Goal: Transaction & Acquisition: Purchase product/service

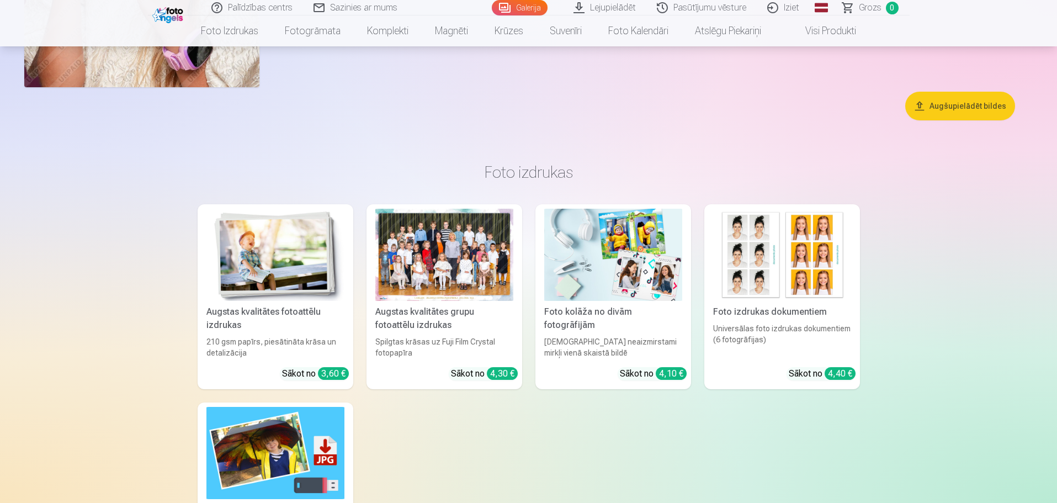
scroll to position [4580, 0]
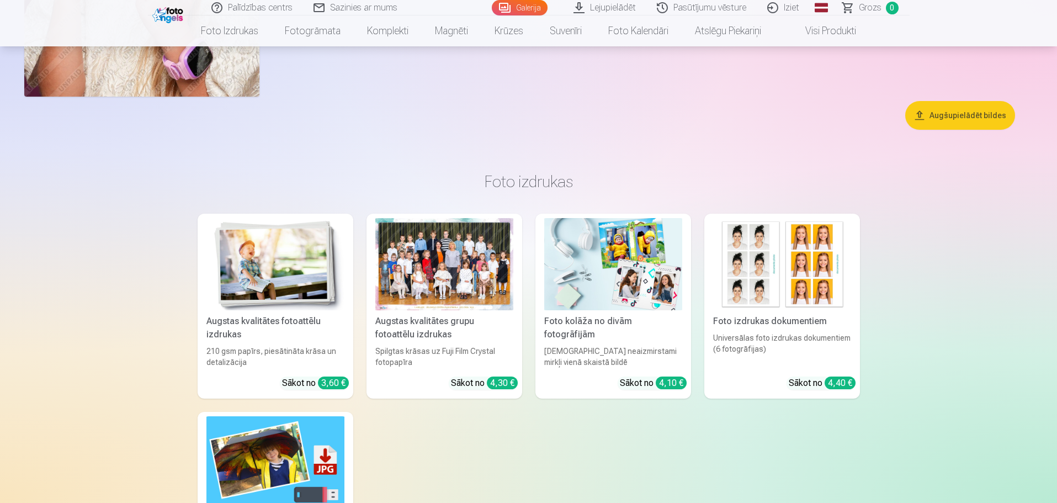
click at [425, 270] on div at bounding box center [444, 264] width 138 height 92
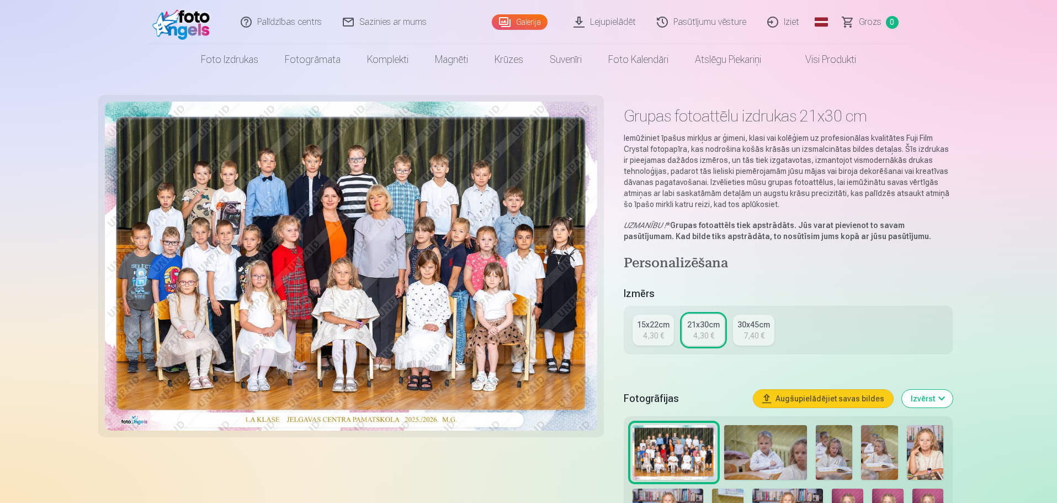
click at [705, 322] on div "21x30cm" at bounding box center [703, 324] width 33 height 11
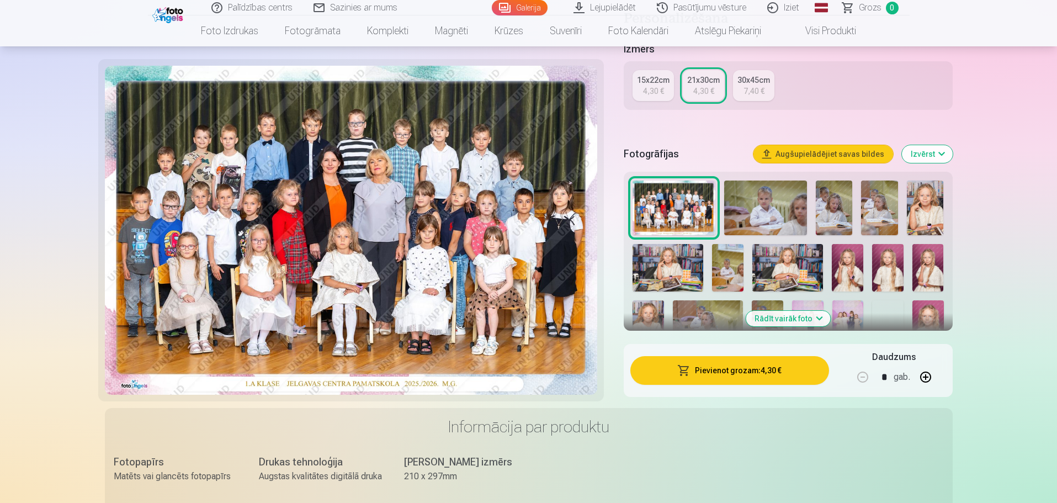
scroll to position [221, 0]
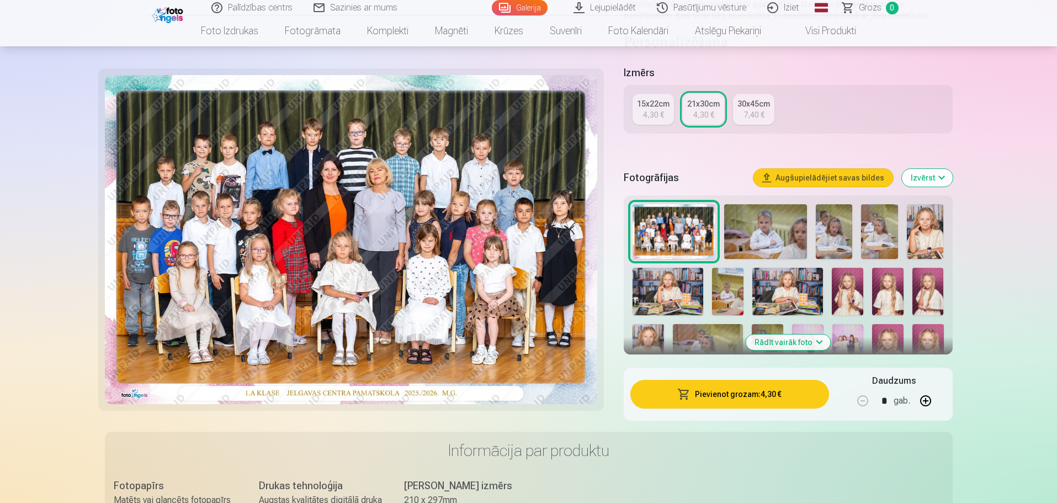
click at [750, 391] on button "Pievienot grozam : 4,30 €" at bounding box center [729, 394] width 198 height 29
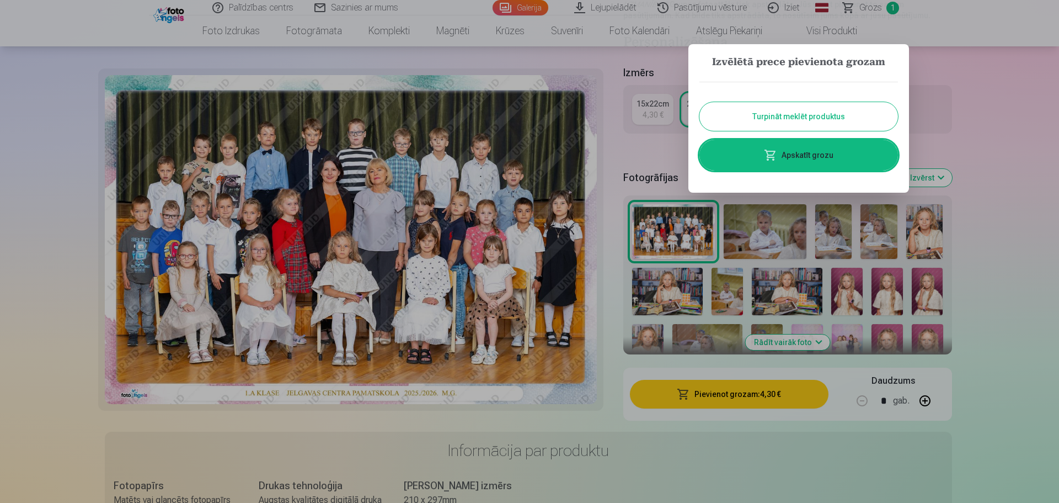
click at [820, 115] on button "Turpināt meklēt produktus" at bounding box center [799, 116] width 199 height 29
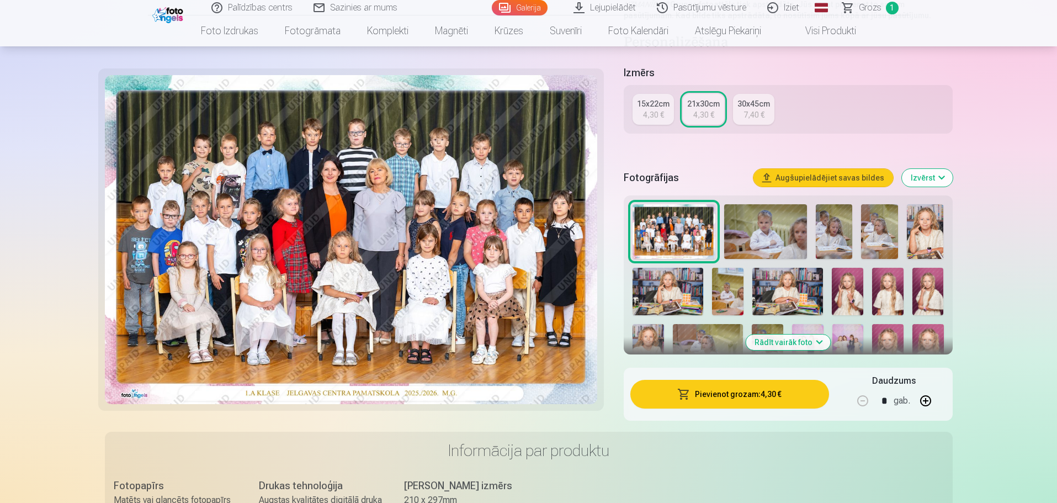
click at [764, 226] on img at bounding box center [765, 231] width 83 height 55
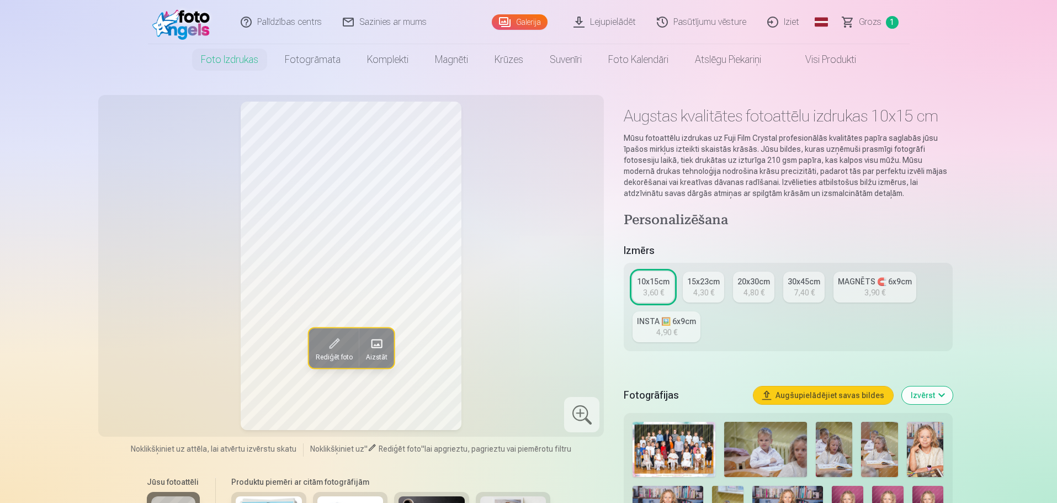
click at [764, 277] on div "20x30cm" at bounding box center [753, 281] width 33 height 11
click at [806, 281] on div "30x45cm" at bounding box center [803, 281] width 33 height 11
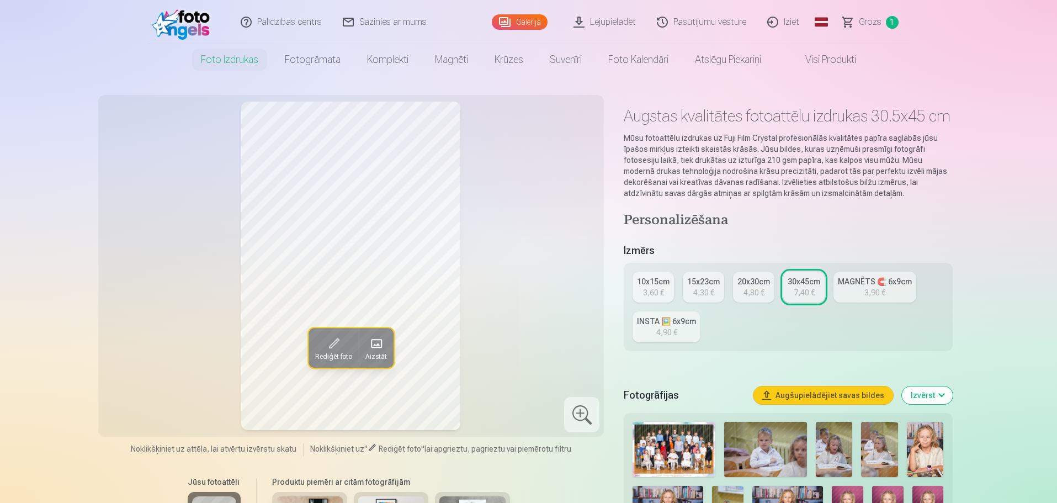
click at [878, 278] on div "MAGNĒTS 🧲 6x9cm" at bounding box center [875, 281] width 74 height 11
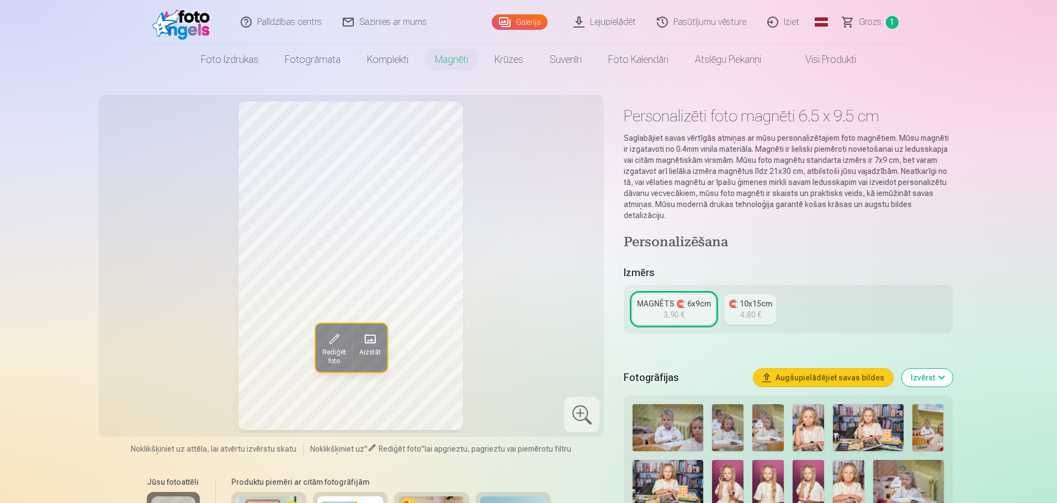
click at [651, 298] on div "MAGNĒTS 🧲 6x9cm" at bounding box center [674, 303] width 74 height 11
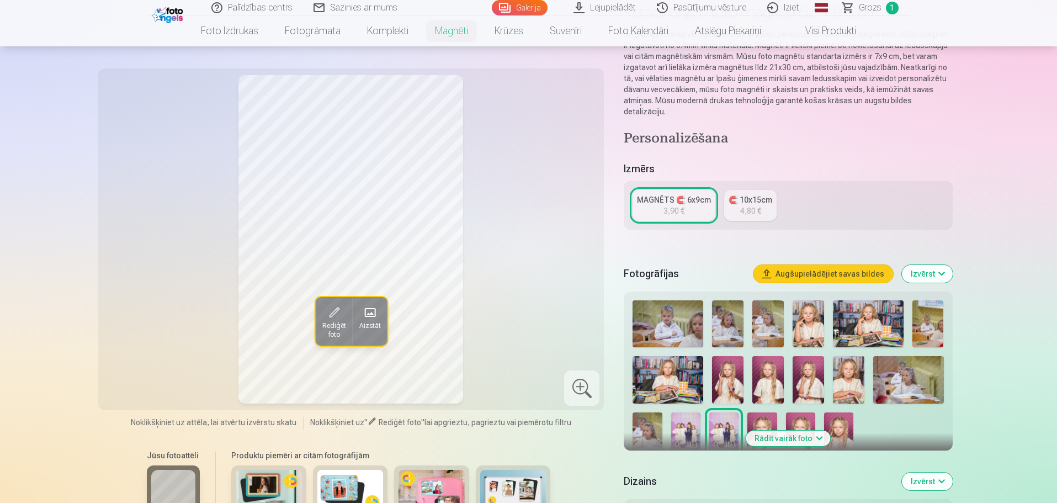
scroll to position [166, 0]
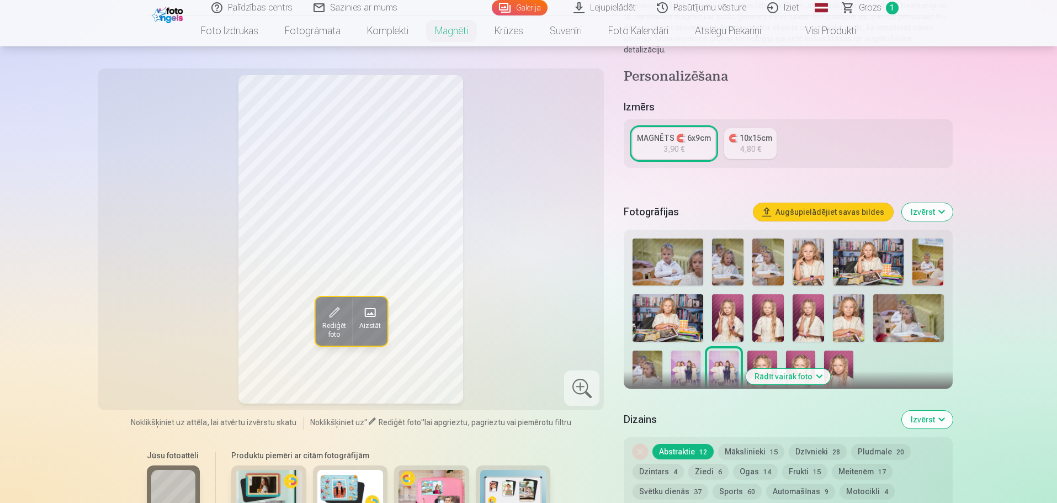
click at [727, 308] on img at bounding box center [727, 317] width 31 height 47
click at [672, 303] on img at bounding box center [667, 317] width 71 height 47
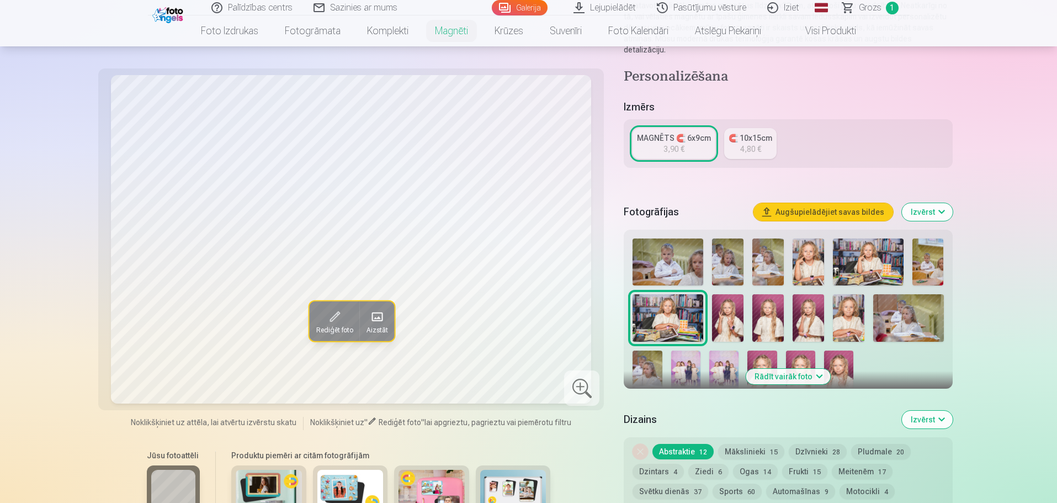
click at [855, 251] on img at bounding box center [868, 261] width 71 height 47
click at [753, 132] on div "🧲 10x15cm" at bounding box center [750, 137] width 44 height 11
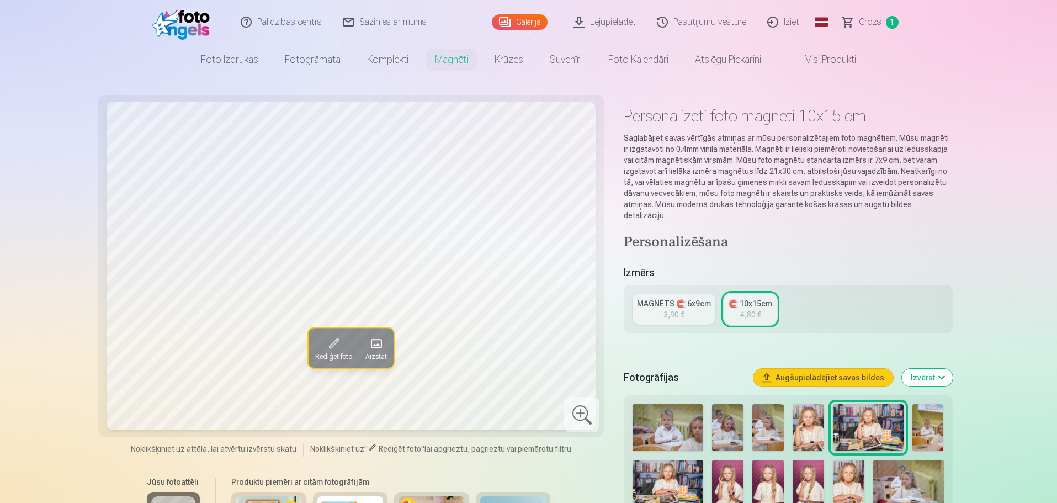
click at [681, 298] on div "MAGNĒTS 🧲 6x9cm" at bounding box center [674, 303] width 74 height 11
click at [934, 369] on button "Izvērst" at bounding box center [927, 378] width 51 height 18
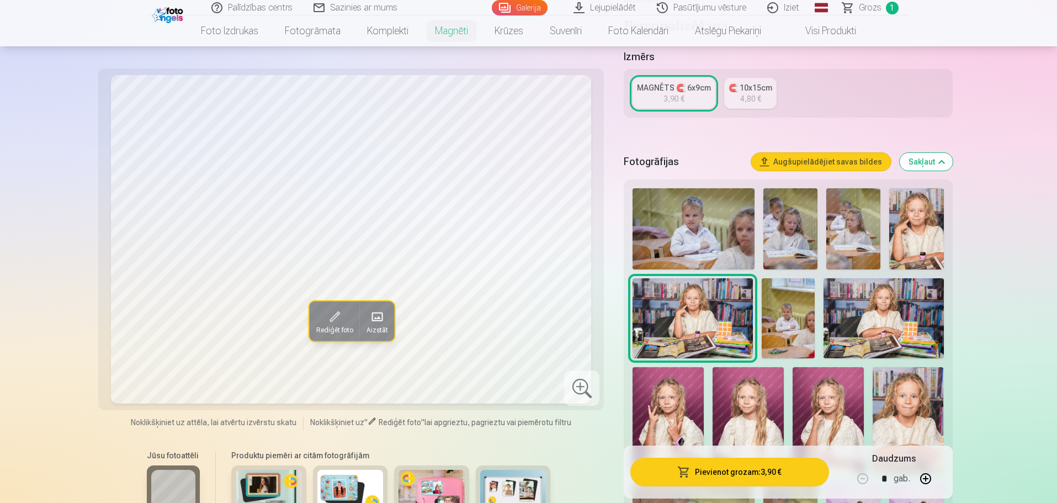
scroll to position [221, 0]
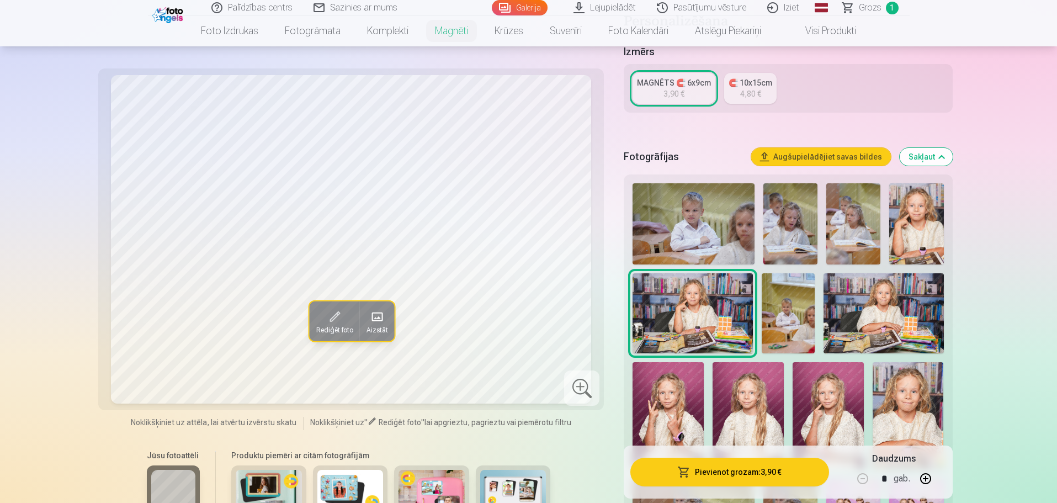
click at [863, 198] on img at bounding box center [853, 223] width 54 height 81
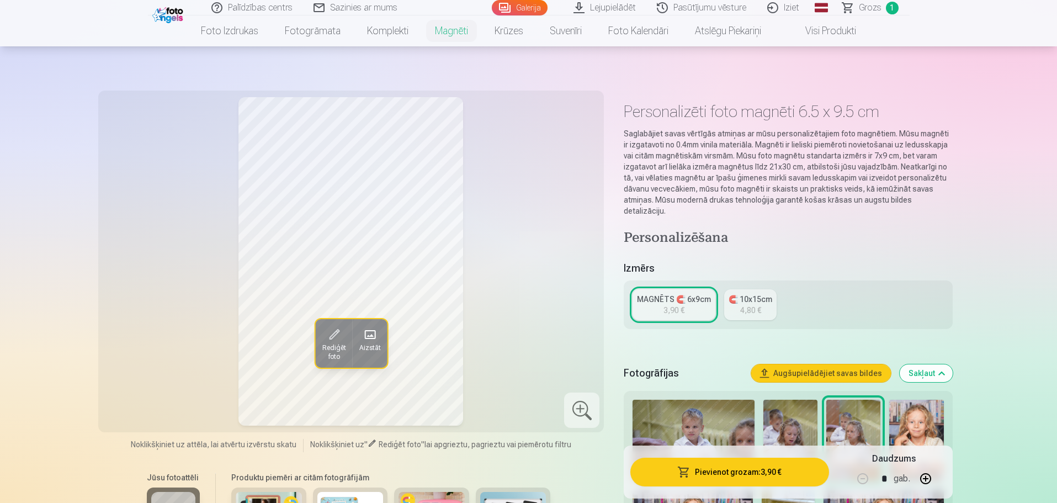
scroll to position [0, 0]
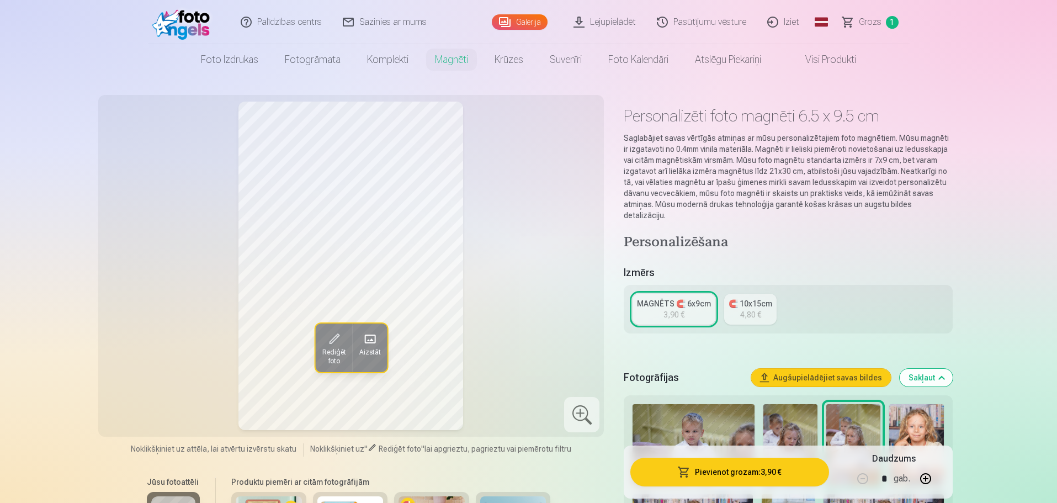
drag, startPoint x: 625, startPoint y: 266, endPoint x: 783, endPoint y: 302, distance: 162.4
click at [625, 266] on h5 "Izmērs" at bounding box center [788, 272] width 328 height 15
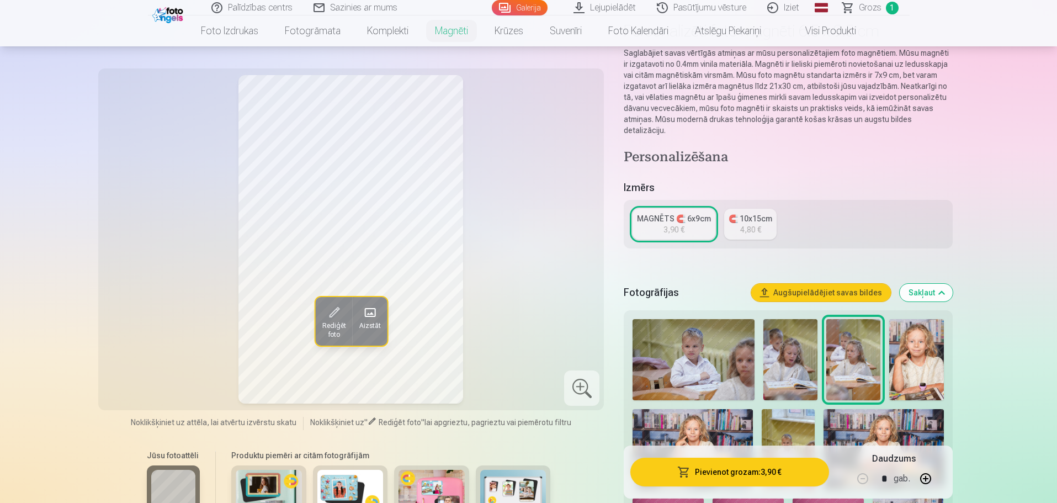
scroll to position [331, 0]
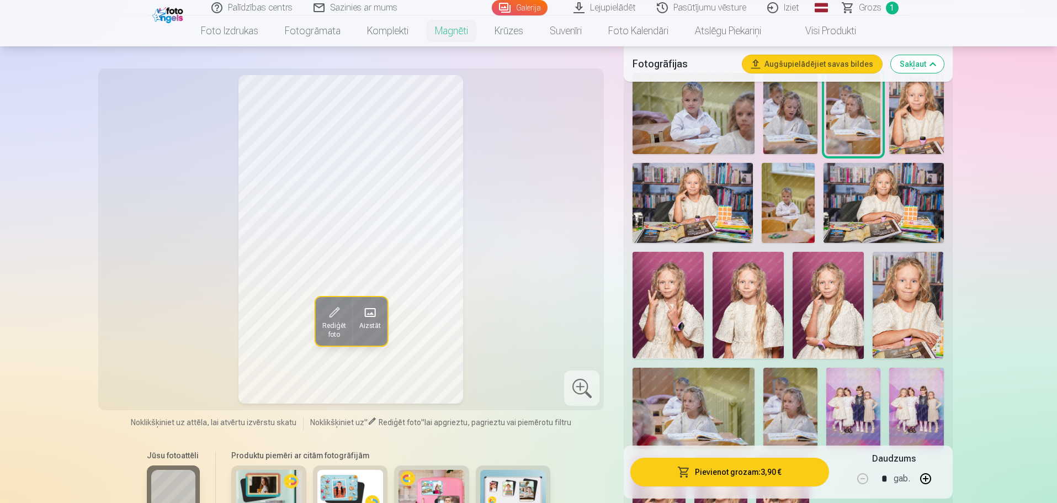
click at [698, 204] on img at bounding box center [692, 203] width 120 height 80
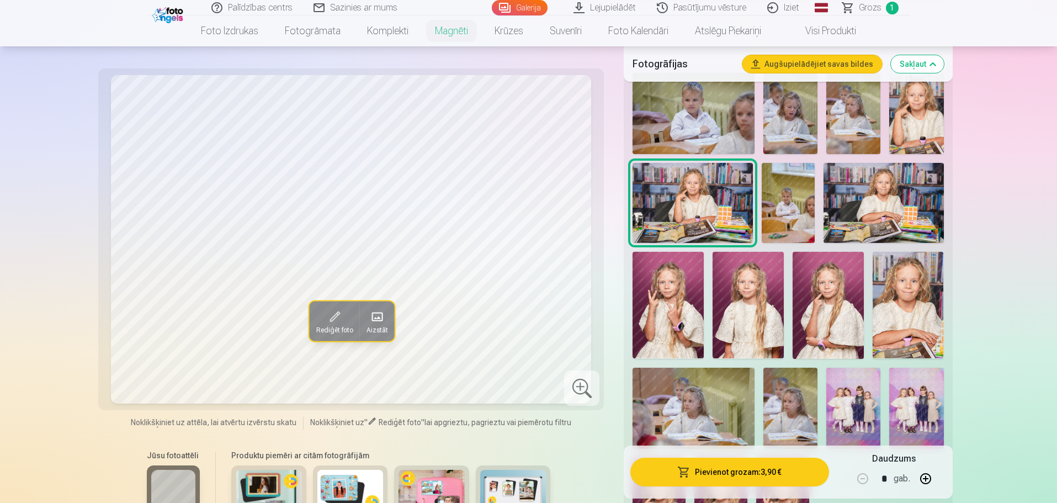
click at [676, 291] on img at bounding box center [667, 305] width 71 height 106
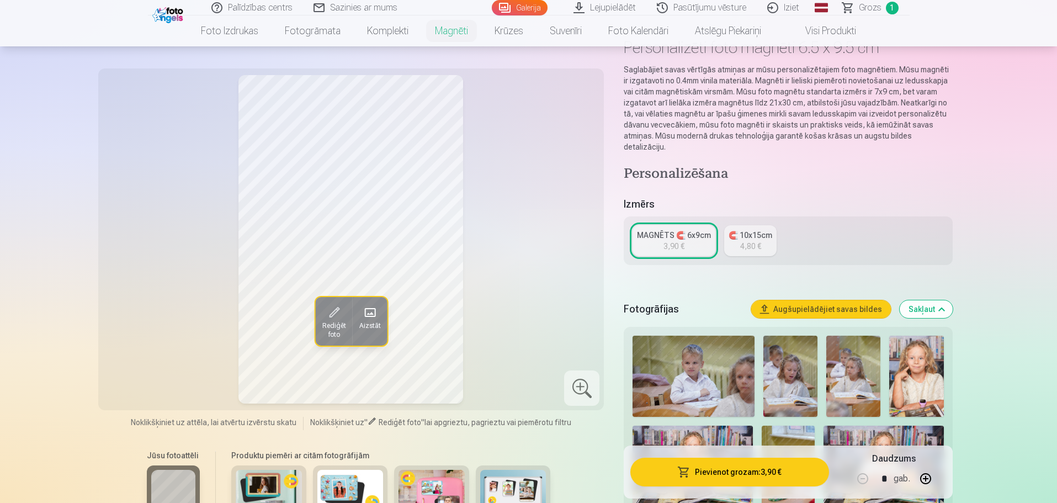
scroll to position [0, 0]
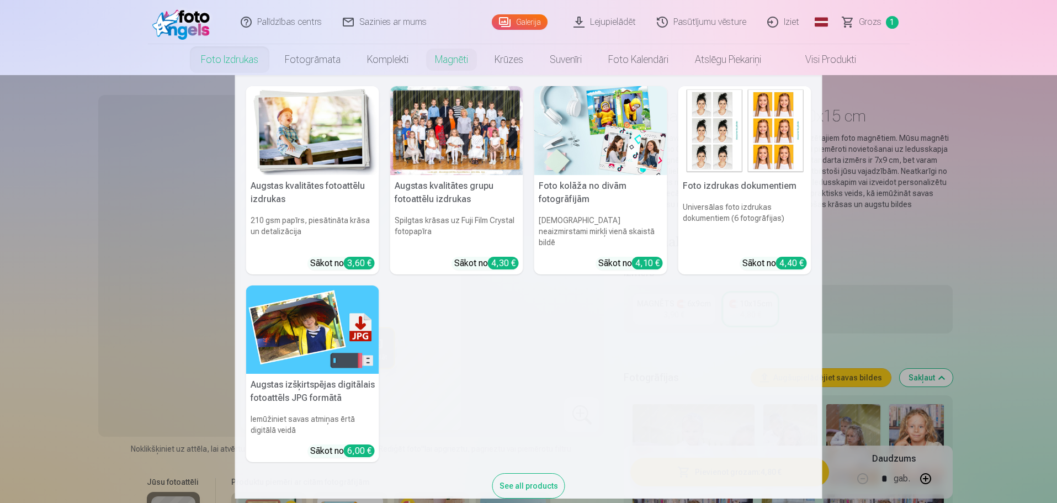
click at [237, 60] on link "Foto izdrukas" at bounding box center [230, 59] width 84 height 31
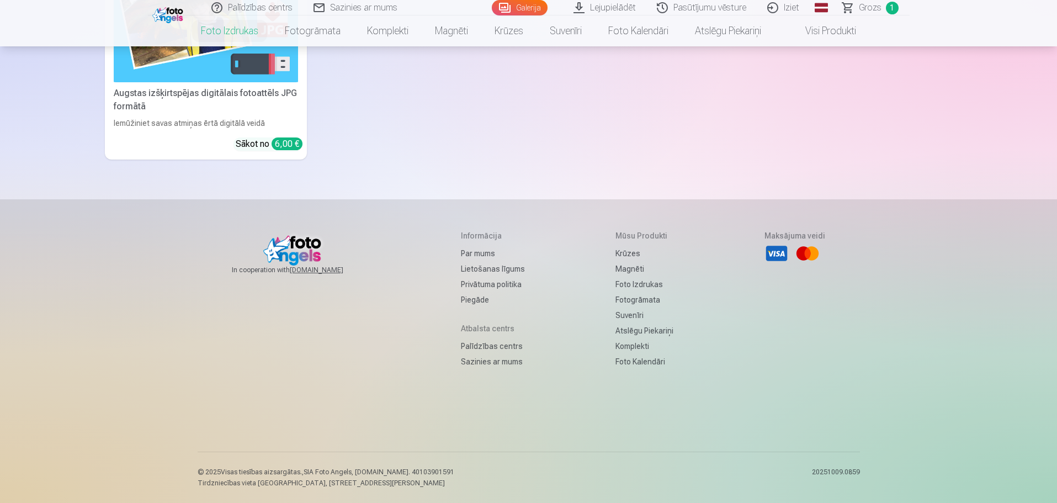
scroll to position [148, 0]
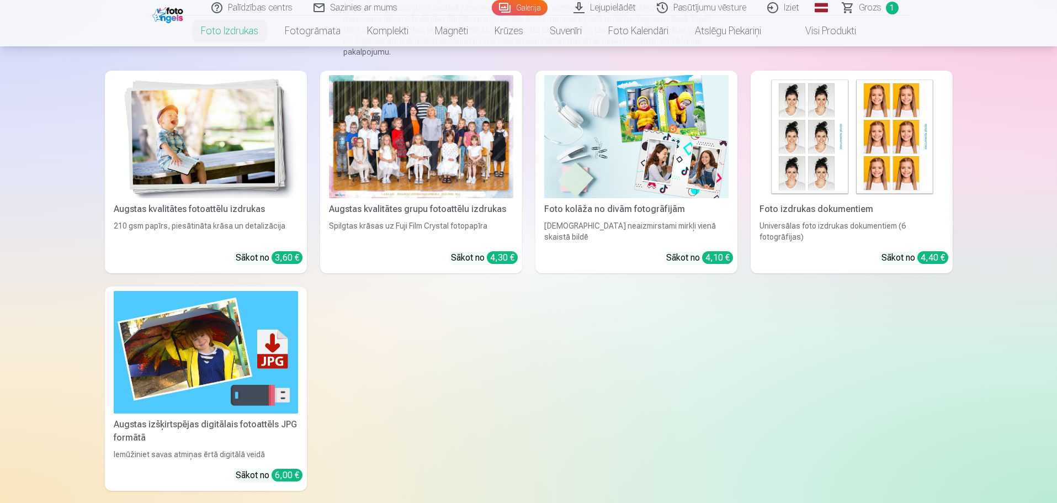
click at [407, 136] on div at bounding box center [421, 136] width 184 height 123
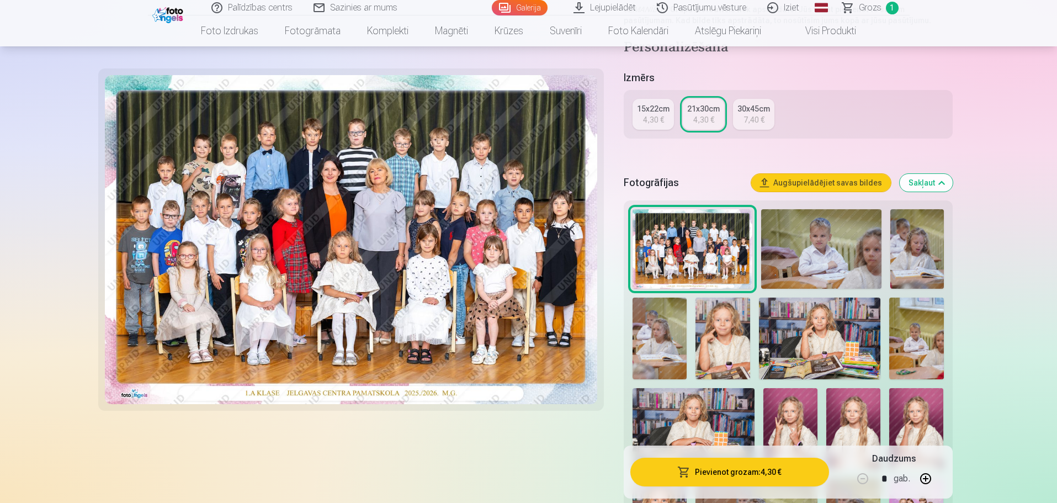
scroll to position [221, 0]
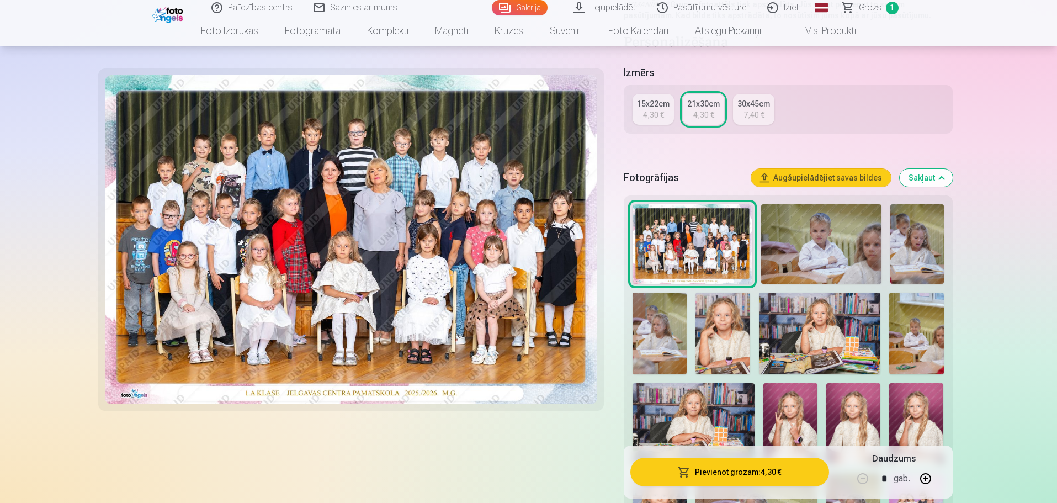
click at [920, 238] on img at bounding box center [917, 244] width 54 height 80
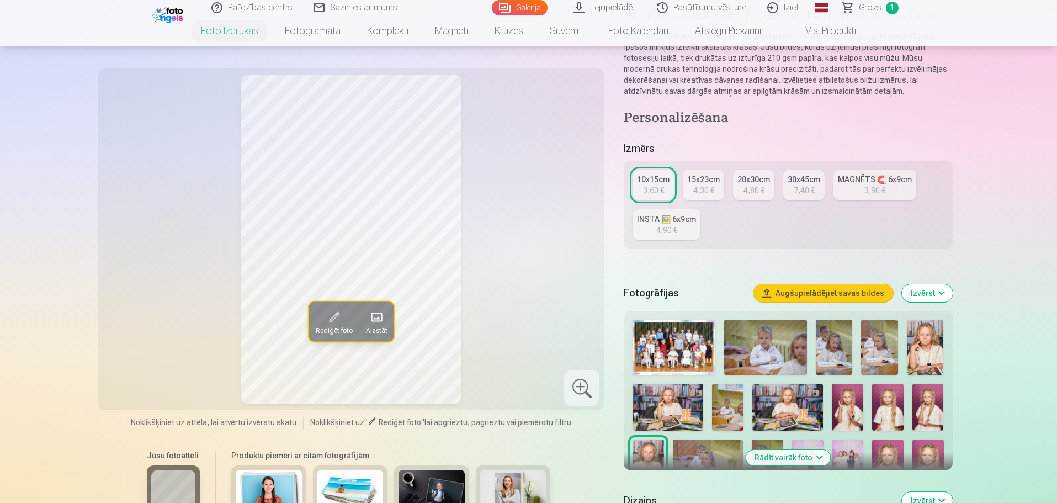
scroll to position [221, 0]
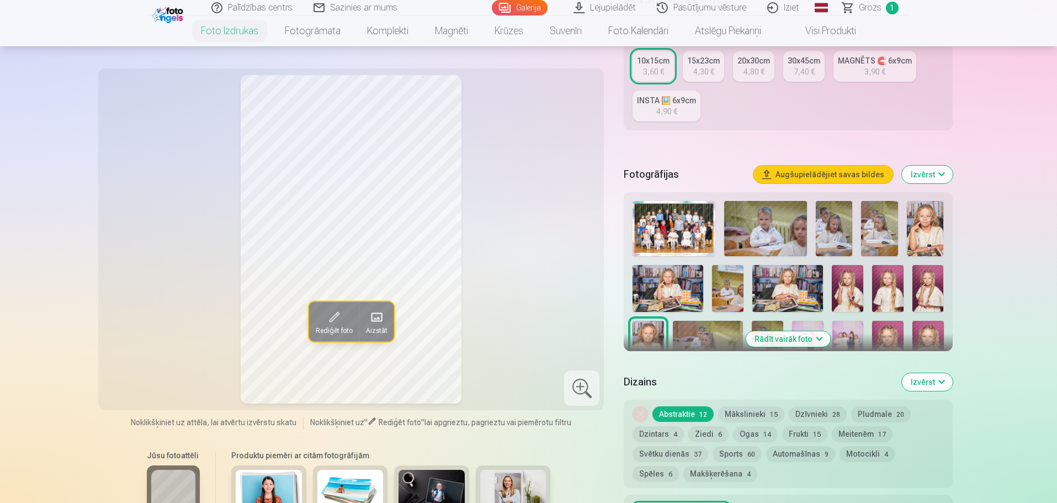
click at [839, 221] on img at bounding box center [834, 228] width 37 height 55
click at [872, 225] on img at bounding box center [879, 228] width 37 height 55
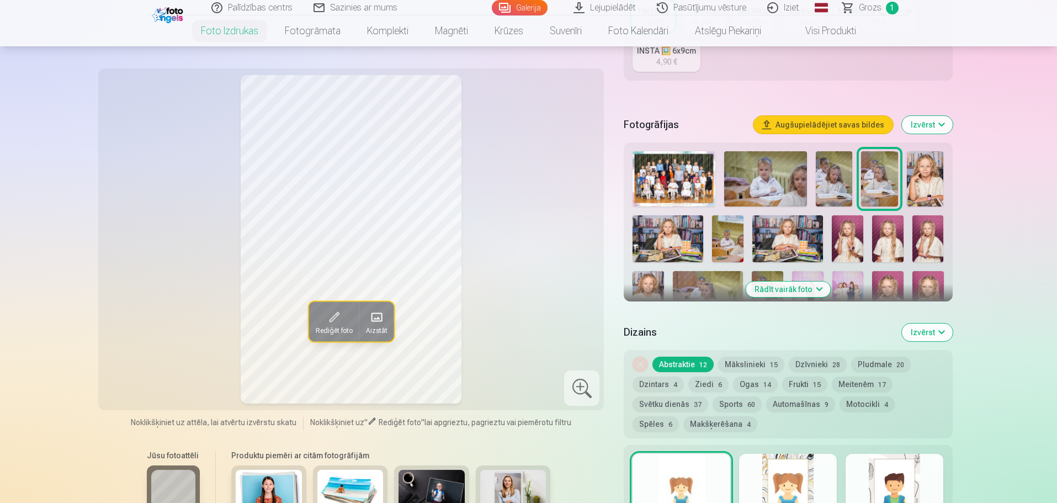
scroll to position [276, 0]
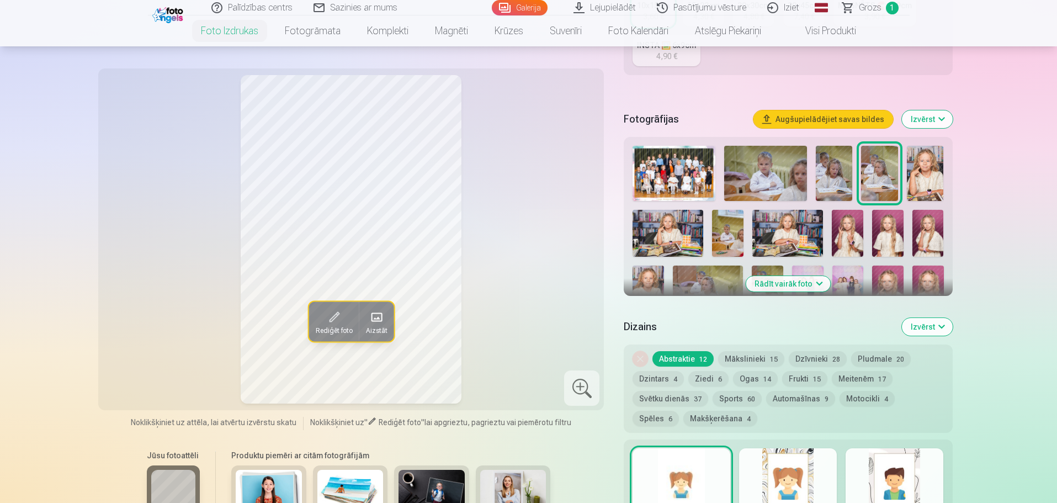
click at [668, 227] on img at bounding box center [667, 233] width 71 height 47
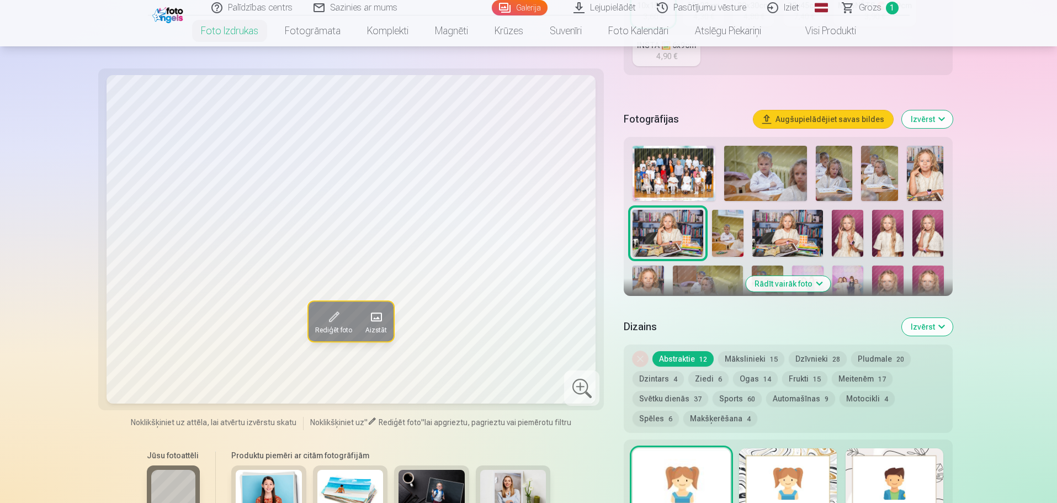
click at [790, 236] on img at bounding box center [787, 233] width 71 height 47
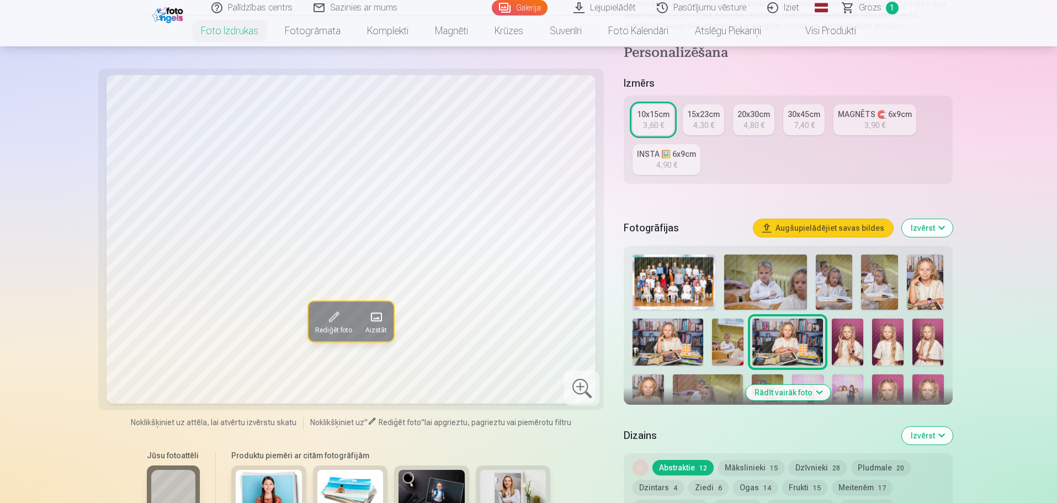
scroll to position [166, 0]
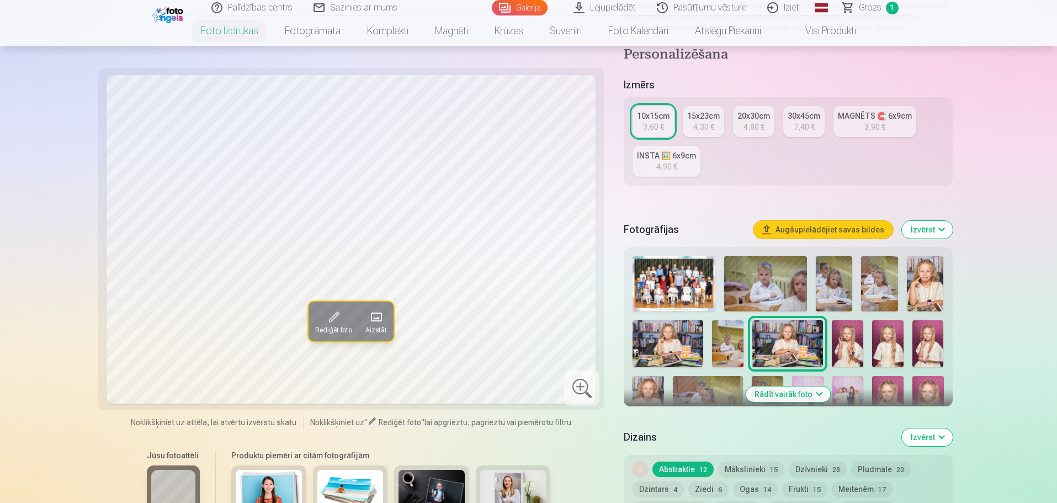
click at [818, 393] on button "Rādīt vairāk foto" at bounding box center [787, 393] width 84 height 15
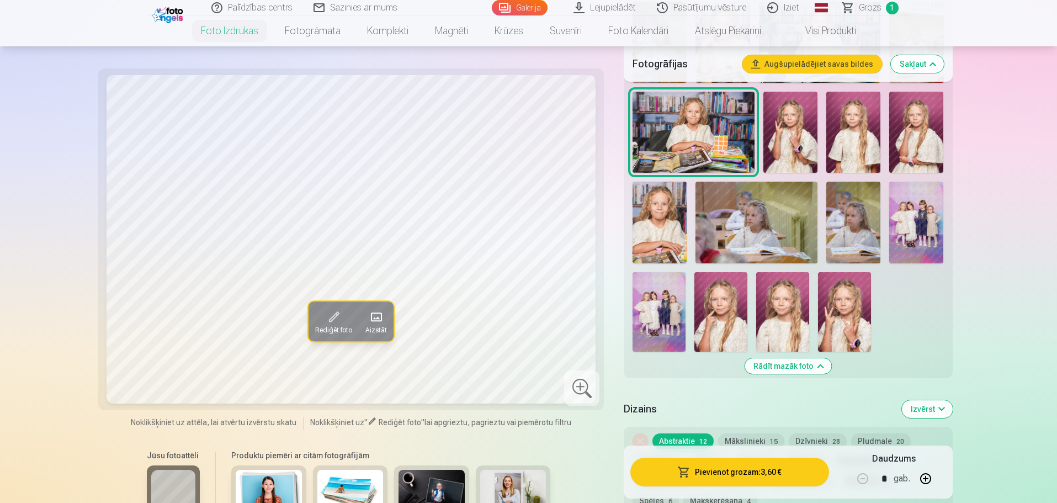
scroll to position [497, 0]
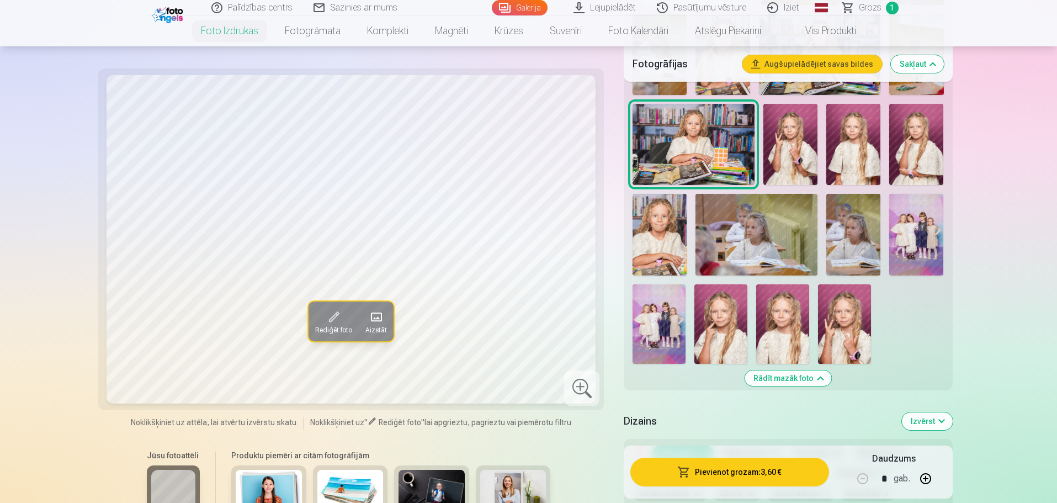
click at [921, 235] on img at bounding box center [916, 234] width 54 height 81
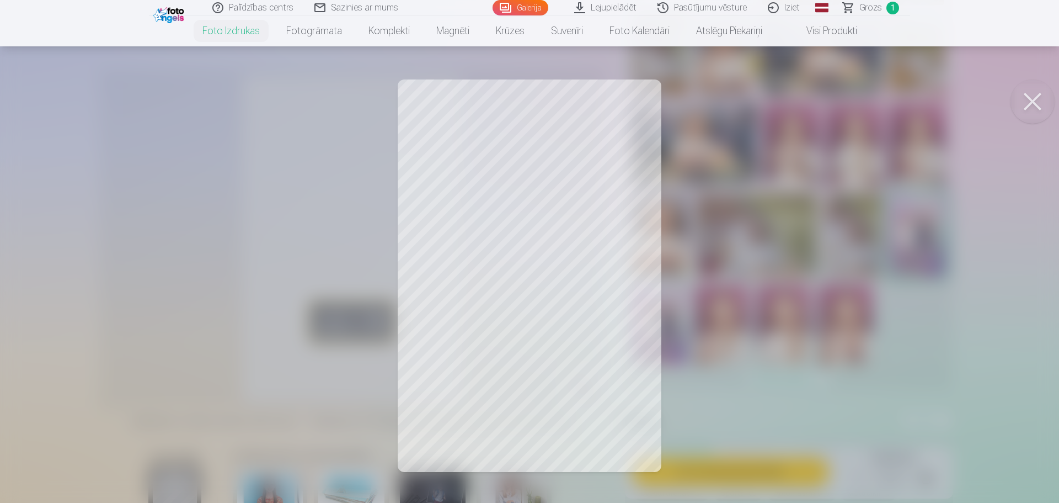
click at [1027, 102] on button at bounding box center [1033, 101] width 44 height 44
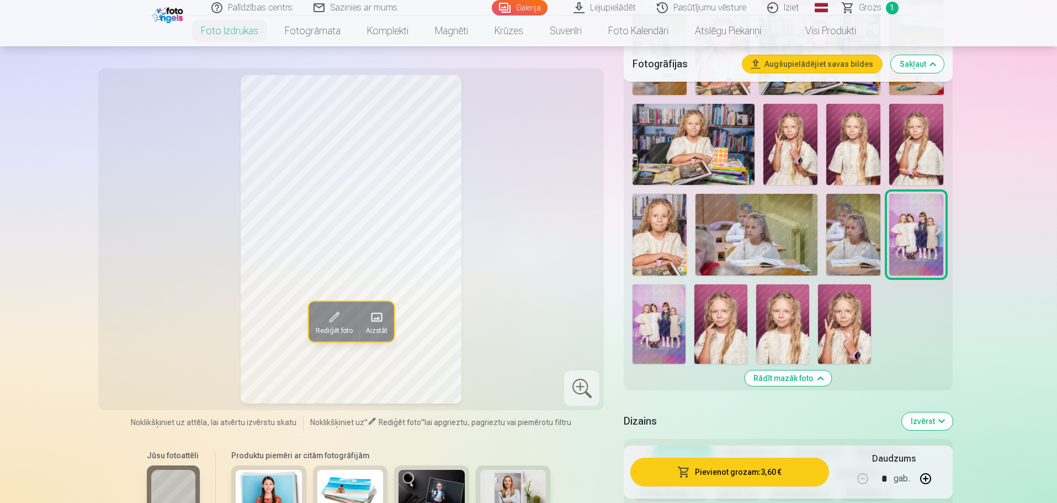
click at [674, 321] on img at bounding box center [658, 323] width 53 height 79
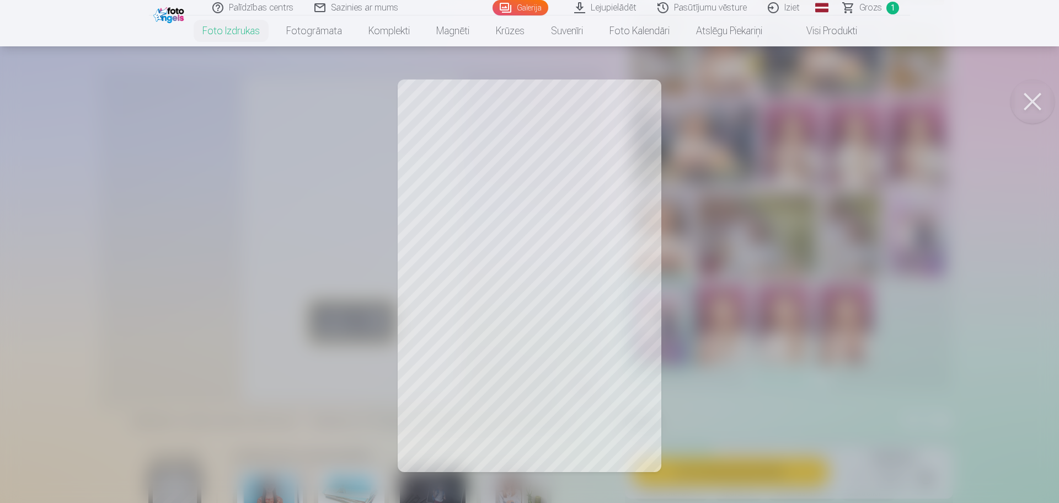
click at [1035, 97] on button at bounding box center [1033, 101] width 44 height 44
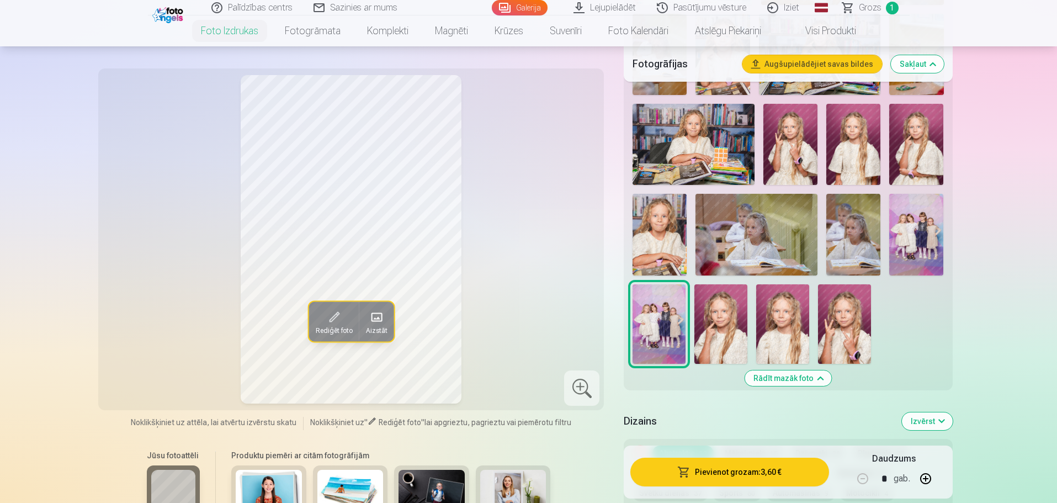
click at [911, 221] on img at bounding box center [916, 234] width 54 height 81
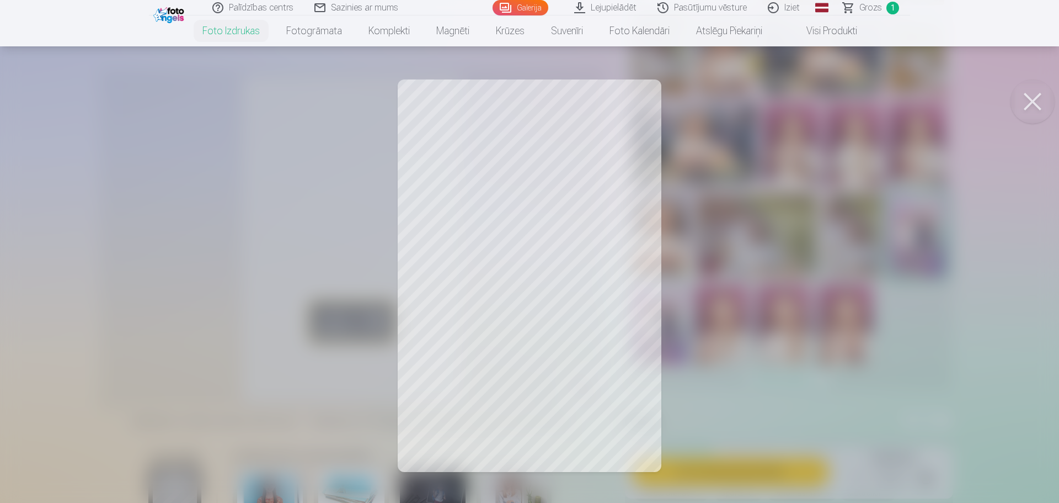
click at [1033, 98] on button at bounding box center [1033, 101] width 44 height 44
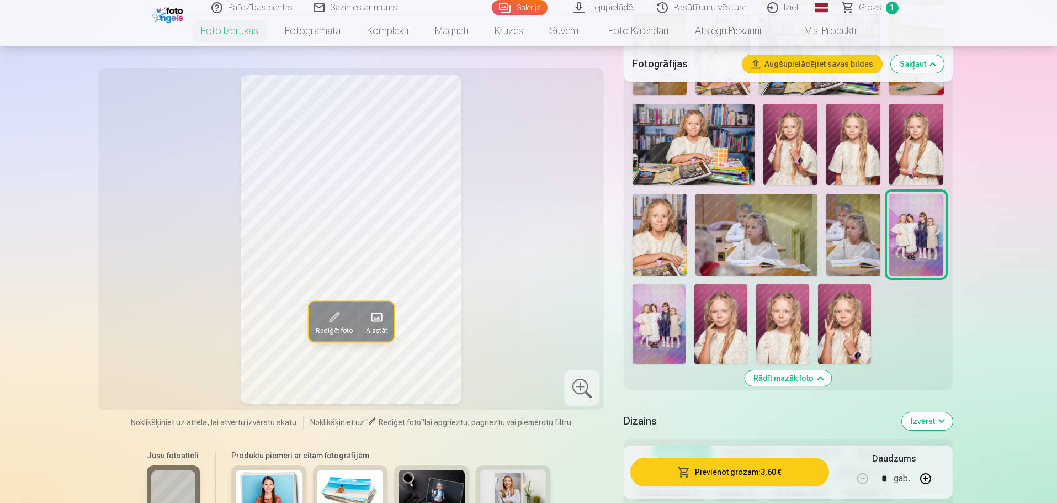
click at [669, 314] on img at bounding box center [658, 323] width 53 height 79
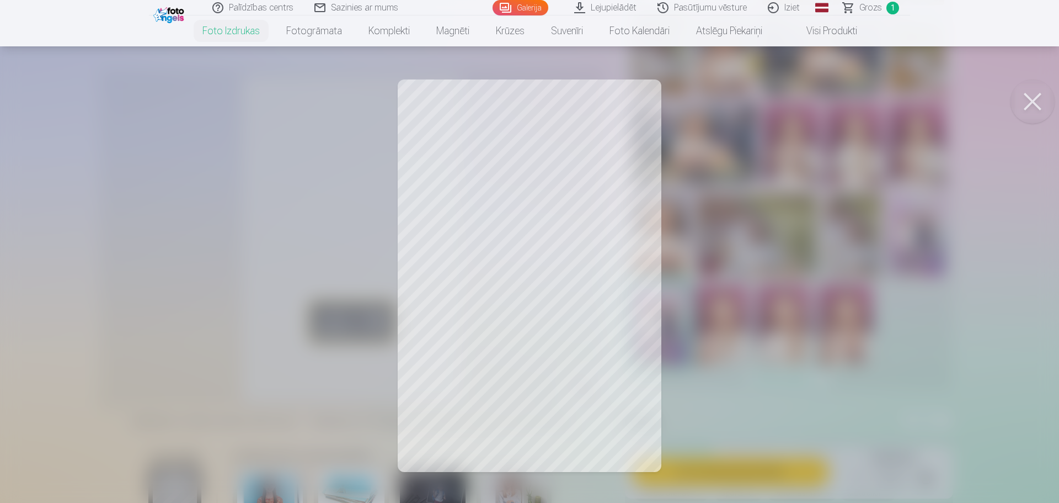
click at [1033, 94] on button at bounding box center [1033, 101] width 44 height 44
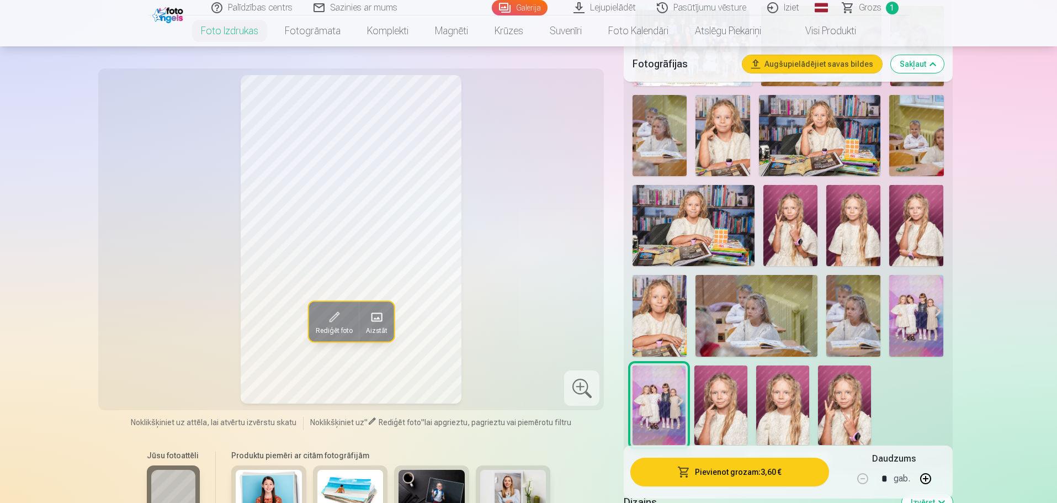
scroll to position [441, 0]
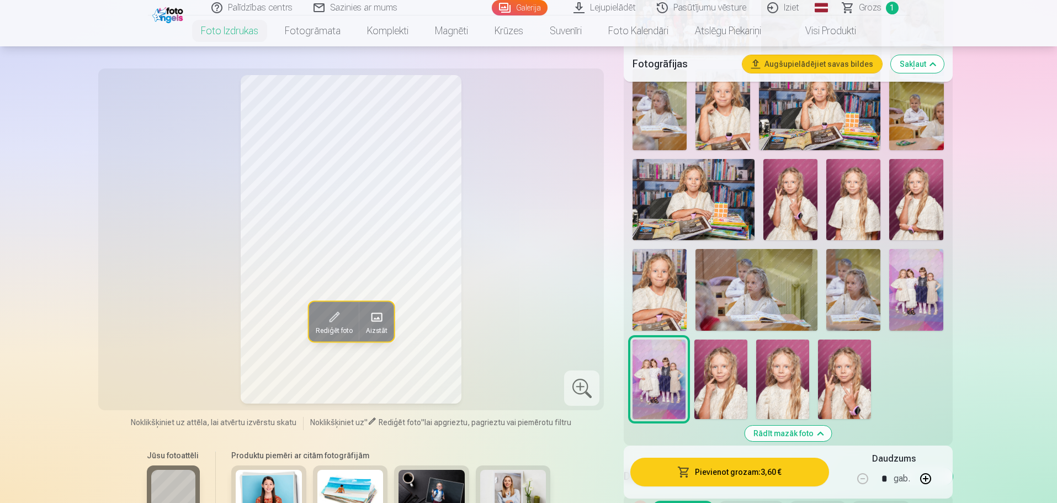
click at [921, 275] on img at bounding box center [916, 289] width 54 height 81
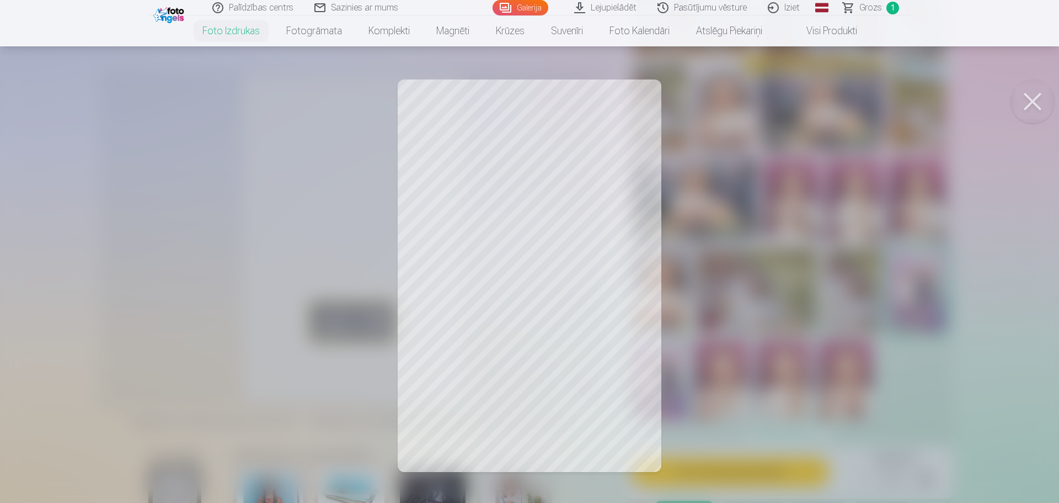
click at [708, 249] on div at bounding box center [529, 251] width 1059 height 503
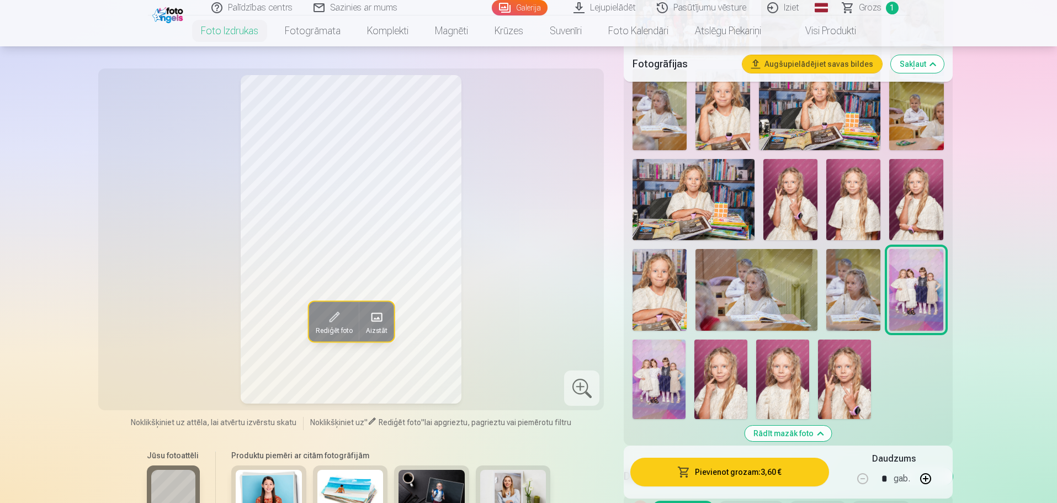
click at [654, 372] on img at bounding box center [658, 378] width 53 height 79
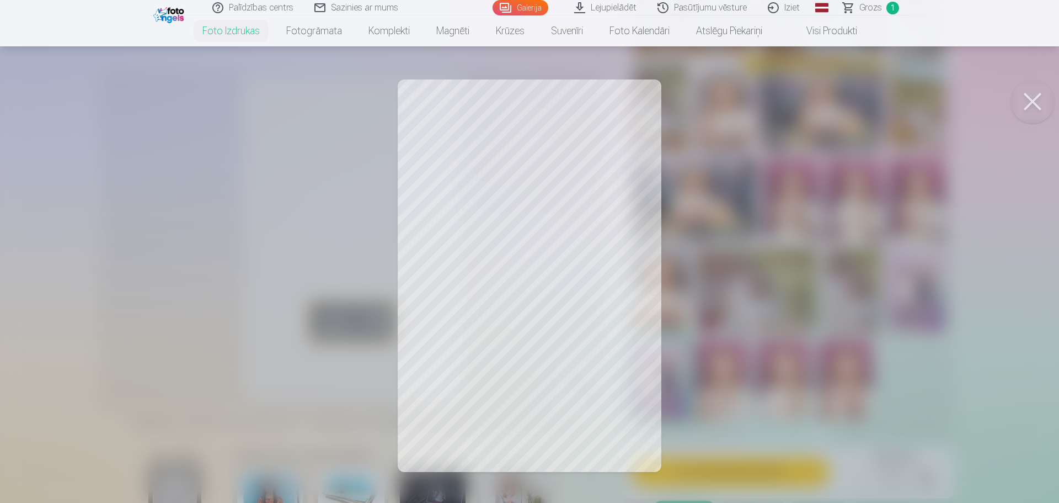
click at [1031, 109] on button at bounding box center [1033, 101] width 44 height 44
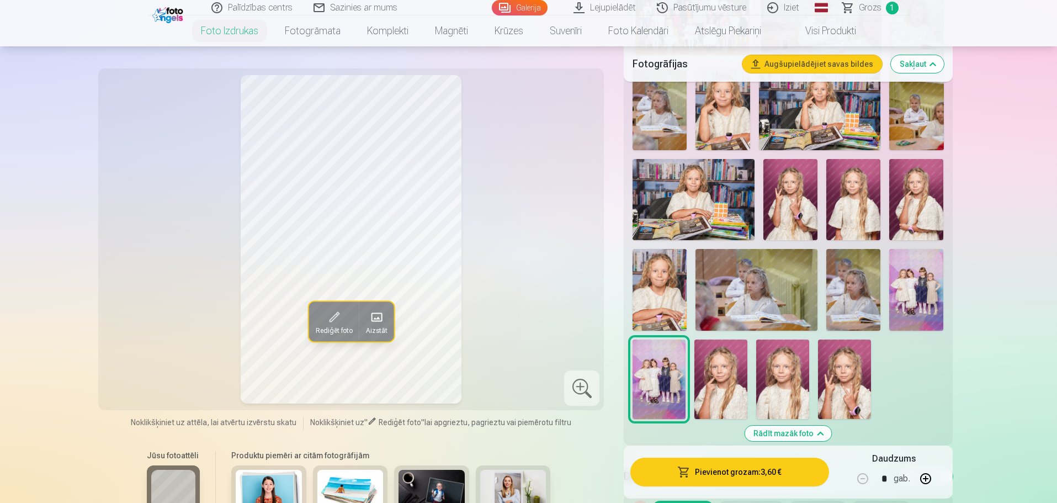
click at [926, 281] on img at bounding box center [916, 289] width 54 height 81
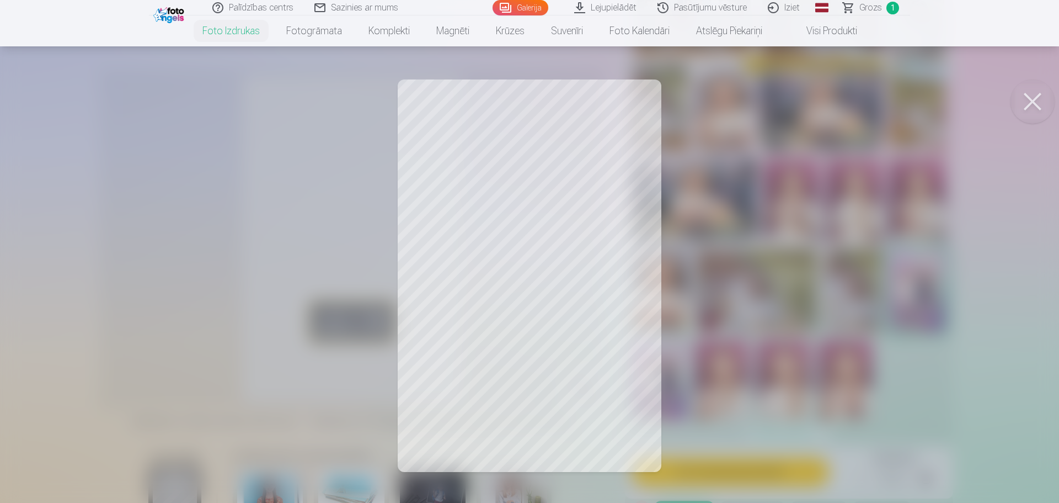
click at [1038, 100] on button at bounding box center [1033, 101] width 44 height 44
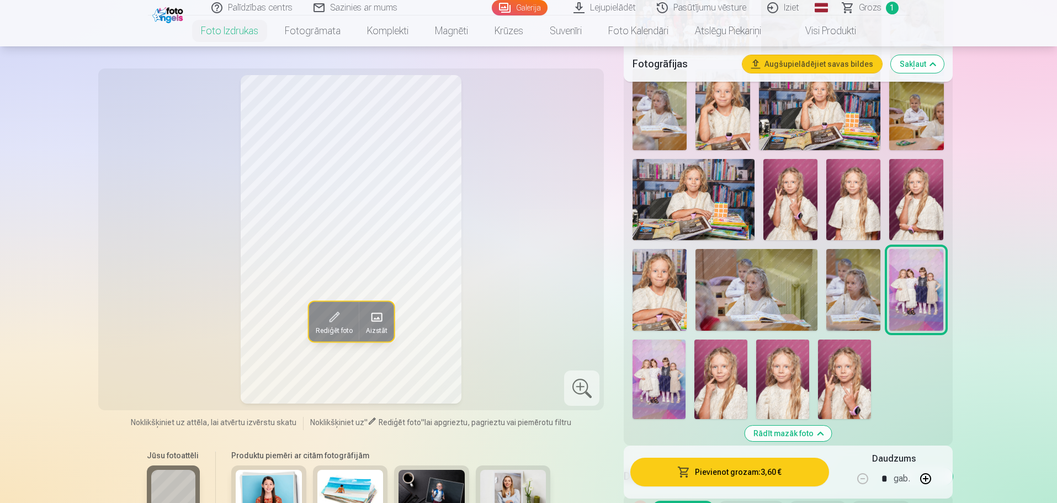
click at [657, 374] on img at bounding box center [658, 378] width 53 height 79
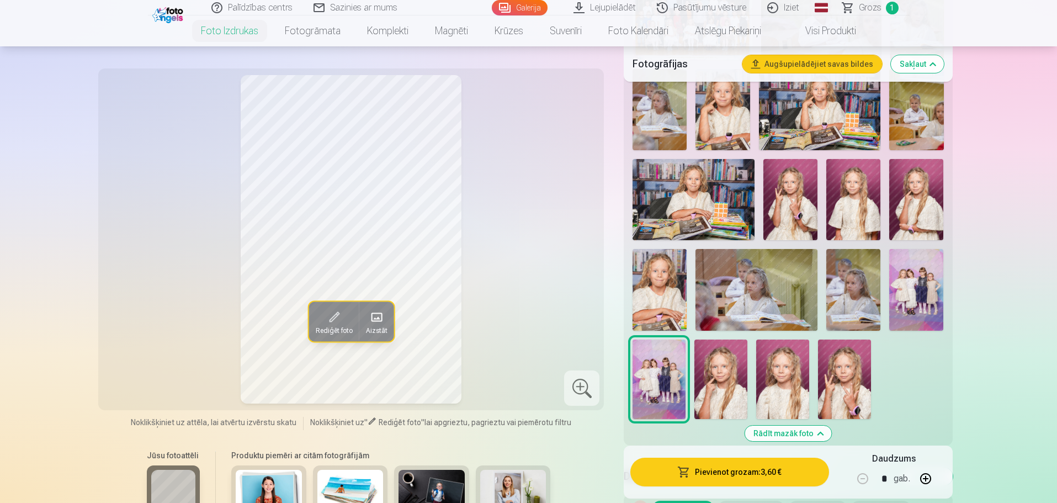
click at [915, 290] on img at bounding box center [916, 289] width 54 height 81
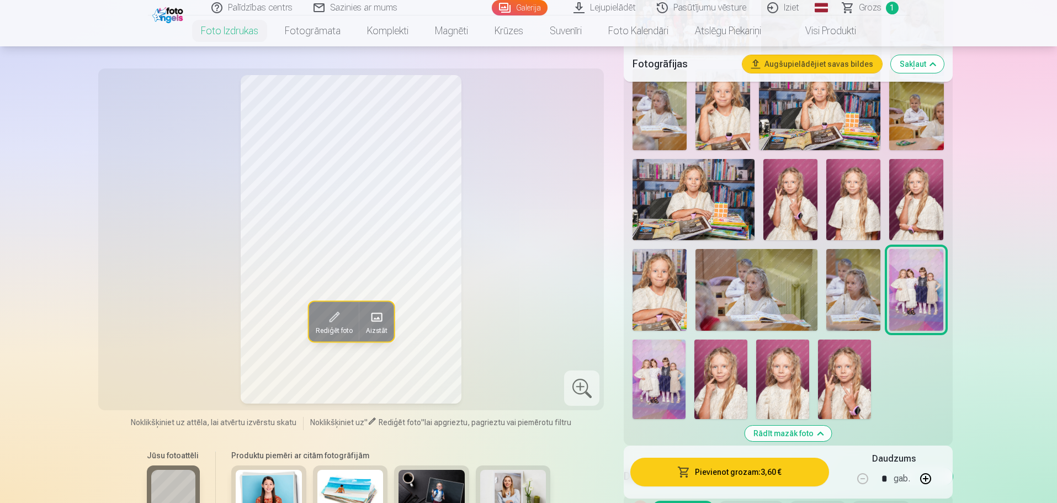
click at [663, 380] on img at bounding box center [658, 378] width 53 height 79
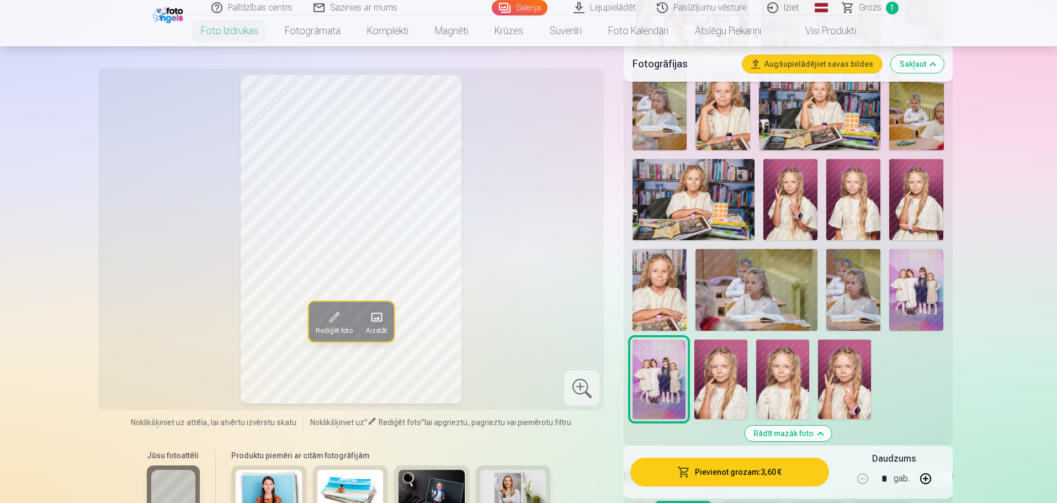
click at [921, 286] on img at bounding box center [916, 289] width 54 height 81
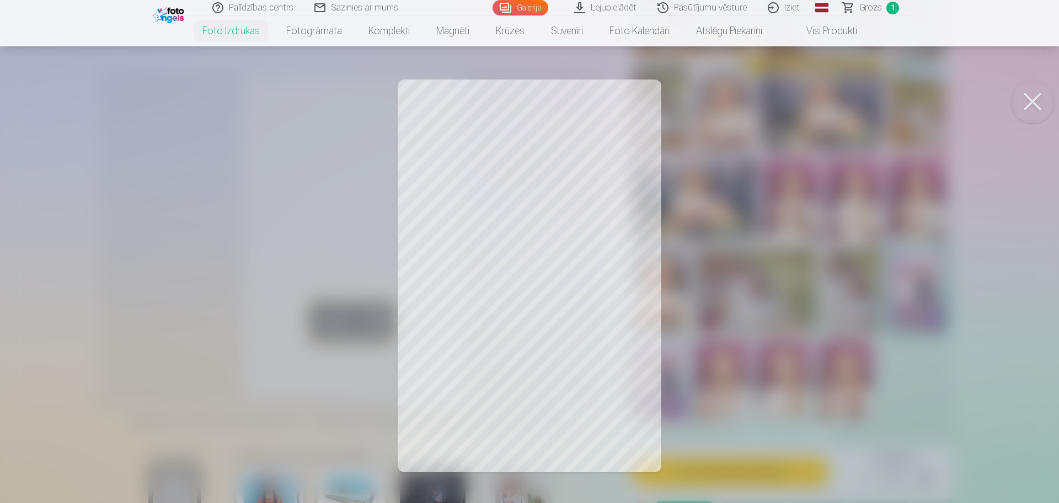
click at [1037, 93] on button at bounding box center [1033, 101] width 44 height 44
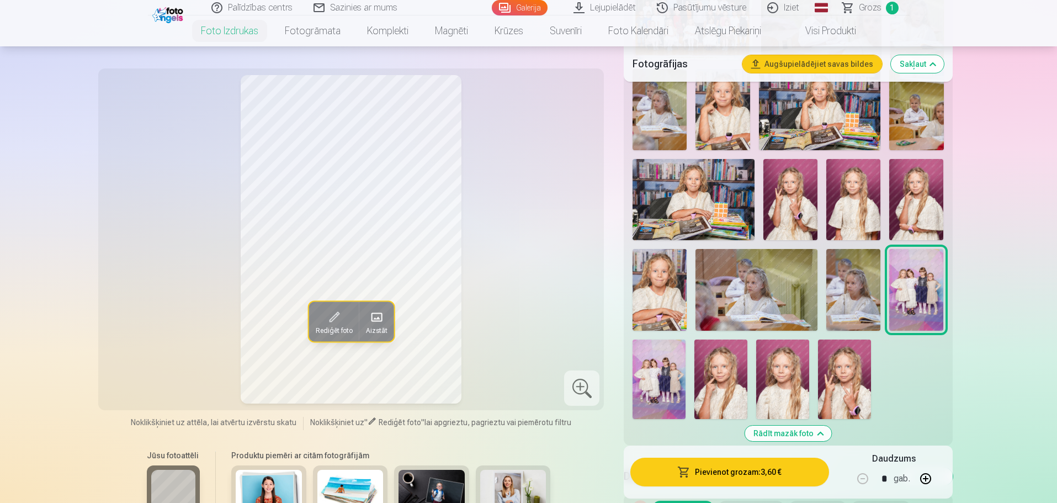
click at [663, 358] on img at bounding box center [658, 378] width 53 height 79
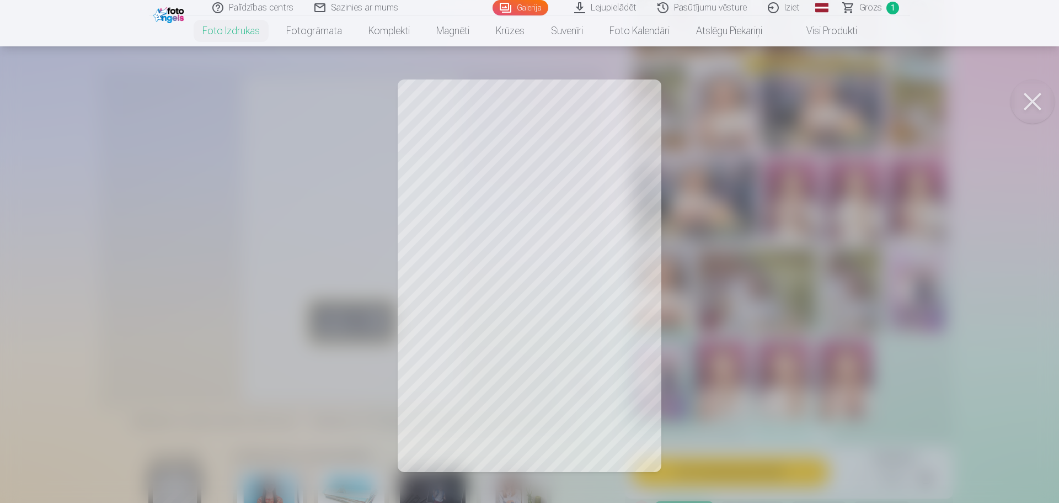
click at [1038, 97] on button at bounding box center [1033, 101] width 44 height 44
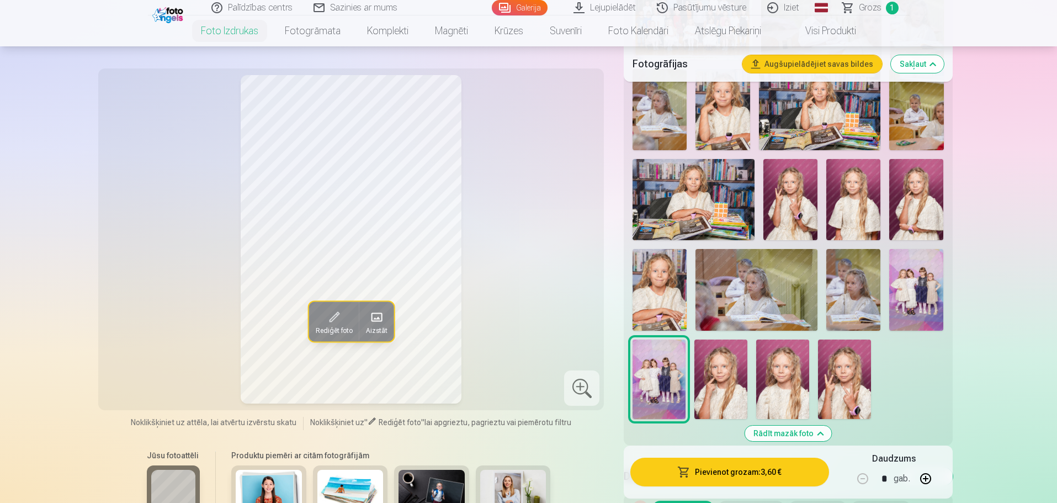
click at [927, 270] on img at bounding box center [916, 289] width 54 height 81
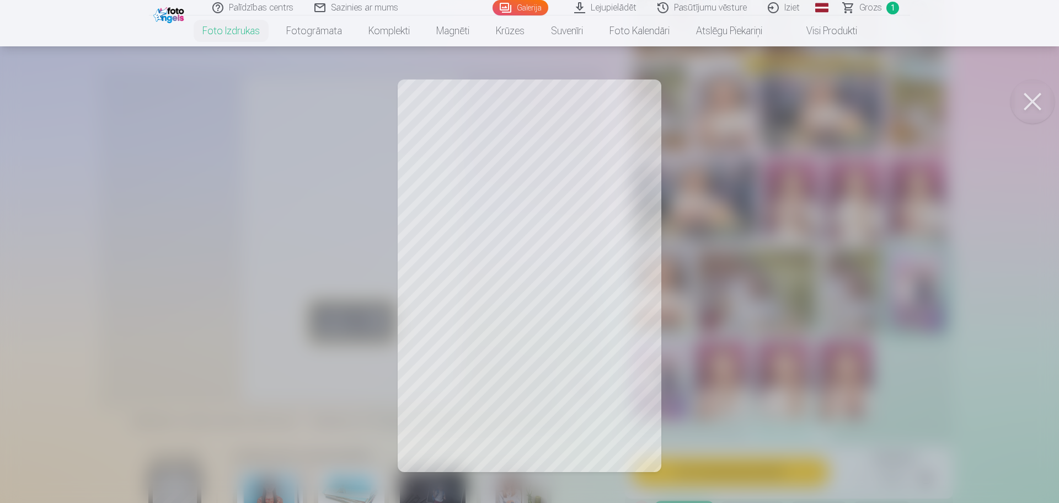
click at [1033, 100] on button at bounding box center [1033, 101] width 44 height 44
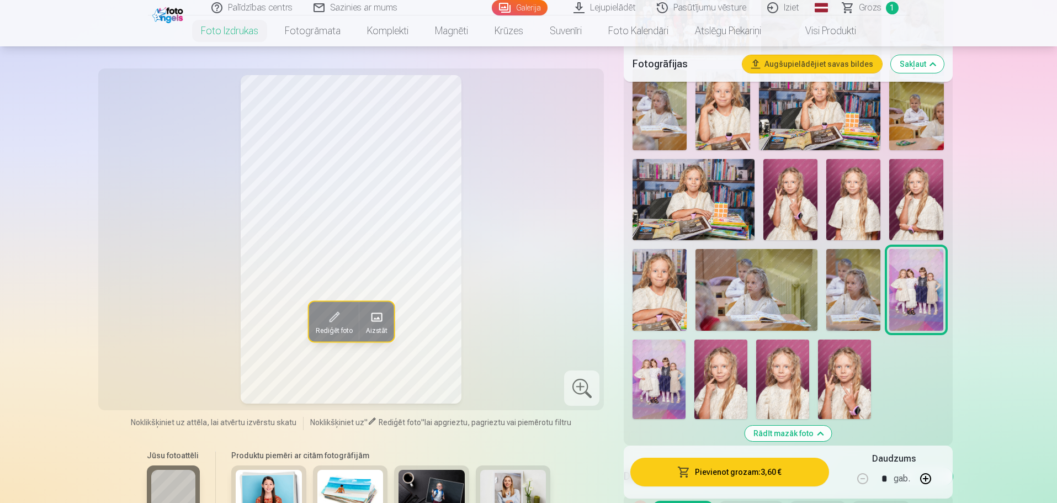
click at [650, 353] on img at bounding box center [658, 378] width 53 height 79
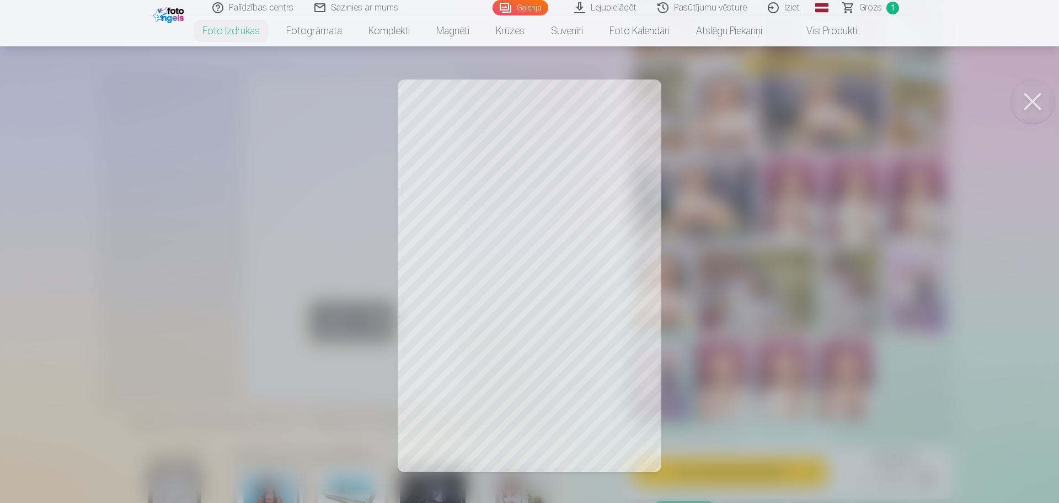
click at [1038, 98] on button at bounding box center [1033, 101] width 44 height 44
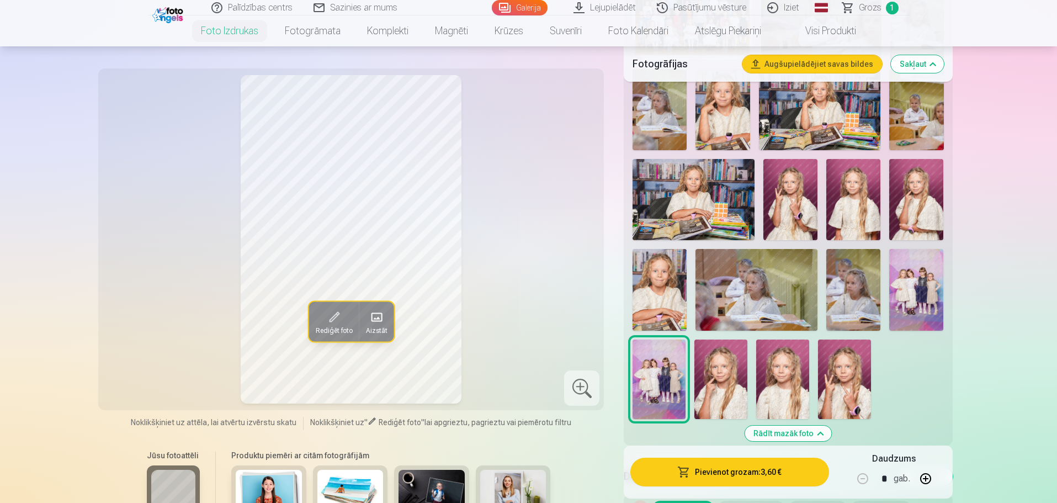
click at [912, 289] on img at bounding box center [916, 289] width 54 height 81
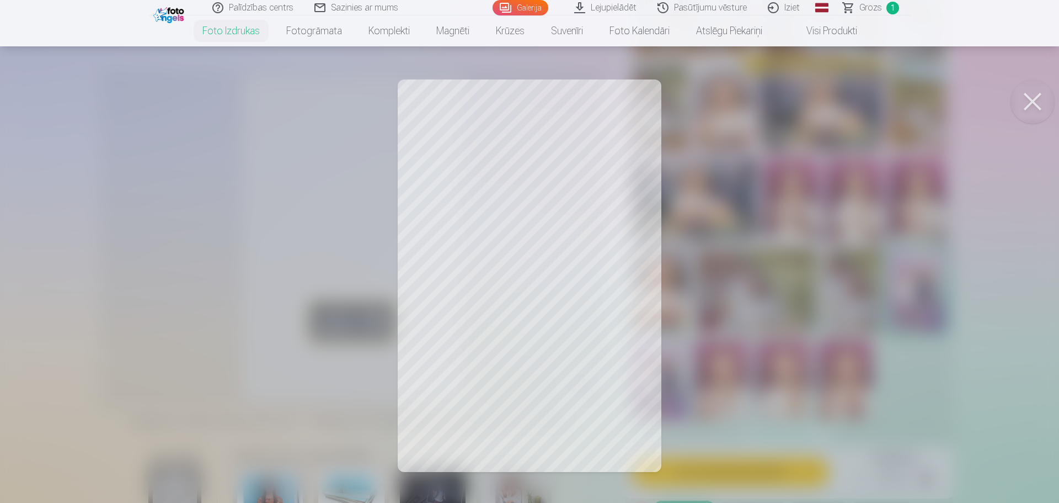
drag, startPoint x: 1048, startPoint y: 96, endPoint x: 780, endPoint y: 351, distance: 370.0
click at [1047, 97] on button at bounding box center [1033, 101] width 44 height 44
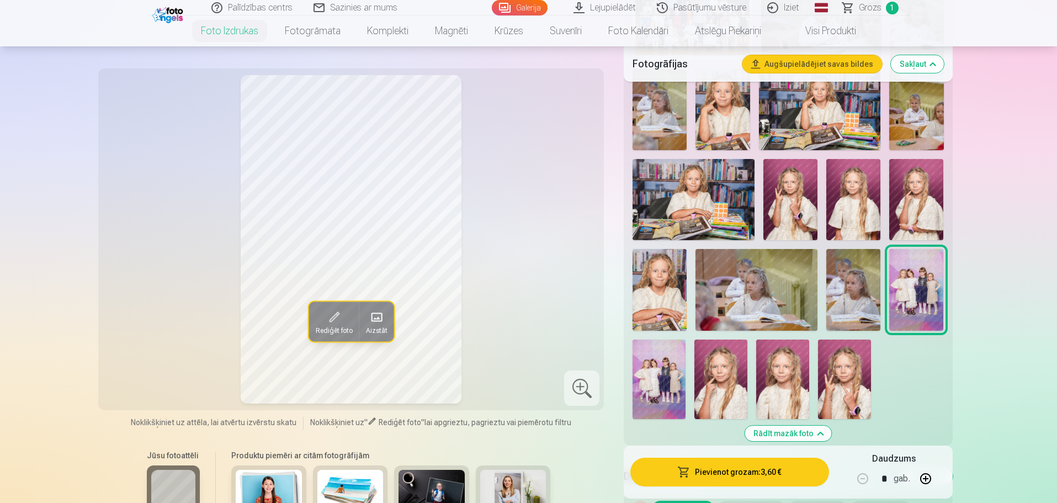
click at [649, 364] on img at bounding box center [658, 378] width 53 height 79
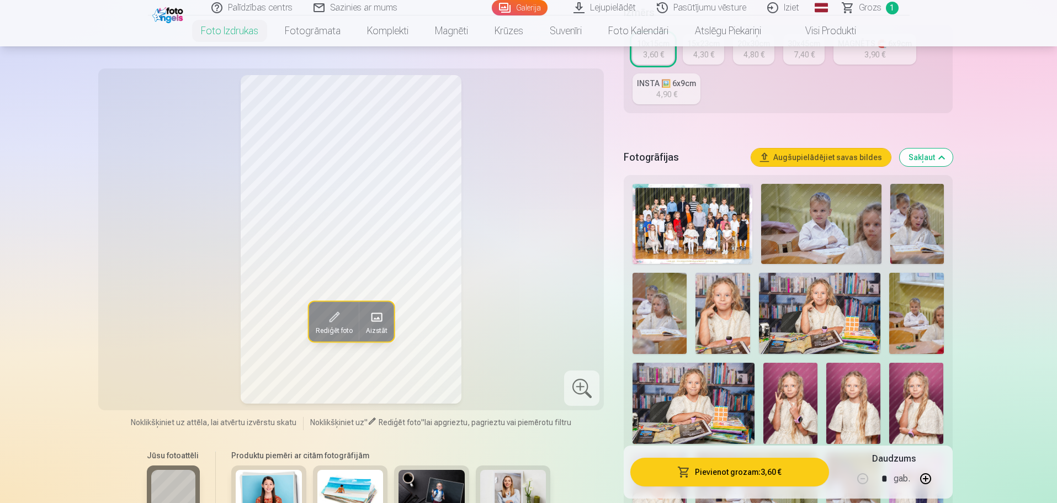
scroll to position [221, 0]
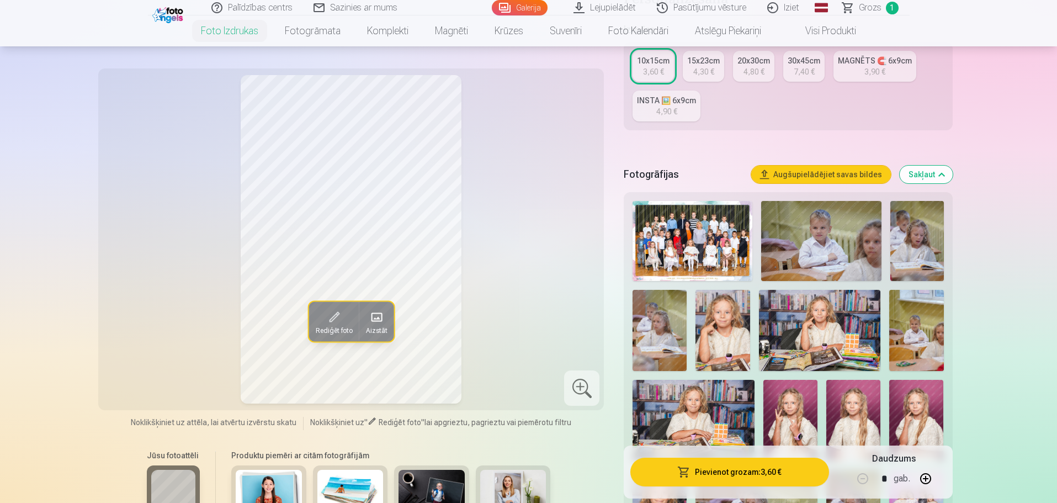
click at [705, 60] on div "15x23cm" at bounding box center [703, 60] width 33 height 11
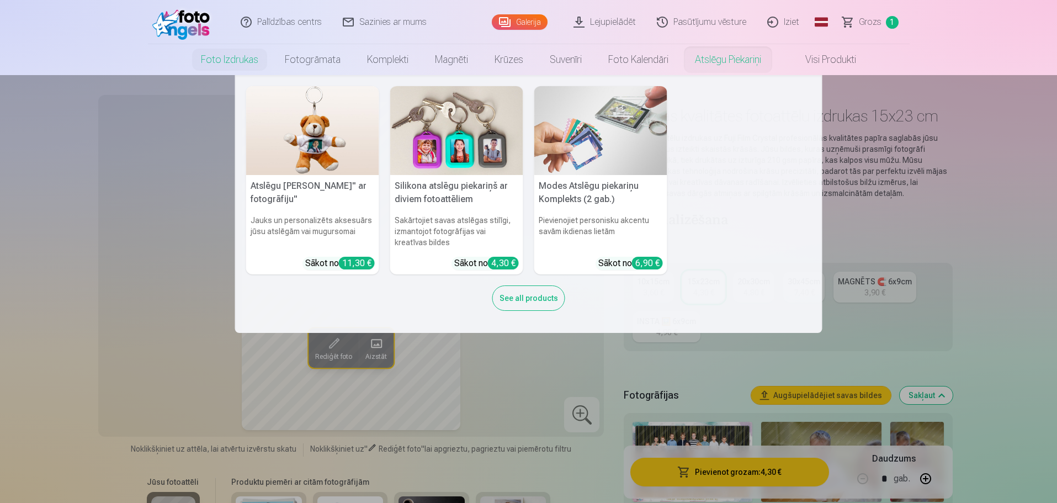
click at [968, 218] on nav "Atslēgu piekariņš Lācītis" ar fotogrāfiju" Jauks un personalizēts aksesuārs jūs…" at bounding box center [528, 204] width 1057 height 258
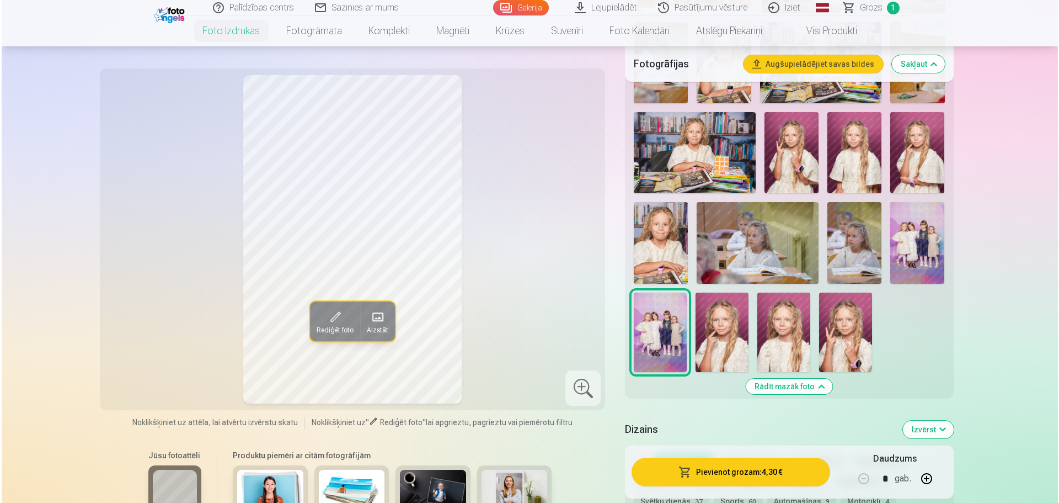
scroll to position [497, 0]
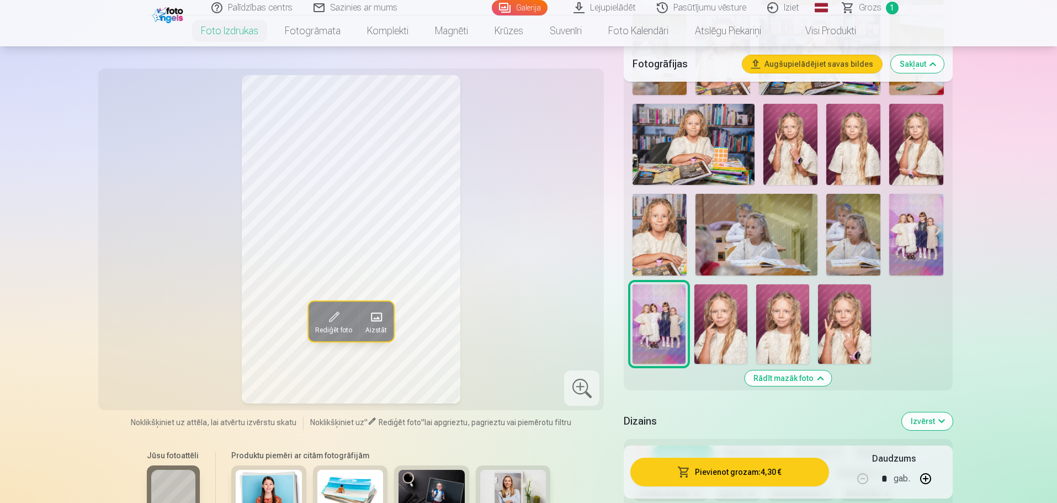
click at [745, 471] on button "Pievienot grozam : 4,30 €" at bounding box center [729, 471] width 198 height 29
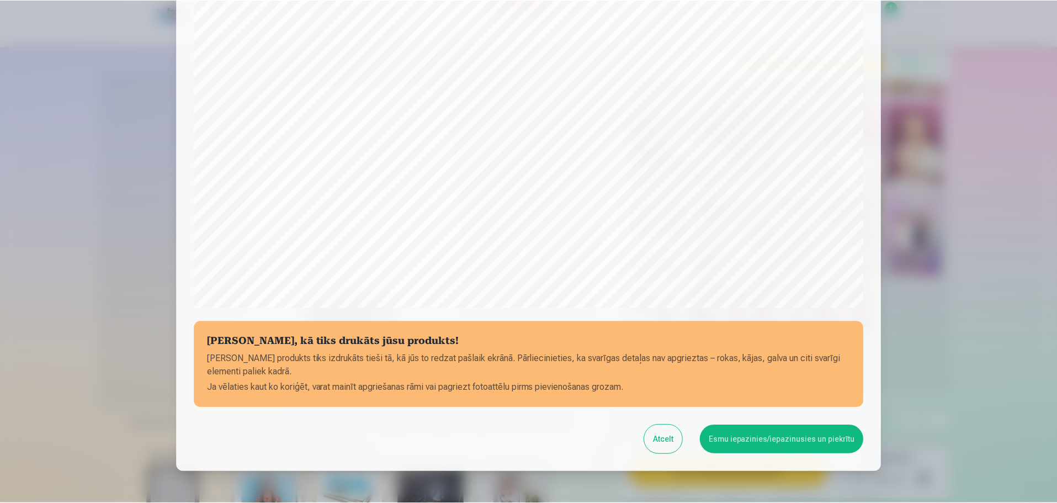
scroll to position [292, 0]
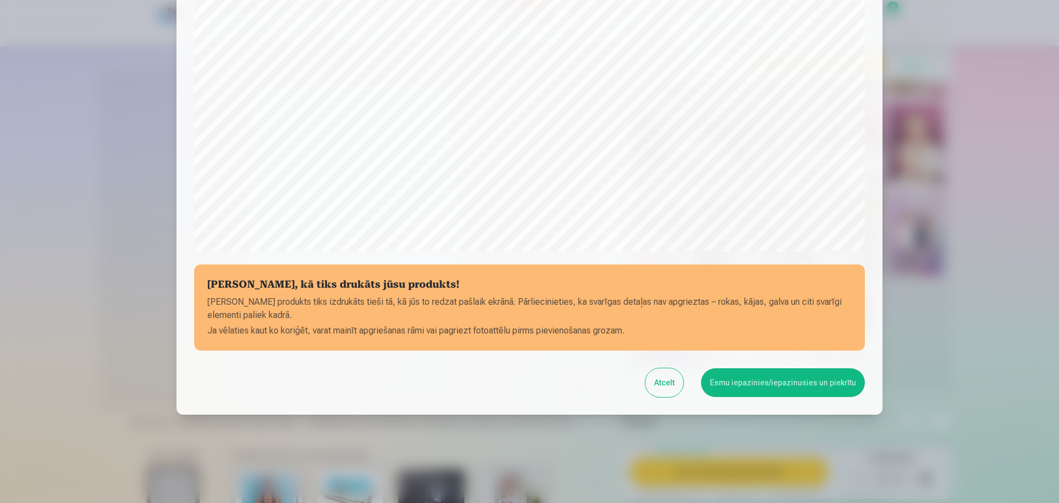
click at [767, 380] on button "Esmu iepazinies/iepazinusies un piekrītu" at bounding box center [783, 382] width 164 height 29
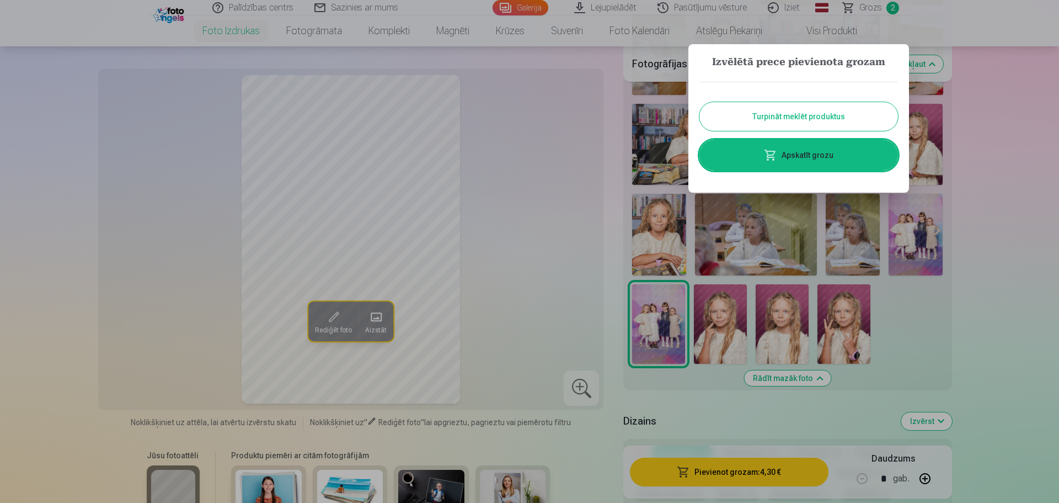
click at [833, 115] on button "Turpināt meklēt produktus" at bounding box center [799, 116] width 199 height 29
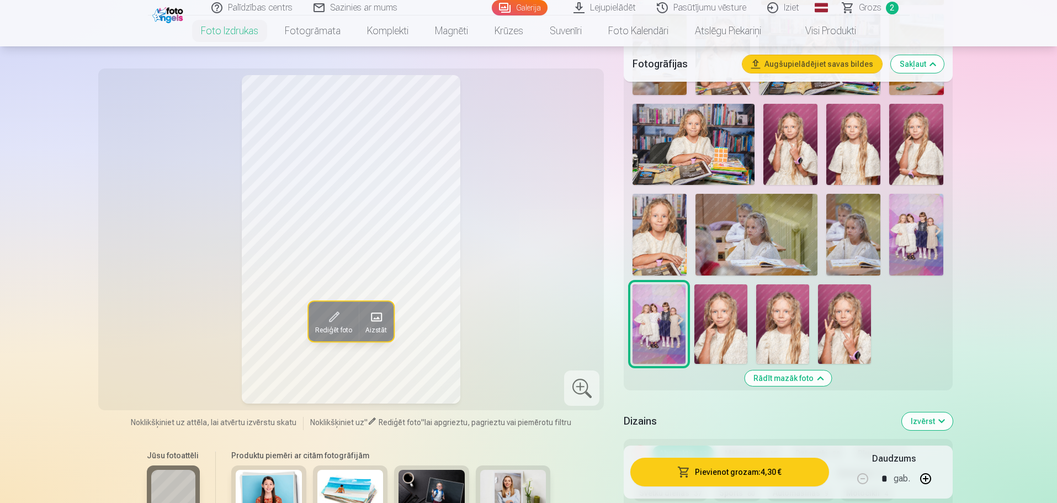
click at [764, 233] on img at bounding box center [756, 234] width 122 height 81
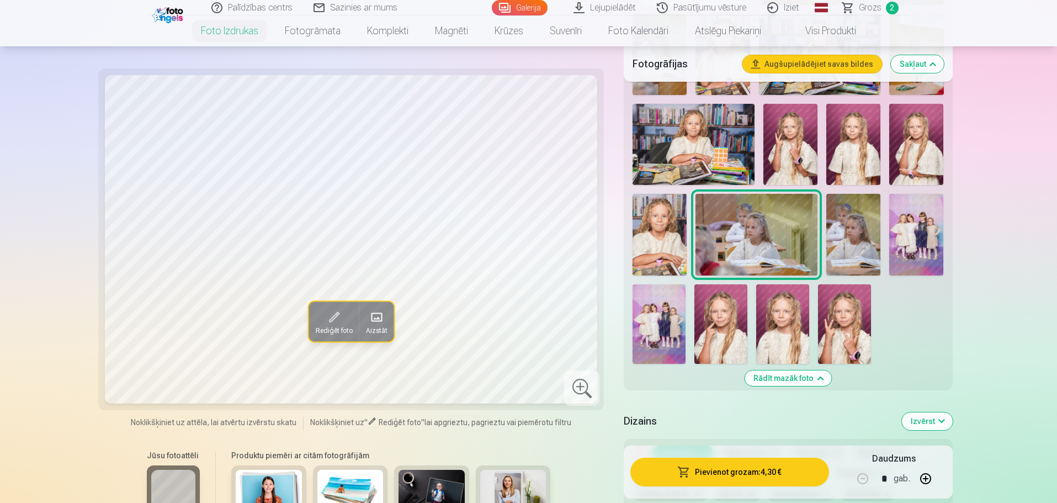
click at [854, 221] on img at bounding box center [853, 234] width 54 height 81
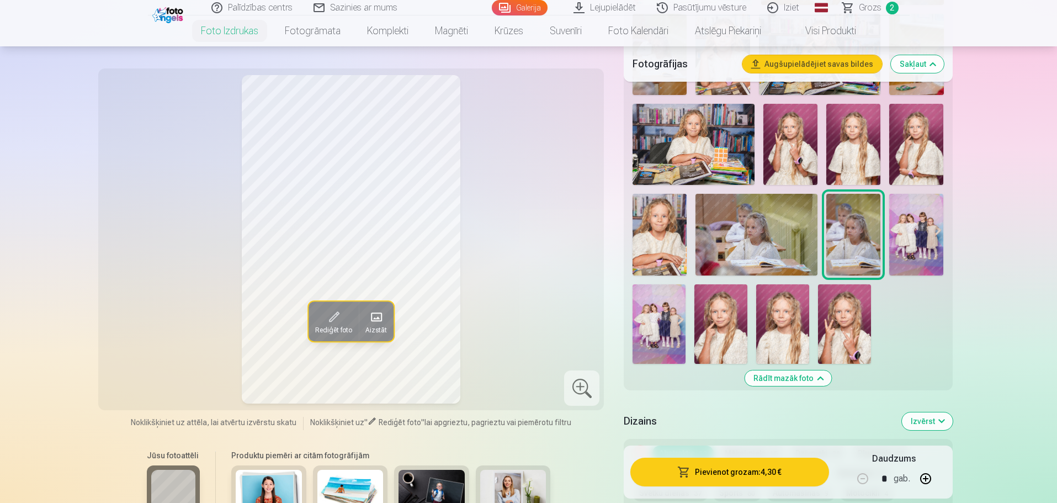
click at [762, 237] on img at bounding box center [756, 234] width 122 height 81
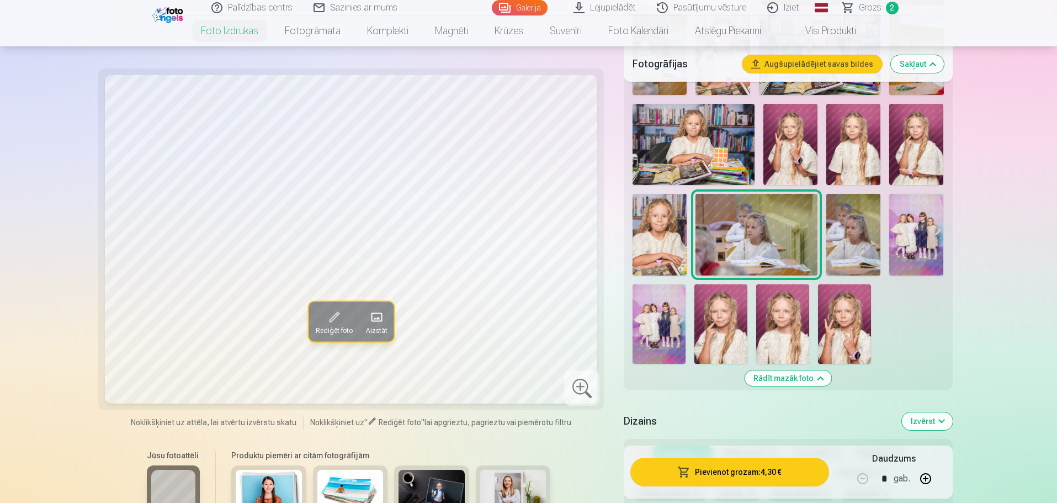
click at [849, 223] on img at bounding box center [853, 234] width 54 height 81
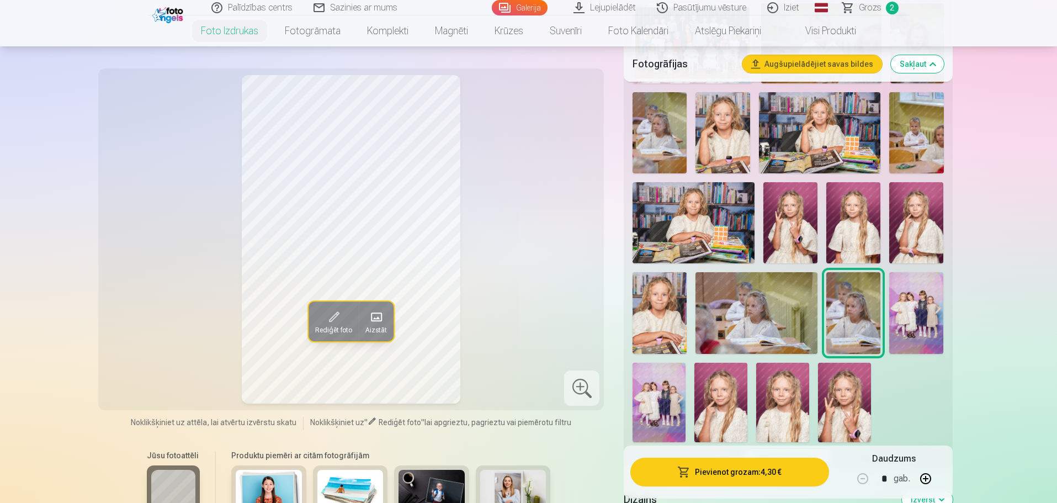
scroll to position [552, 0]
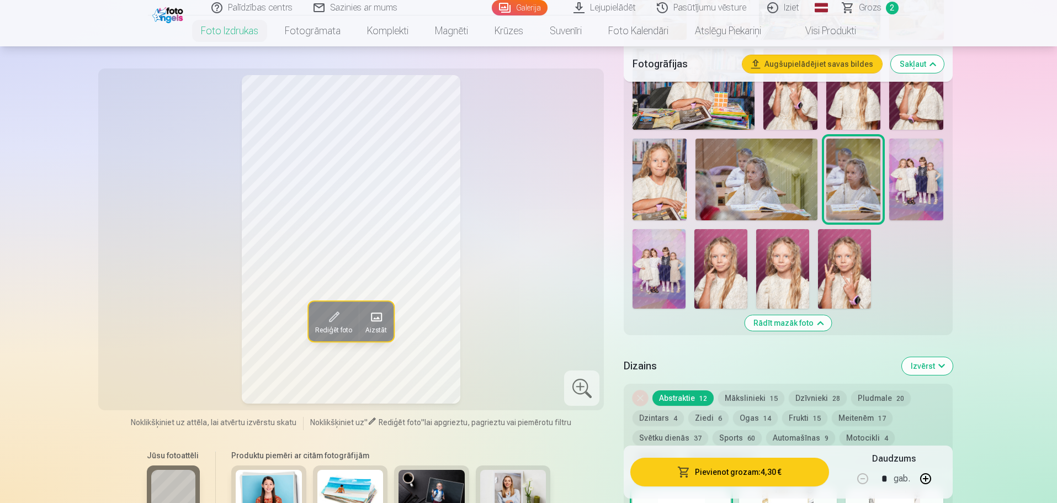
click at [728, 258] on img at bounding box center [720, 268] width 53 height 79
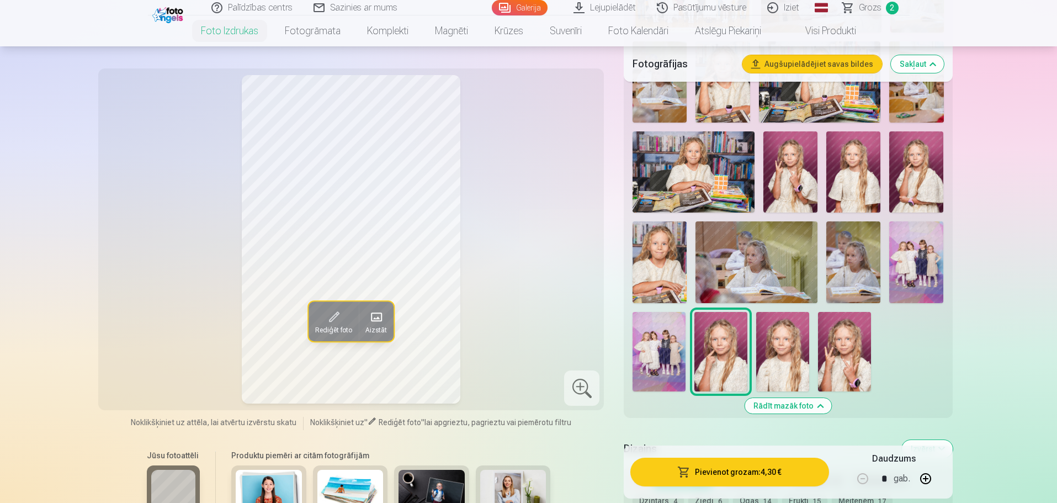
scroll to position [497, 0]
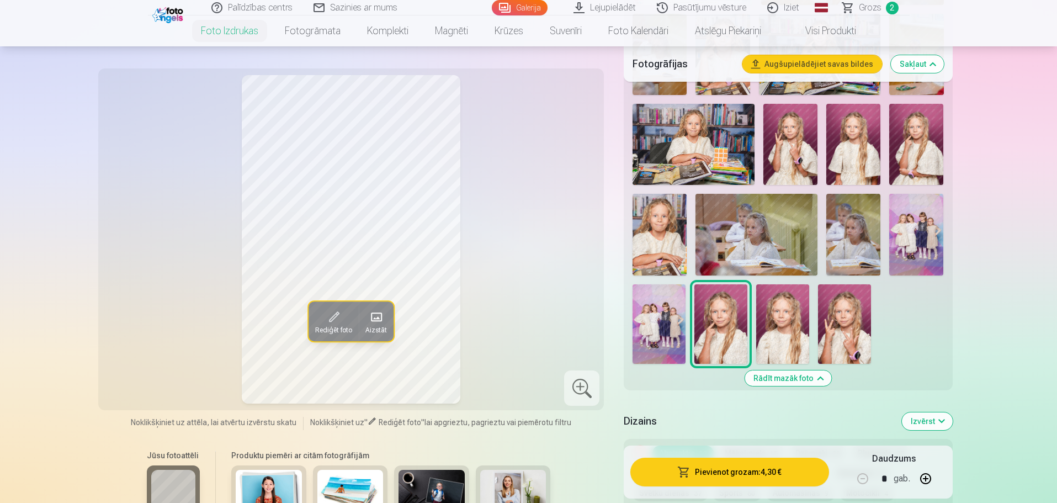
click at [782, 318] on img at bounding box center [782, 323] width 53 height 79
click at [844, 322] on img at bounding box center [844, 323] width 53 height 79
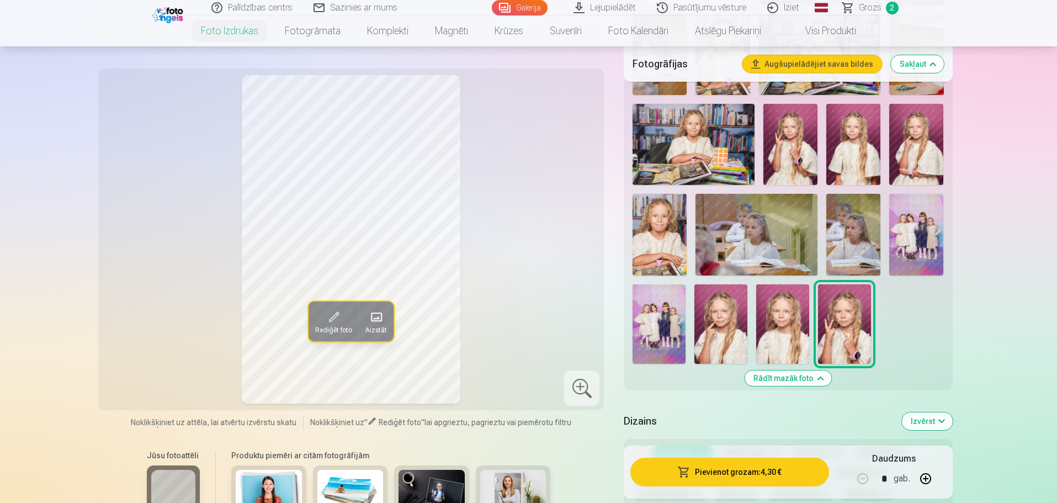
click at [857, 157] on img at bounding box center [853, 144] width 54 height 81
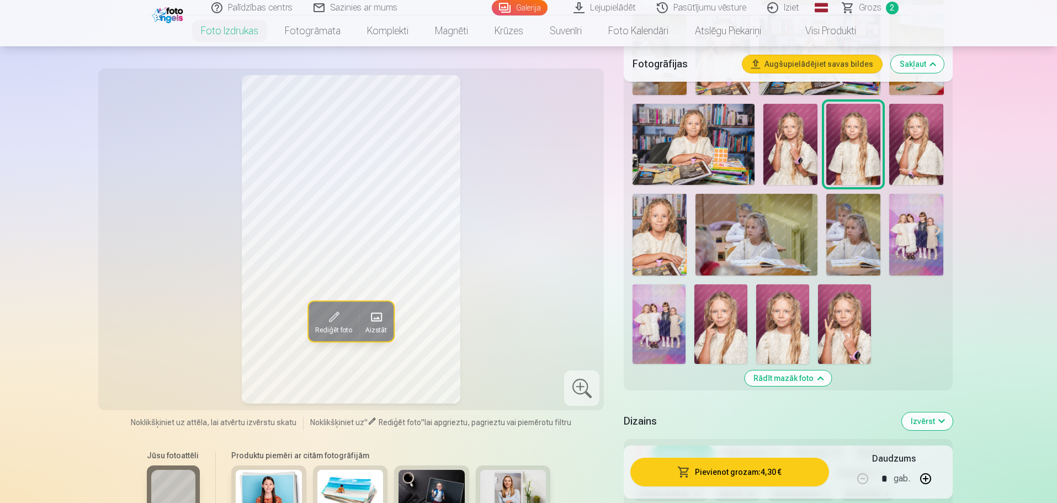
click at [907, 164] on img at bounding box center [916, 144] width 54 height 81
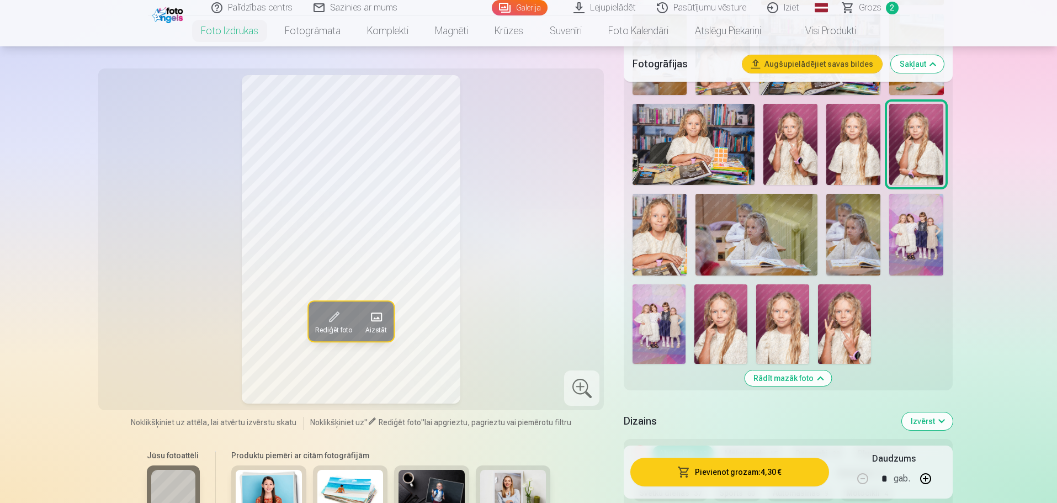
click at [792, 140] on img at bounding box center [790, 144] width 54 height 81
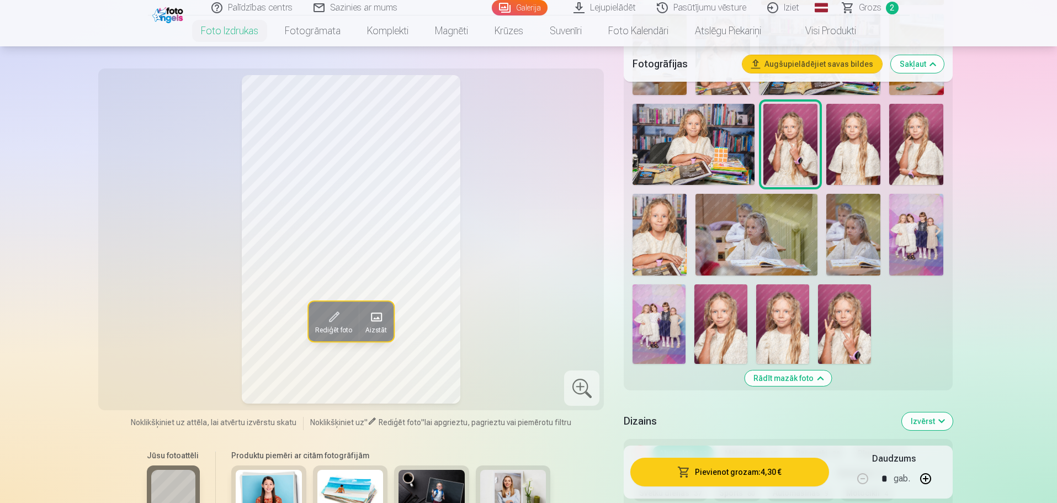
click at [741, 313] on img at bounding box center [720, 323] width 53 height 79
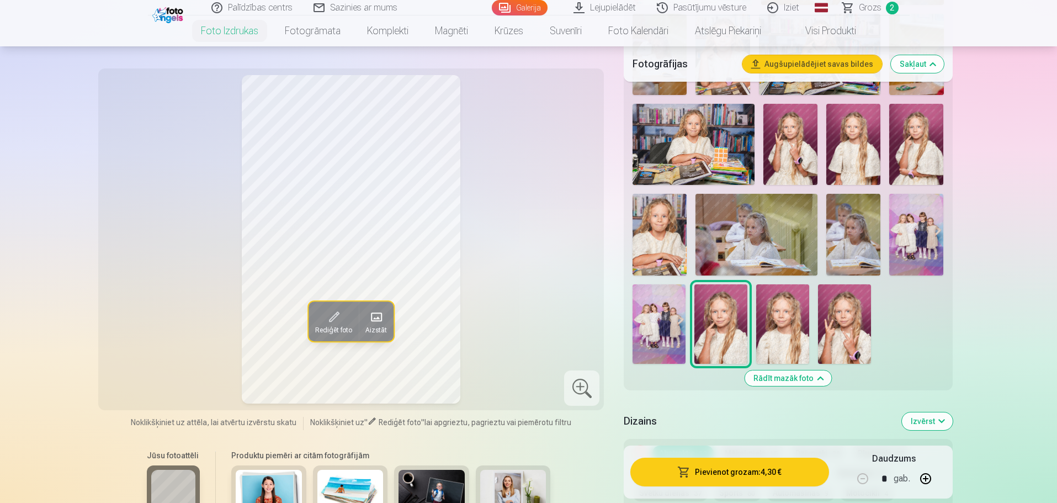
click at [781, 316] on img at bounding box center [782, 323] width 53 height 79
click at [853, 141] on img at bounding box center [853, 144] width 54 height 81
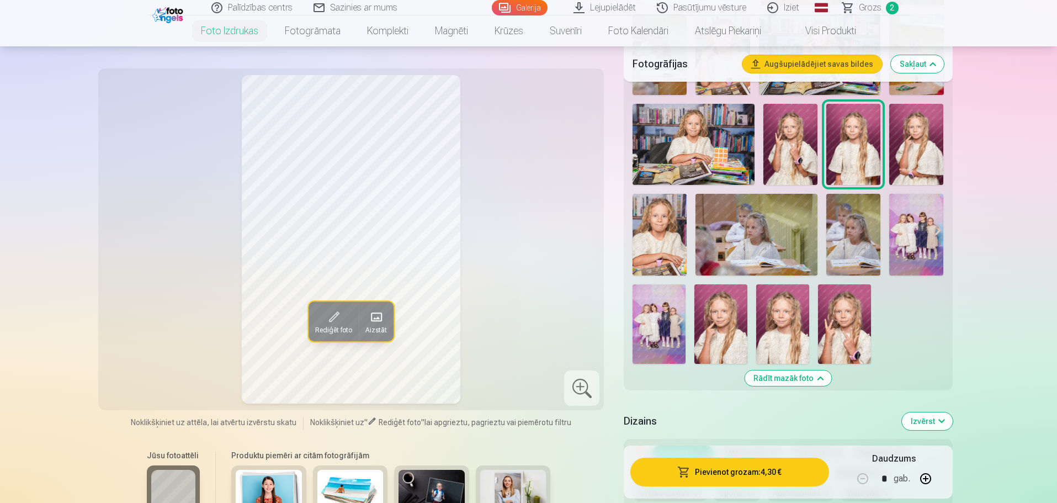
click at [782, 322] on img at bounding box center [782, 323] width 53 height 79
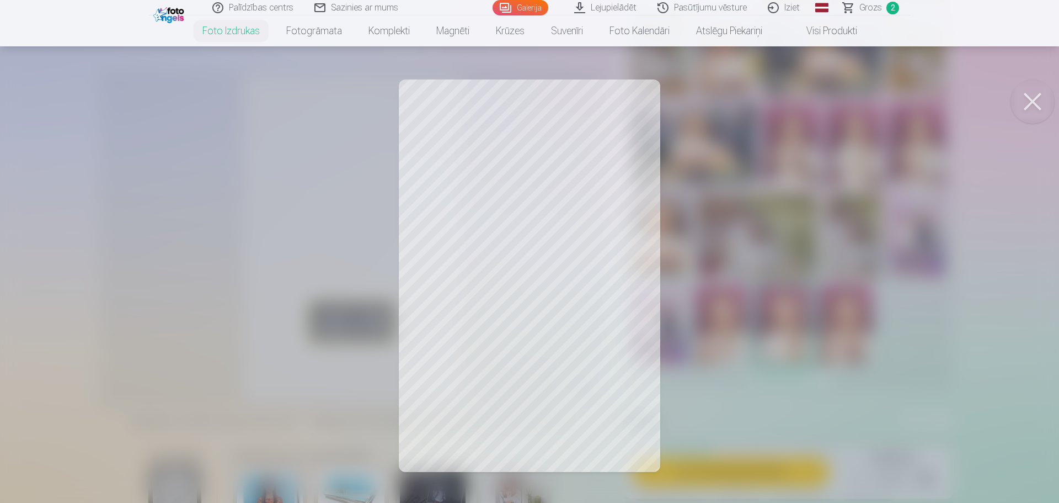
click at [1035, 97] on button at bounding box center [1033, 101] width 44 height 44
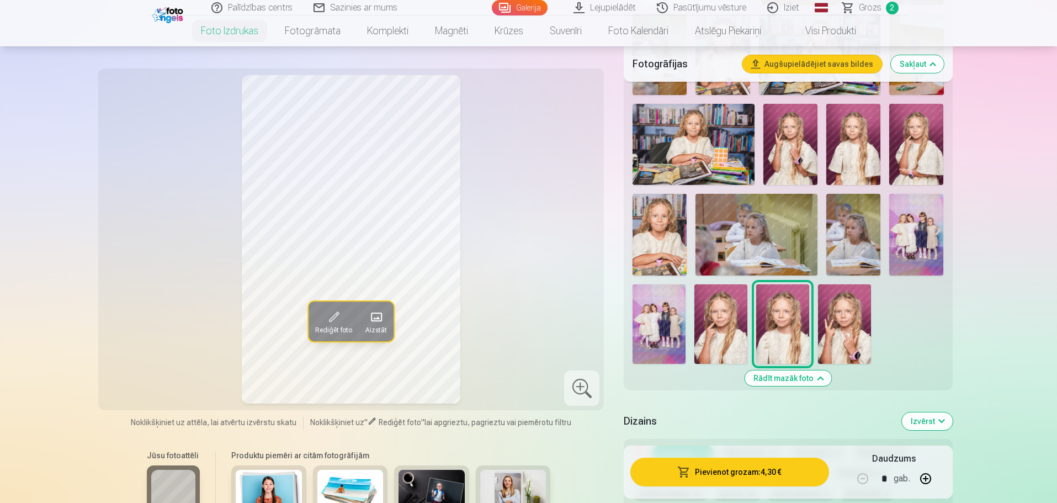
click at [860, 151] on img at bounding box center [853, 144] width 54 height 81
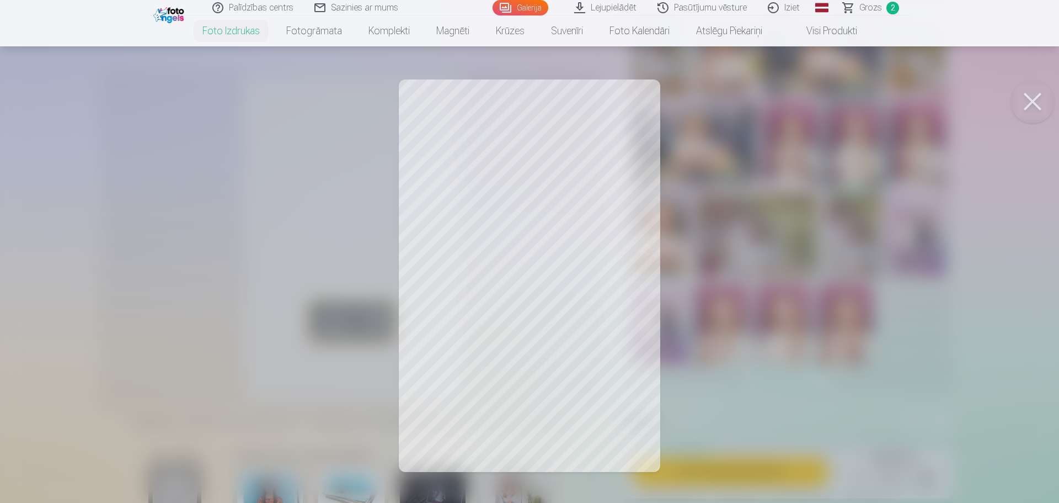
click at [1026, 105] on button at bounding box center [1033, 101] width 44 height 44
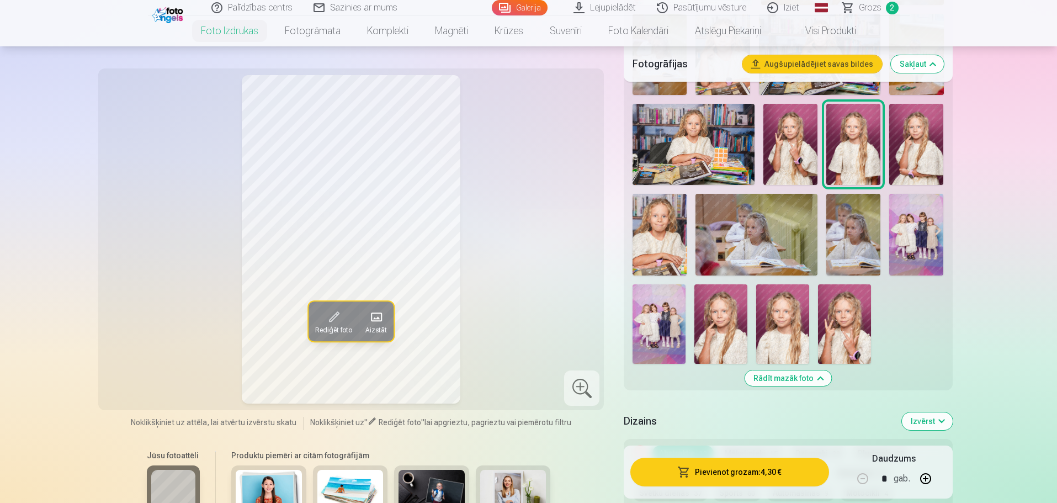
click at [923, 137] on img at bounding box center [916, 144] width 54 height 81
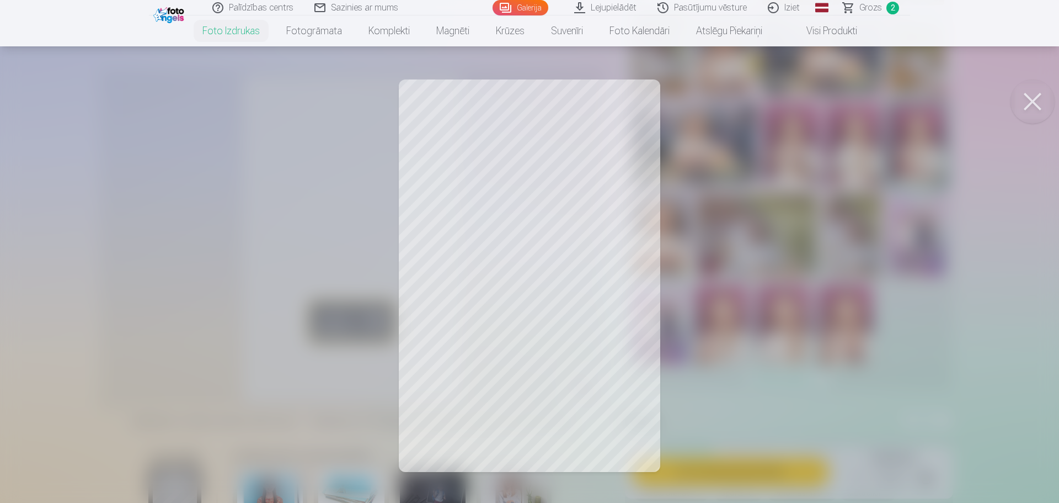
click at [1025, 96] on button at bounding box center [1033, 101] width 44 height 44
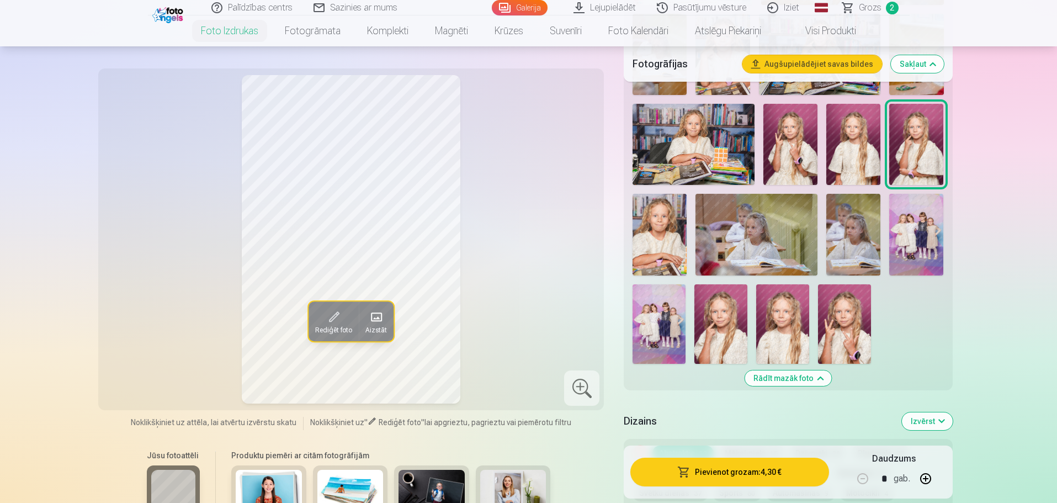
click at [775, 312] on img at bounding box center [782, 323] width 53 height 79
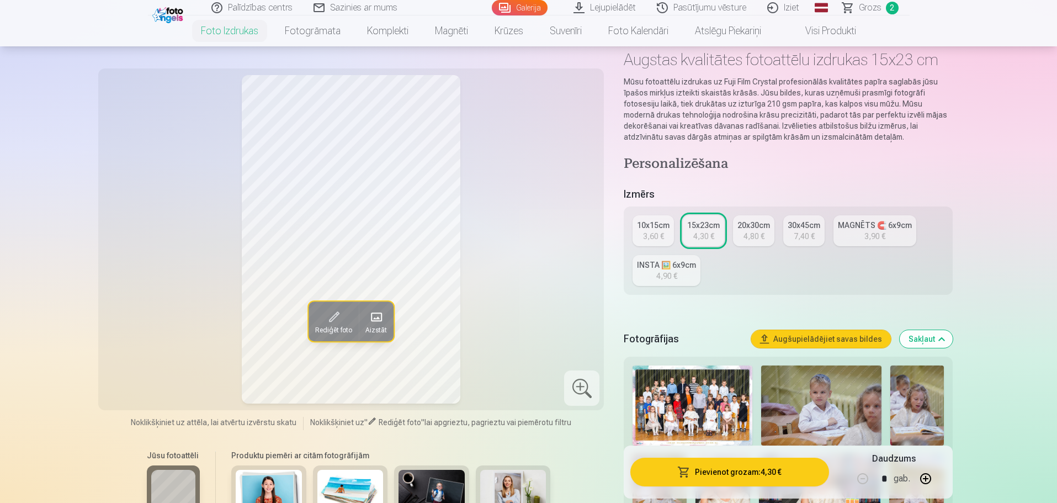
scroll to position [55, 0]
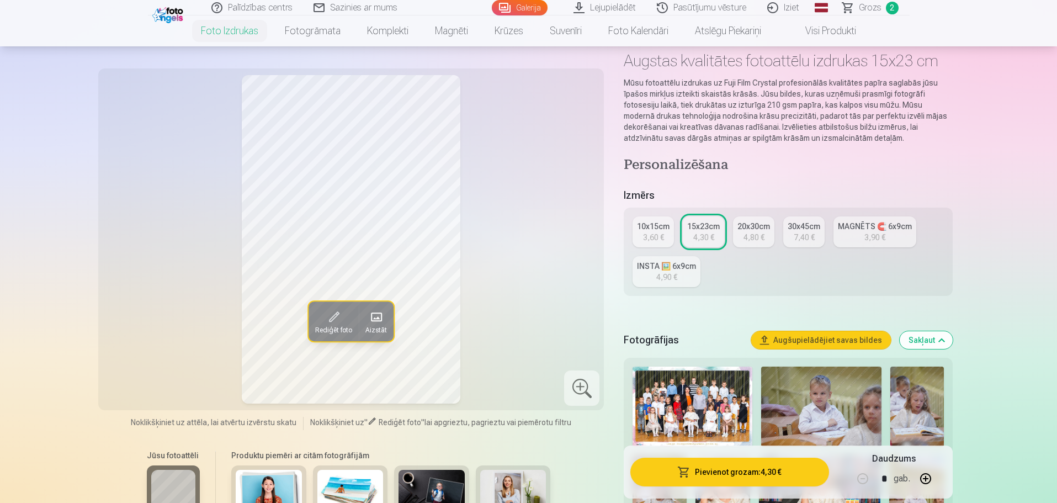
click at [758, 234] on div "4,80 €" at bounding box center [753, 237] width 21 height 11
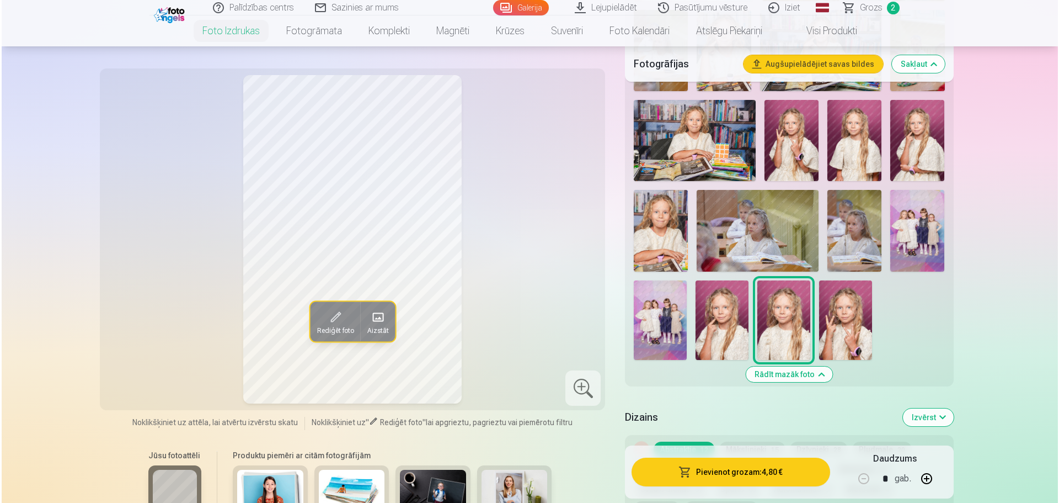
scroll to position [552, 0]
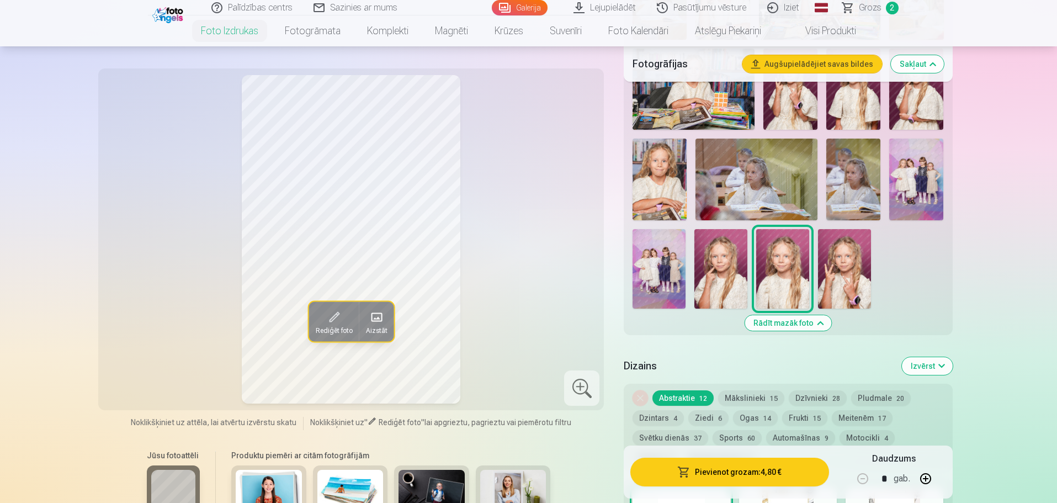
click at [699, 470] on button "Pievienot grozam : 4,80 €" at bounding box center [729, 471] width 198 height 29
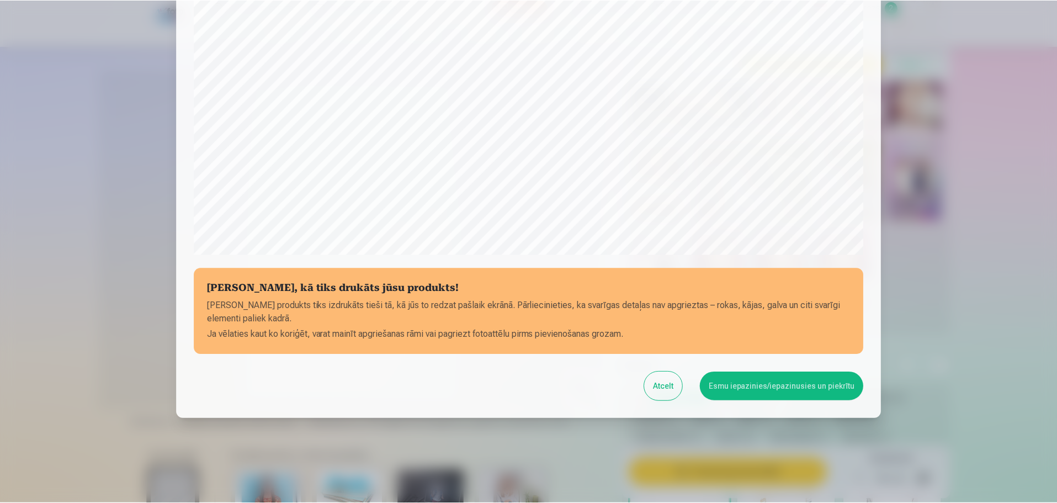
scroll to position [292, 0]
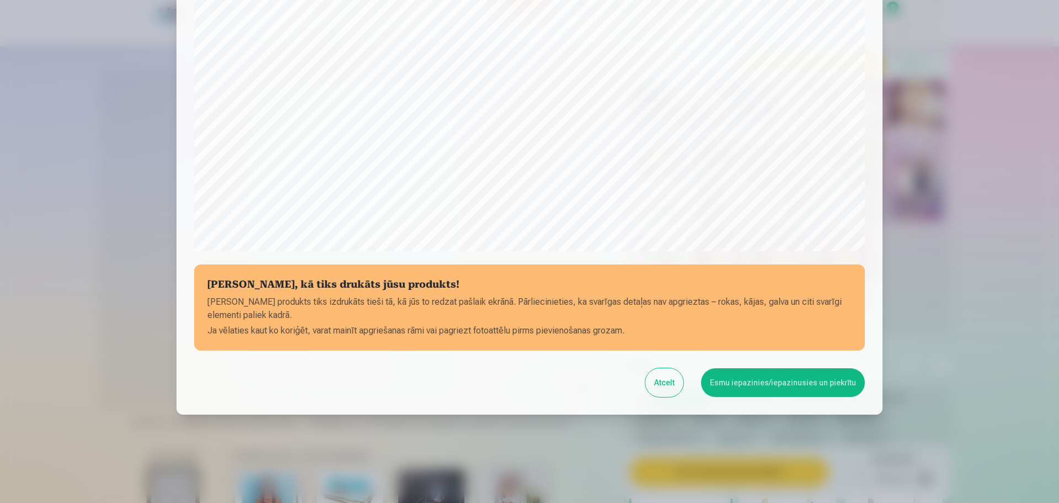
click at [791, 377] on button "Esmu iepazinies/iepazinusies un piekrītu" at bounding box center [783, 382] width 164 height 29
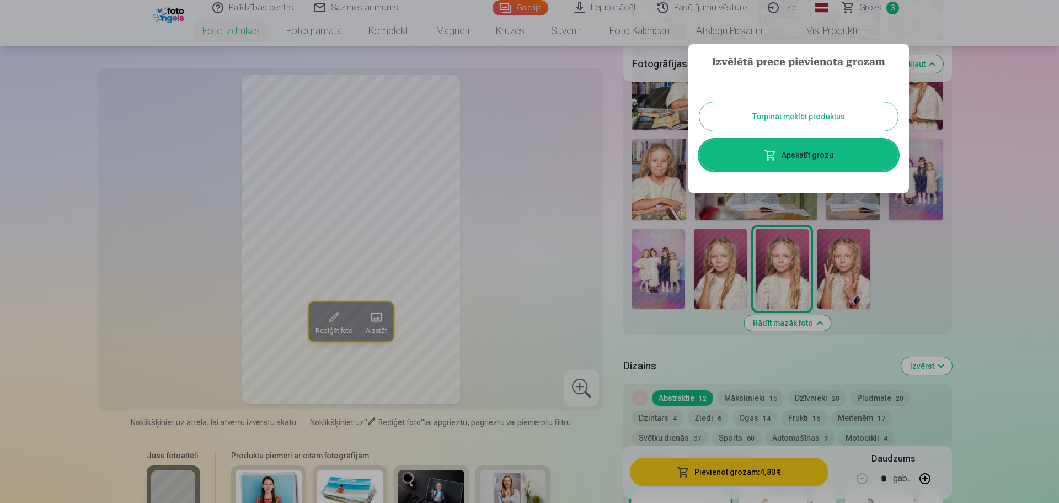
click at [825, 116] on button "Turpināt meklēt produktus" at bounding box center [799, 116] width 199 height 29
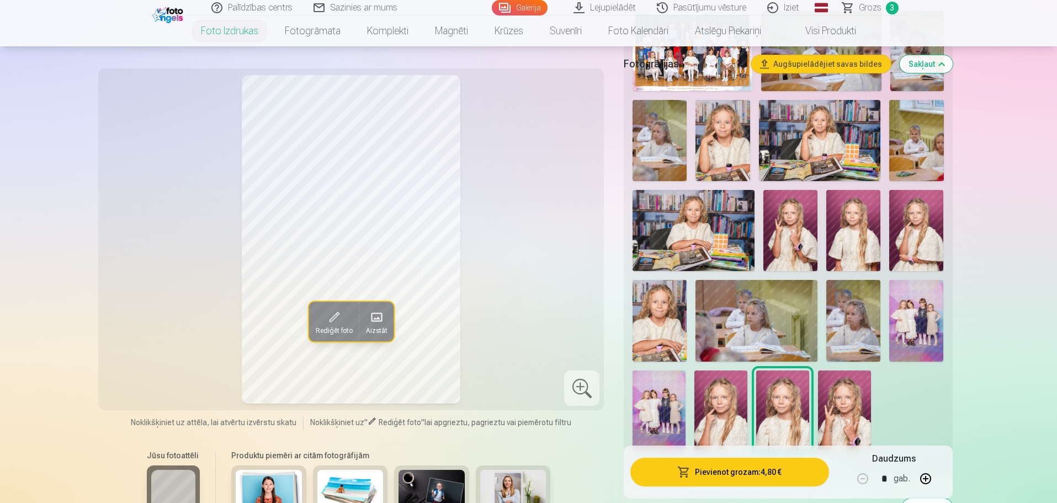
scroll to position [441, 0]
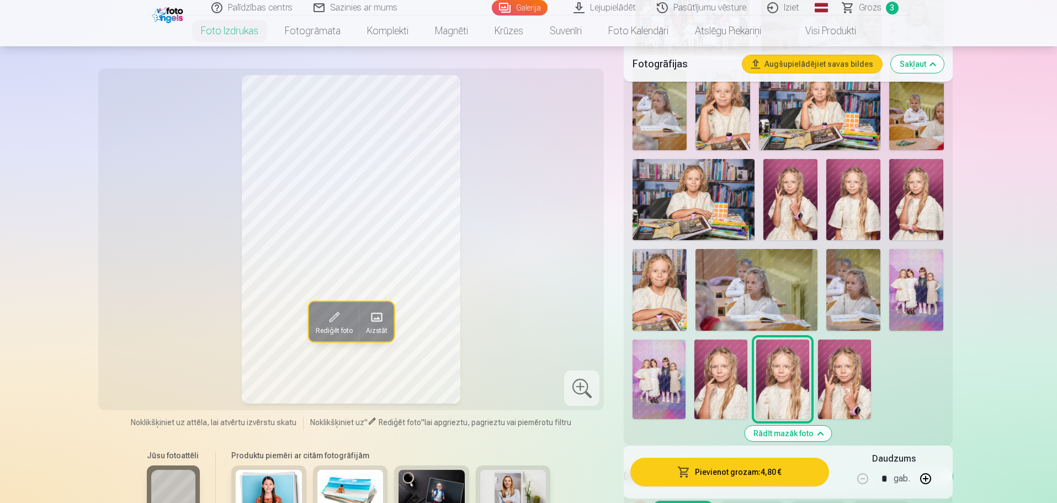
click at [851, 285] on img at bounding box center [853, 289] width 54 height 81
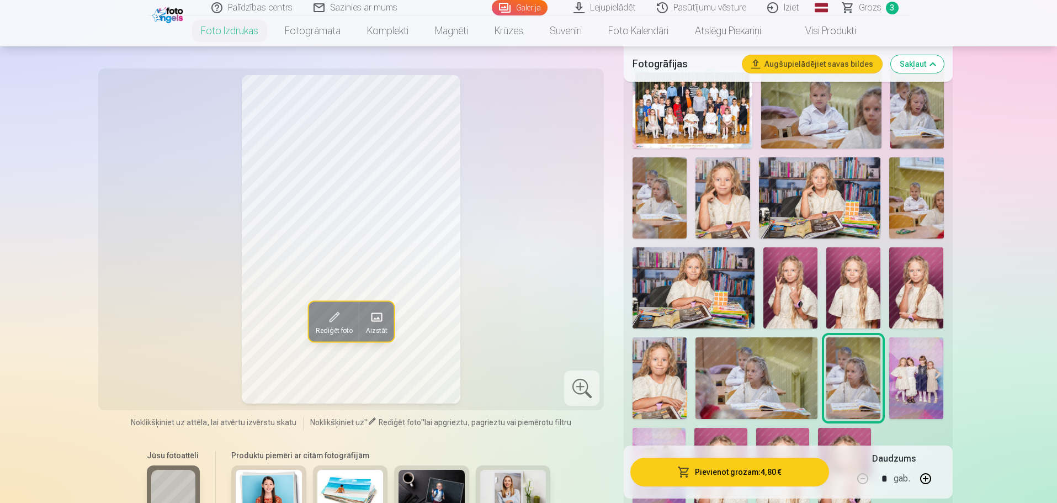
scroll to position [331, 0]
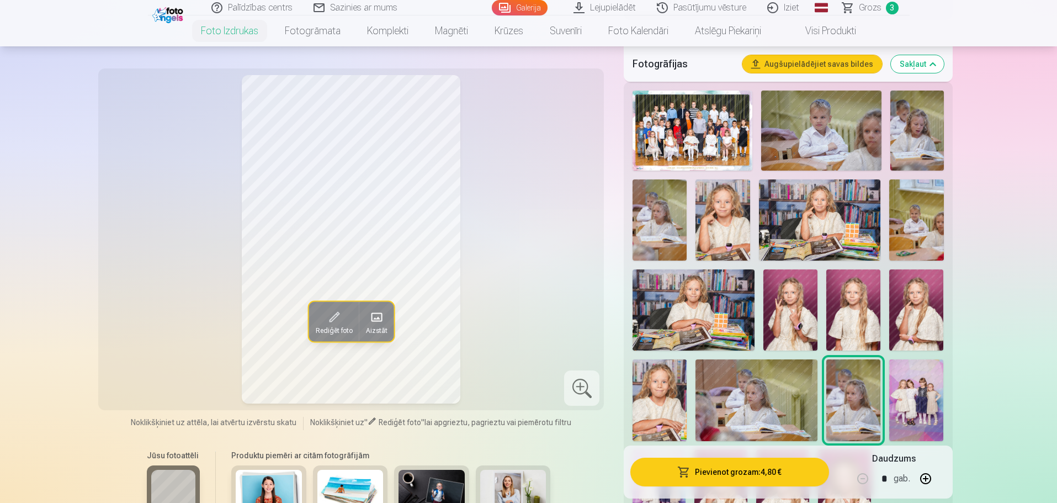
click at [919, 124] on img at bounding box center [917, 130] width 54 height 80
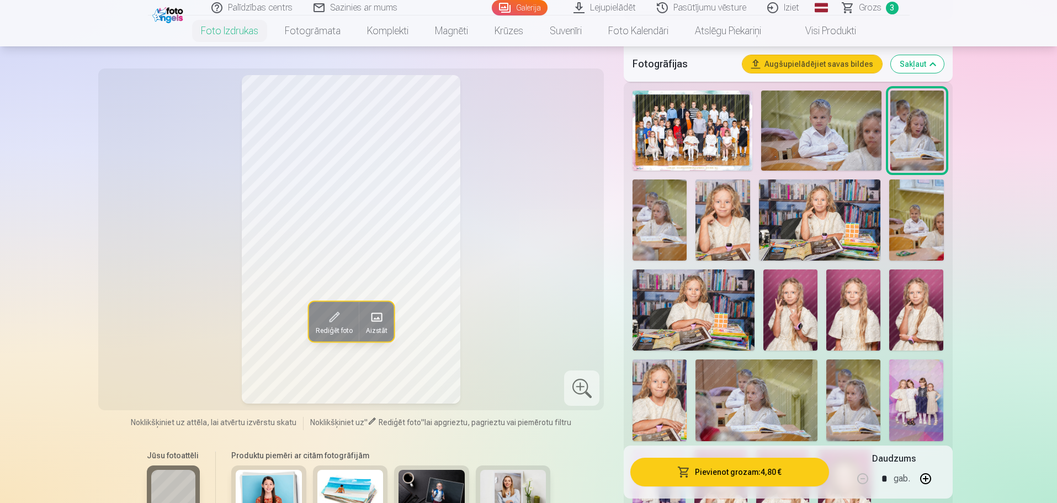
click at [829, 147] on img at bounding box center [821, 130] width 120 height 80
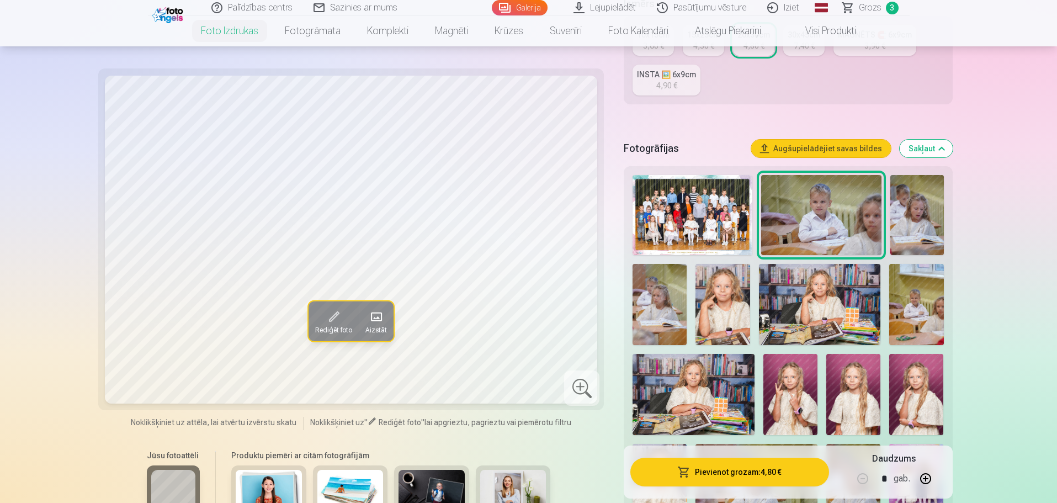
scroll to position [221, 0]
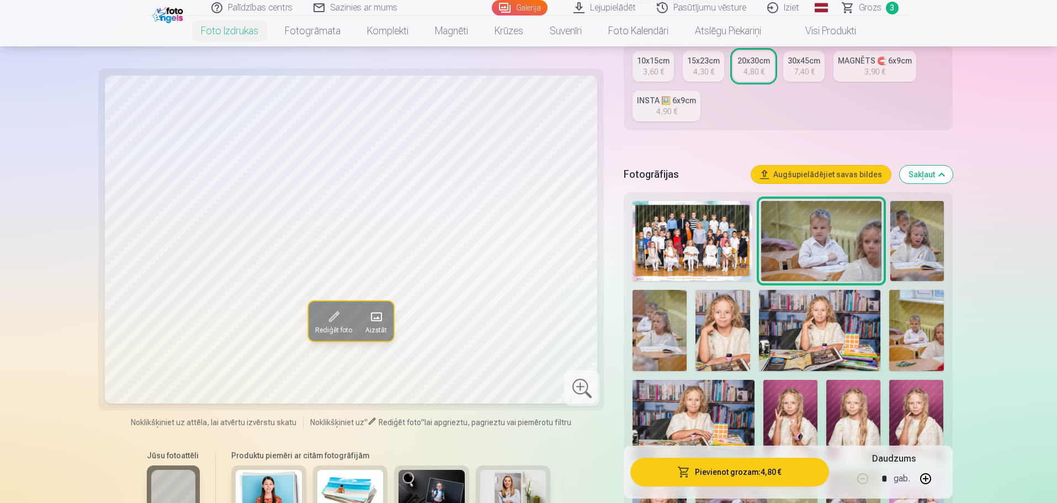
click at [903, 226] on img at bounding box center [917, 241] width 54 height 80
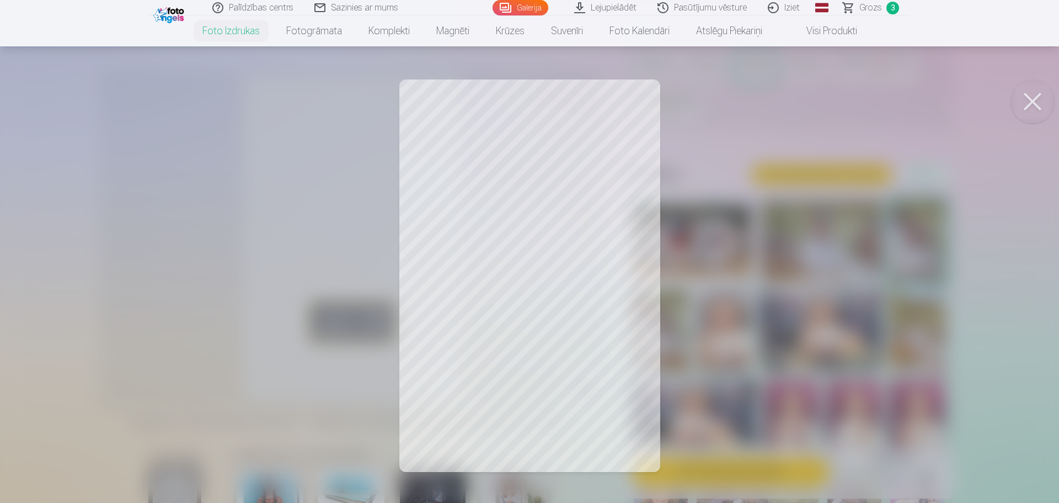
click at [1032, 104] on button at bounding box center [1033, 101] width 44 height 44
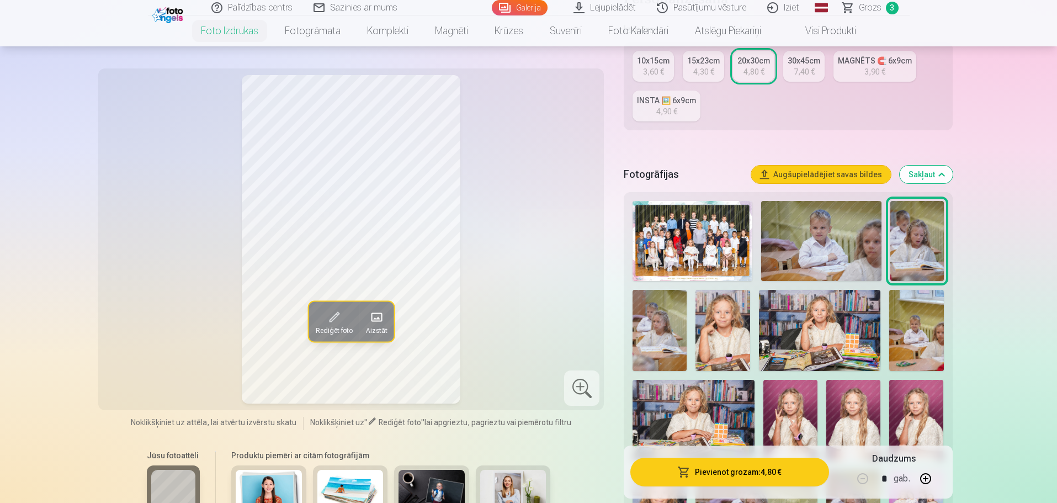
click at [660, 323] on img at bounding box center [659, 330] width 54 height 81
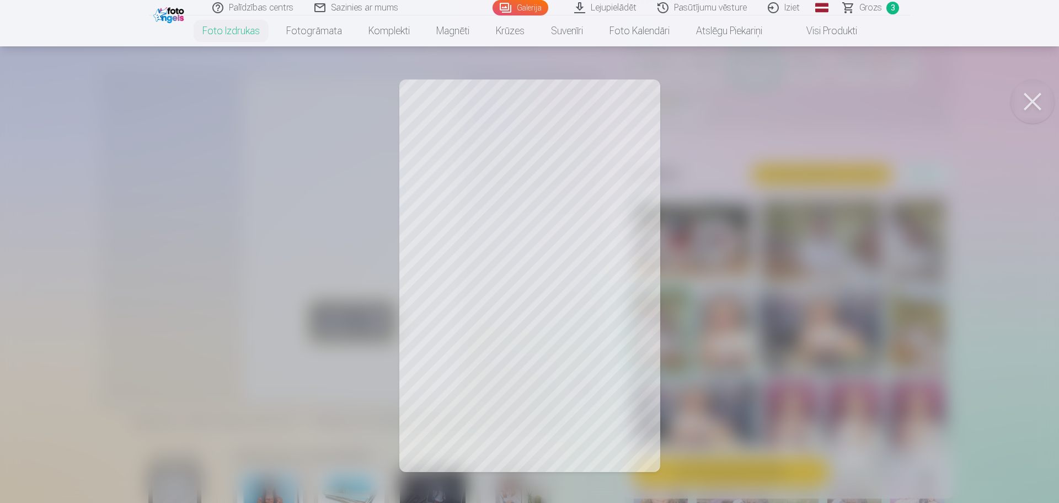
click at [1025, 94] on button at bounding box center [1033, 101] width 44 height 44
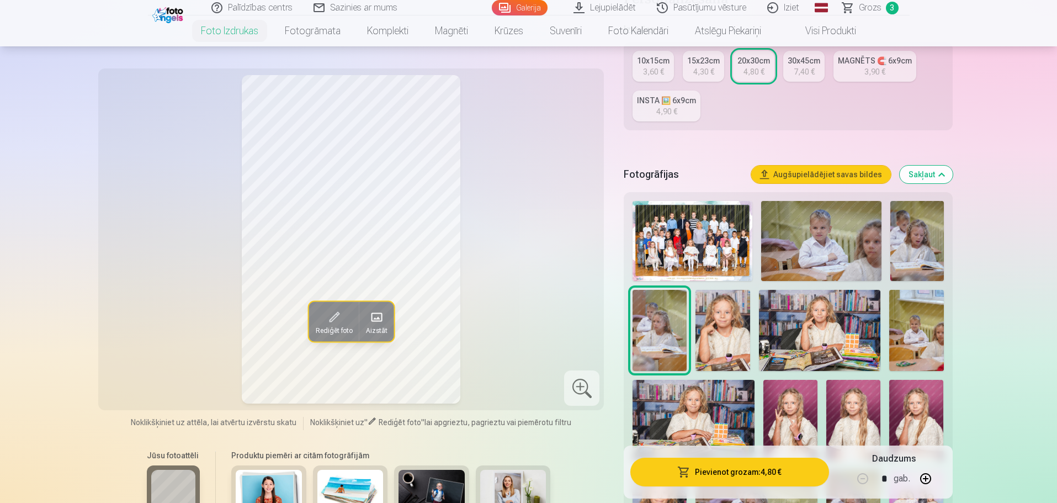
click at [904, 331] on img at bounding box center [916, 330] width 54 height 81
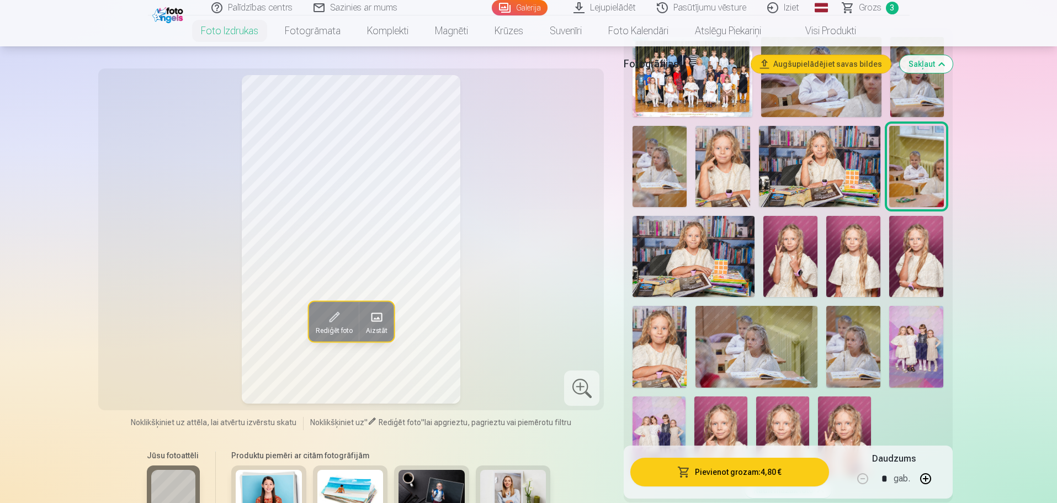
scroll to position [386, 0]
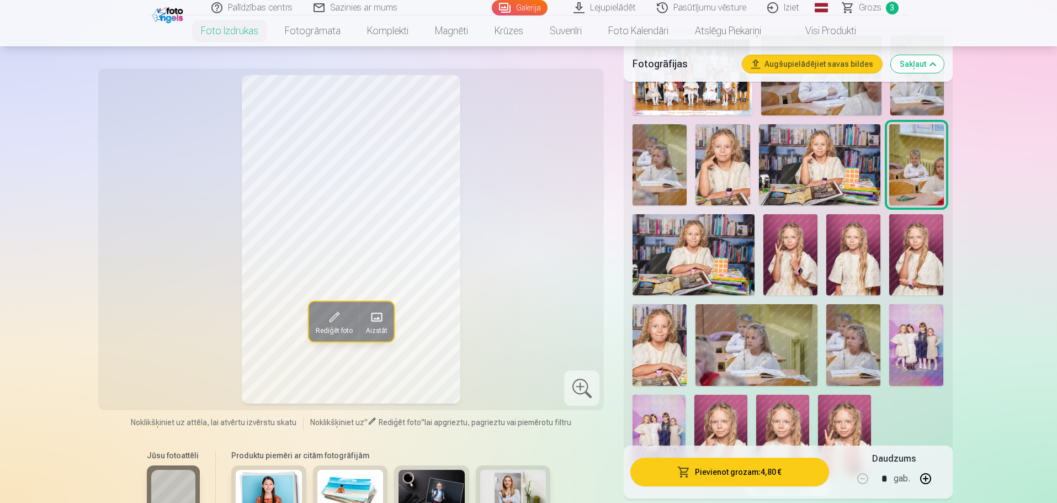
click at [718, 177] on img at bounding box center [722, 164] width 54 height 81
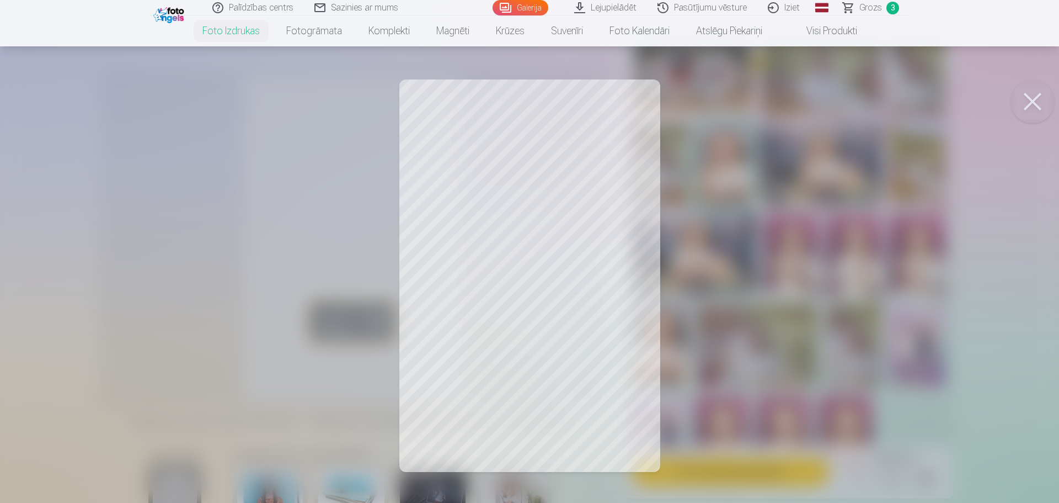
click at [1044, 98] on button at bounding box center [1033, 101] width 44 height 44
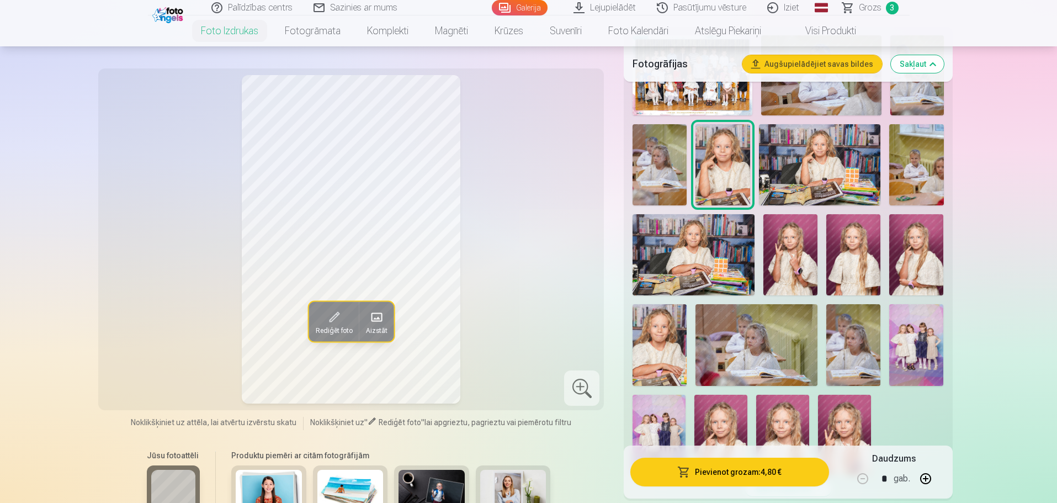
click at [741, 476] on button "Pievienot grozam : 4,80 €" at bounding box center [729, 471] width 198 height 29
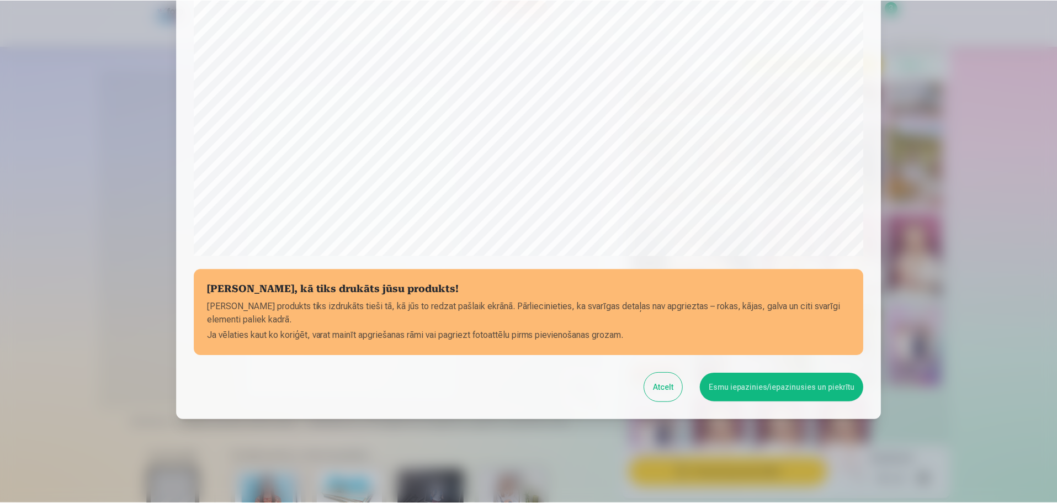
scroll to position [292, 0]
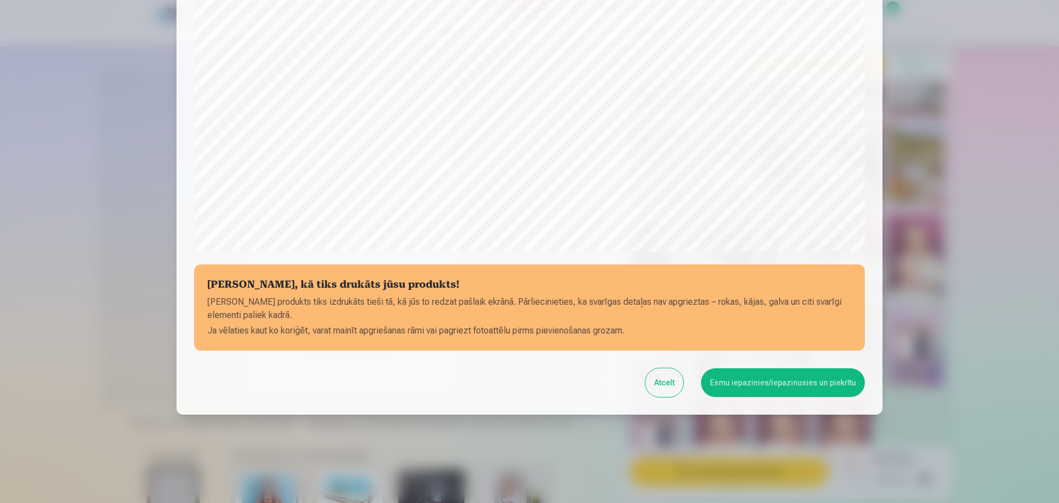
click at [780, 378] on button "Esmu iepazinies/iepazinusies un piekrītu" at bounding box center [783, 382] width 164 height 29
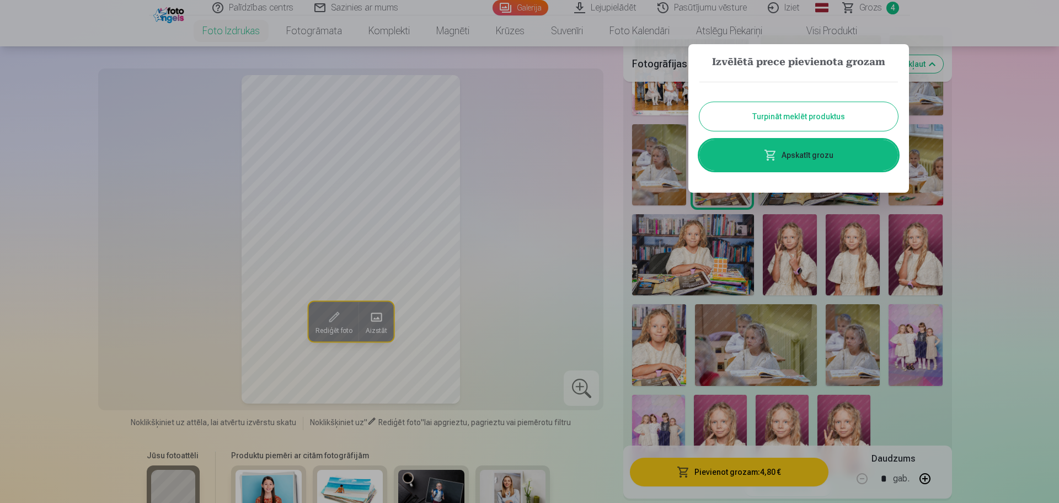
click at [792, 119] on button "Turpināt meklēt produktus" at bounding box center [799, 116] width 199 height 29
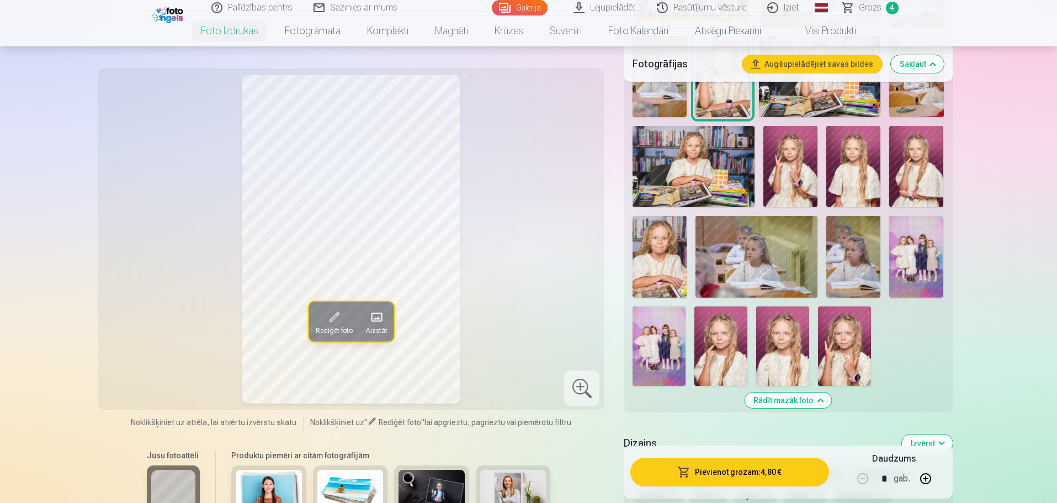
scroll to position [386, 0]
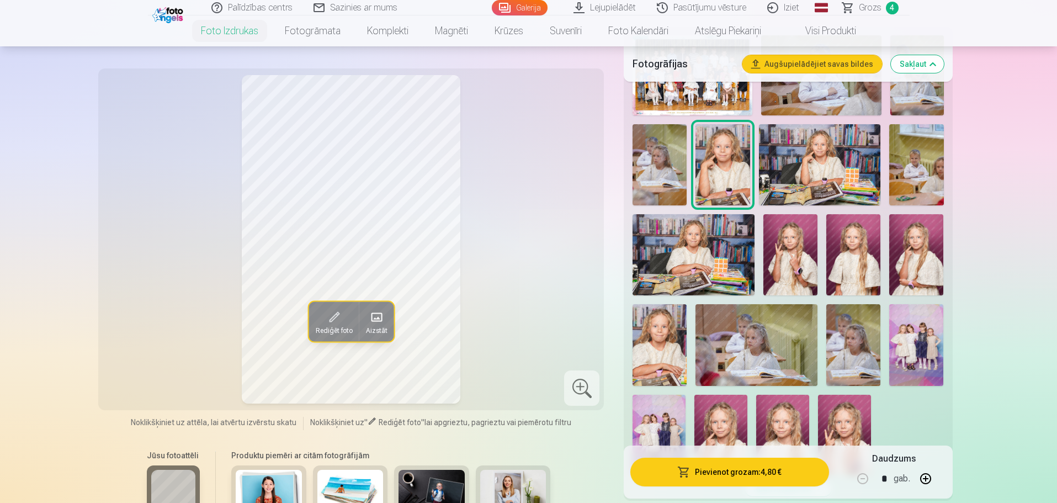
click at [784, 254] on img at bounding box center [790, 254] width 54 height 81
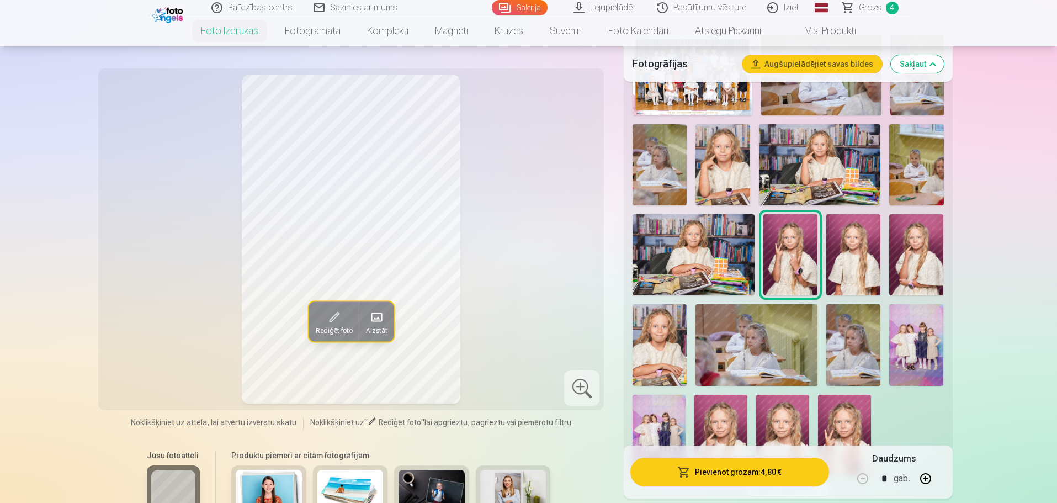
click at [716, 239] on img at bounding box center [693, 254] width 122 height 81
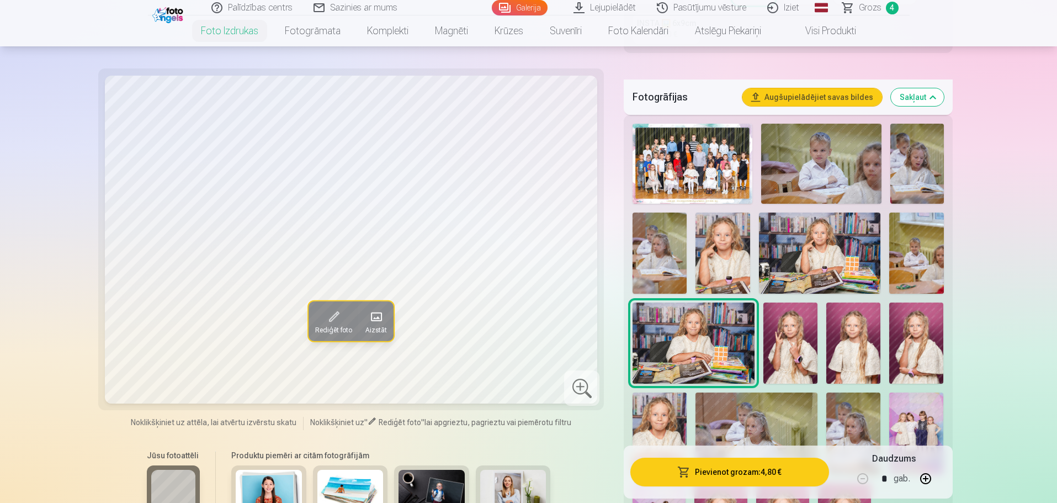
scroll to position [276, 0]
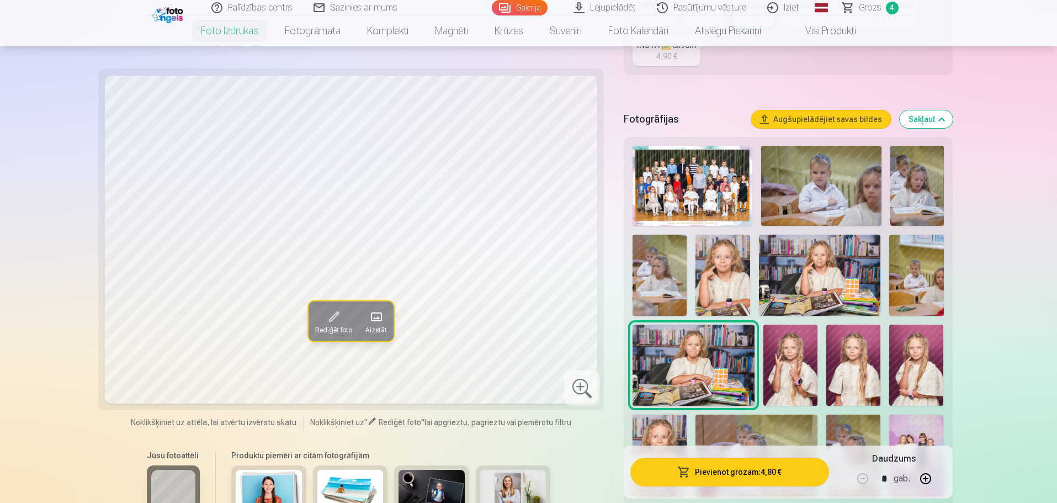
click at [816, 269] on img at bounding box center [820, 275] width 122 height 81
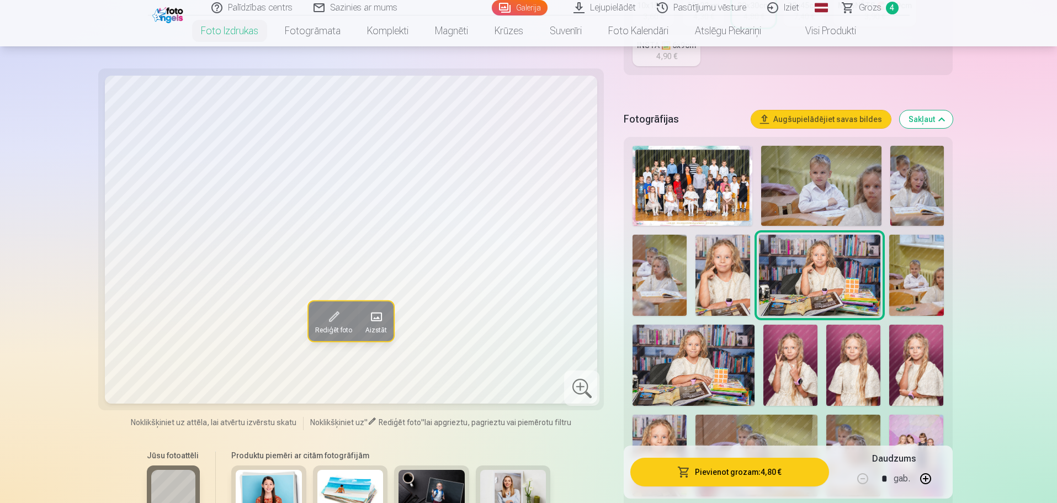
click at [726, 273] on img at bounding box center [722, 275] width 54 height 81
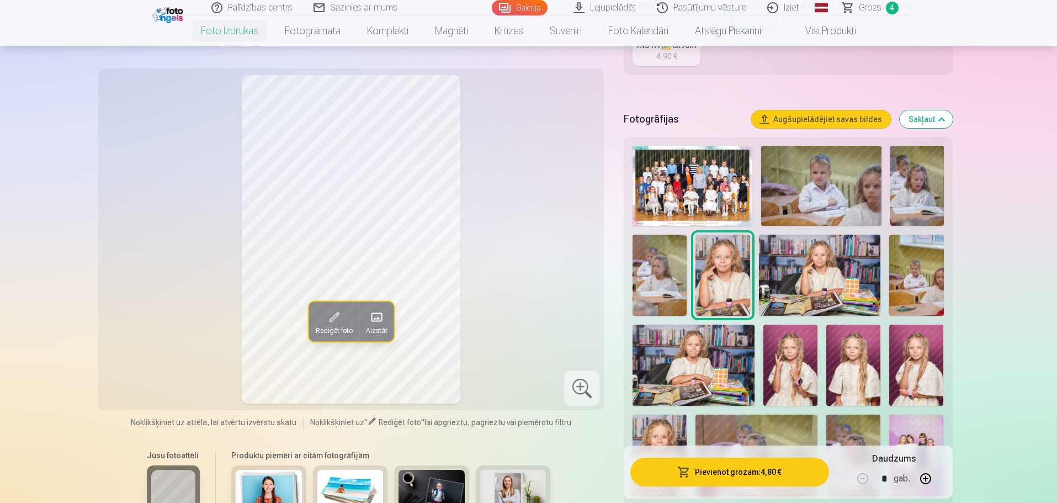
click at [817, 269] on img at bounding box center [820, 275] width 122 height 81
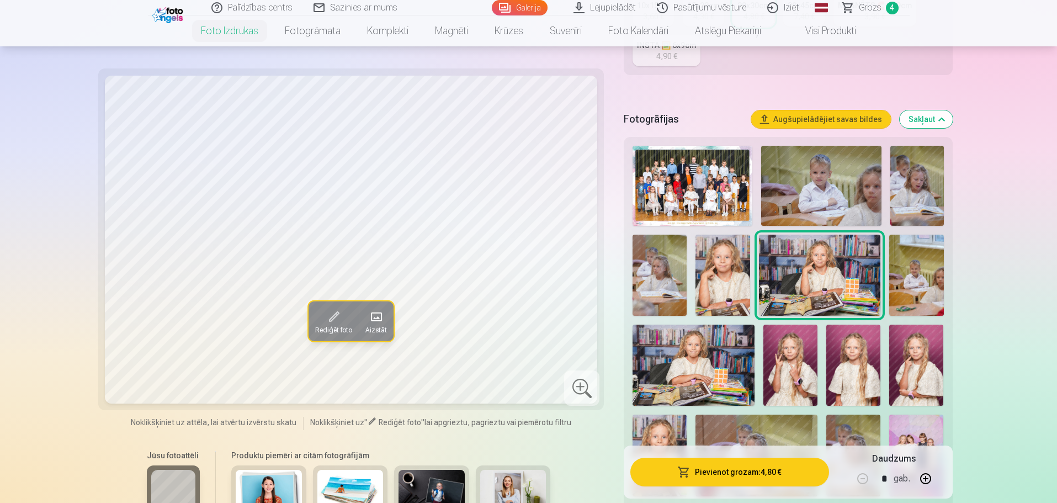
click at [721, 275] on img at bounding box center [722, 275] width 54 height 81
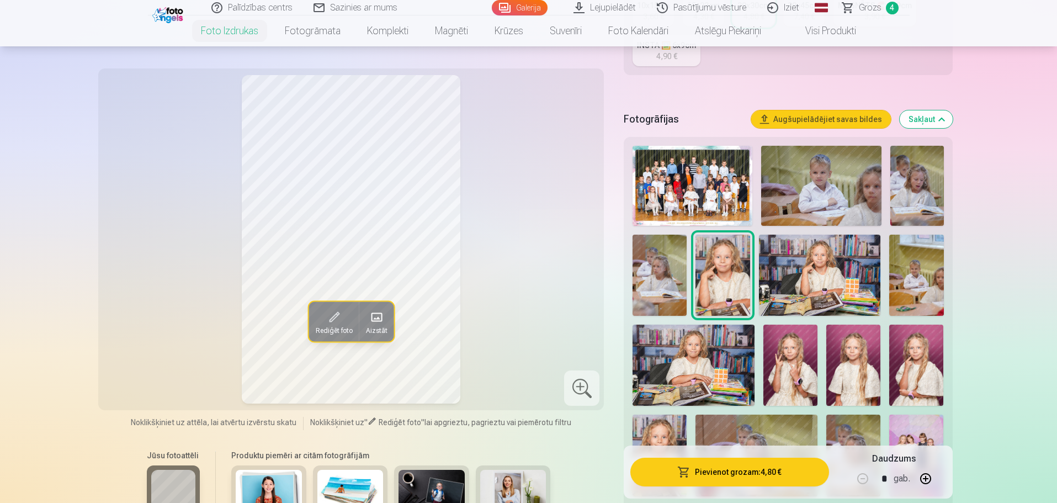
click at [805, 264] on img at bounding box center [820, 275] width 122 height 81
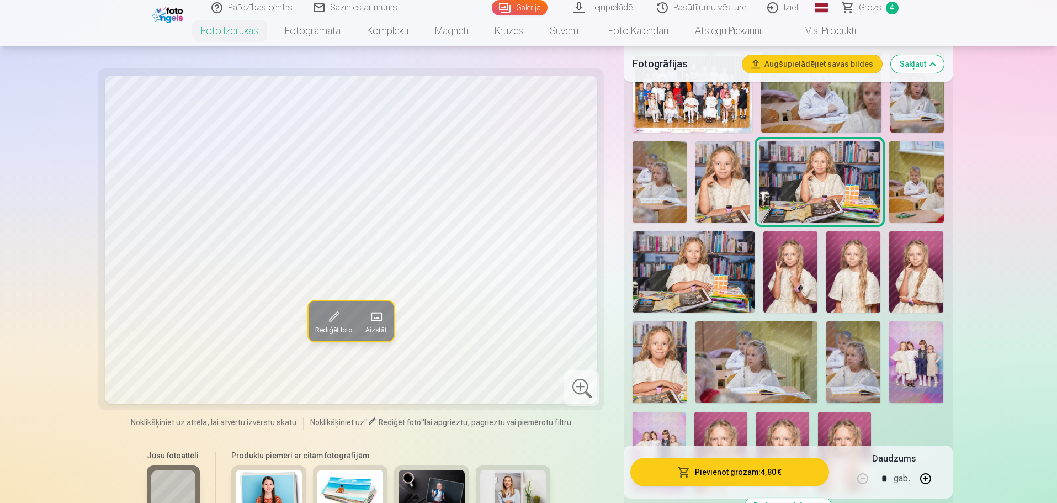
scroll to position [331, 0]
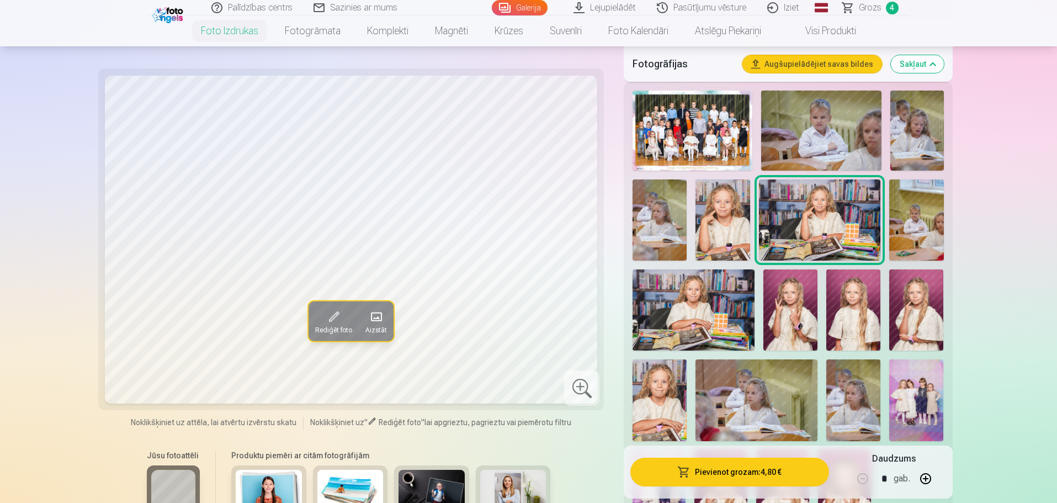
click at [705, 303] on img at bounding box center [693, 309] width 122 height 81
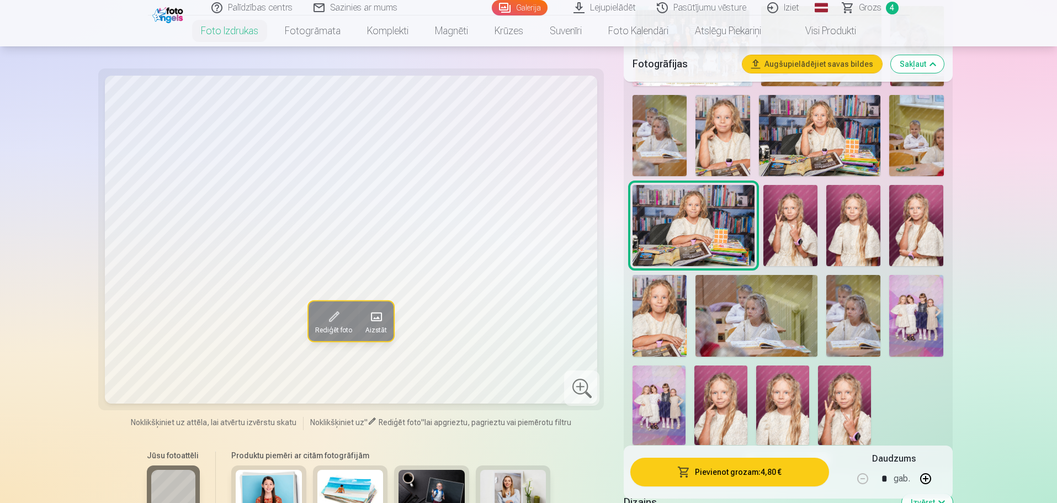
scroll to position [441, 0]
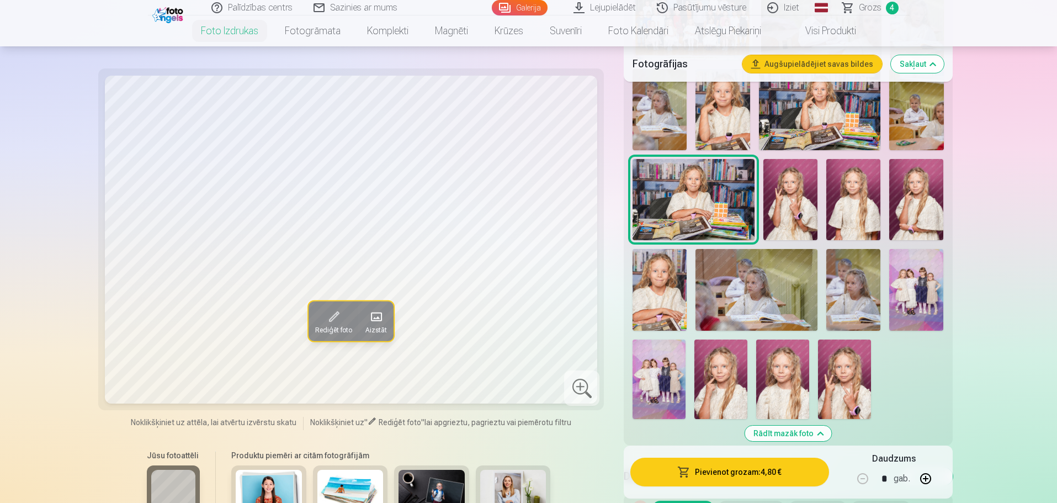
click at [664, 280] on img at bounding box center [659, 289] width 54 height 81
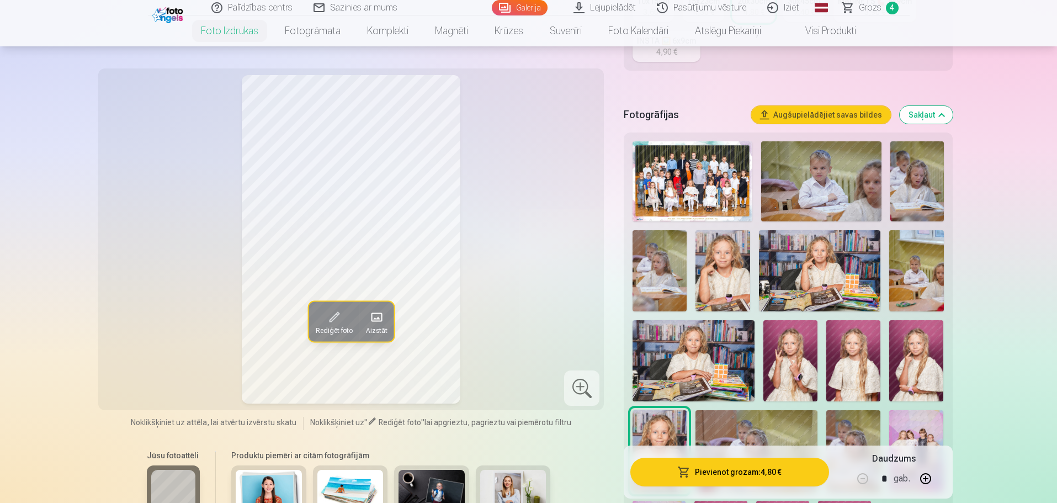
scroll to position [276, 0]
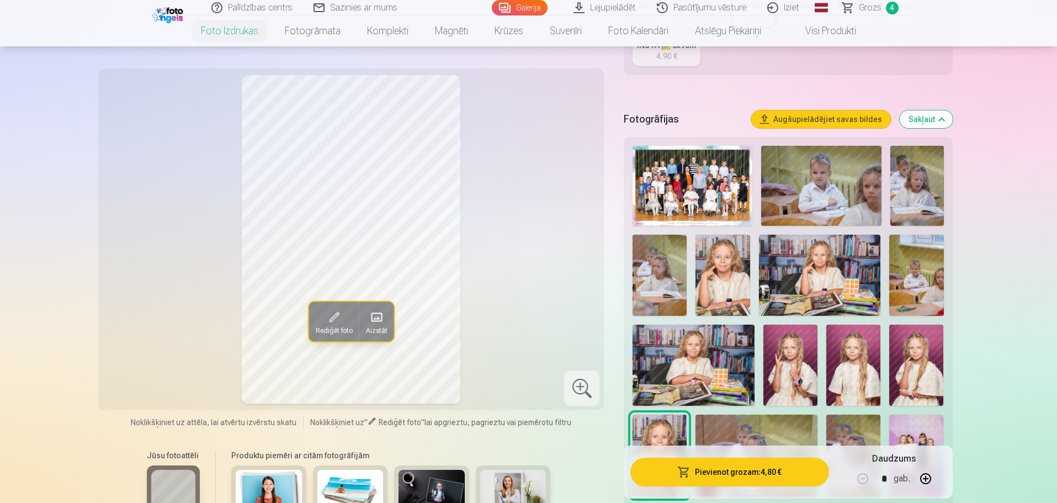
click at [916, 188] on img at bounding box center [917, 186] width 54 height 80
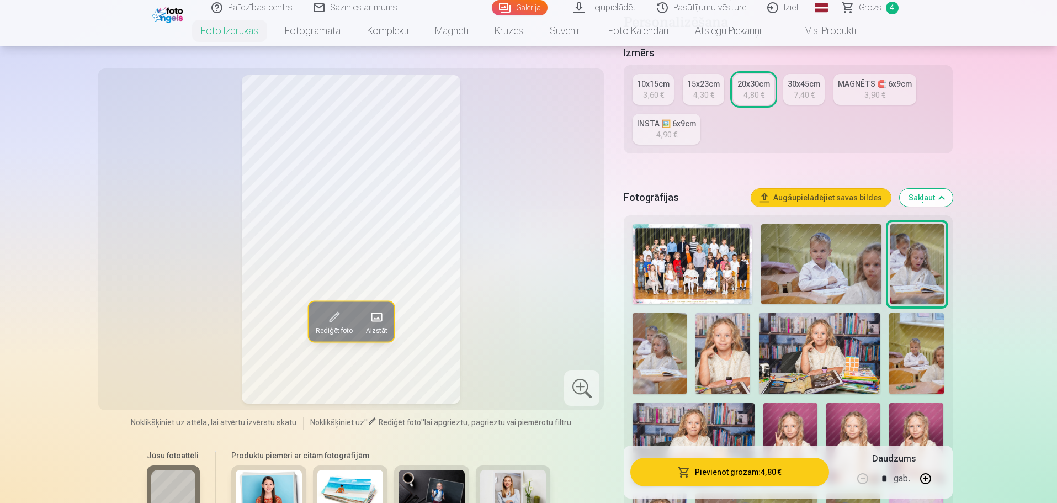
scroll to position [166, 0]
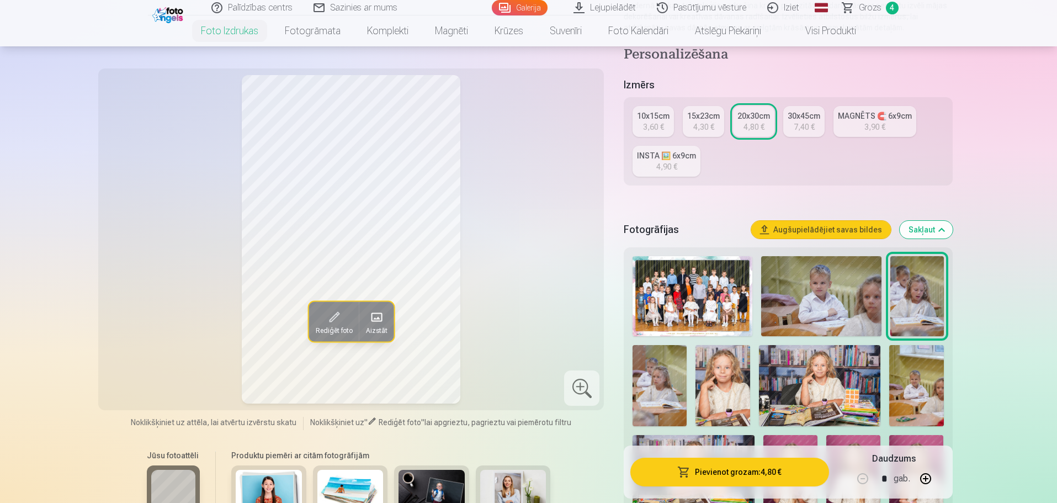
click at [659, 119] on div "10x15cm" at bounding box center [653, 115] width 33 height 11
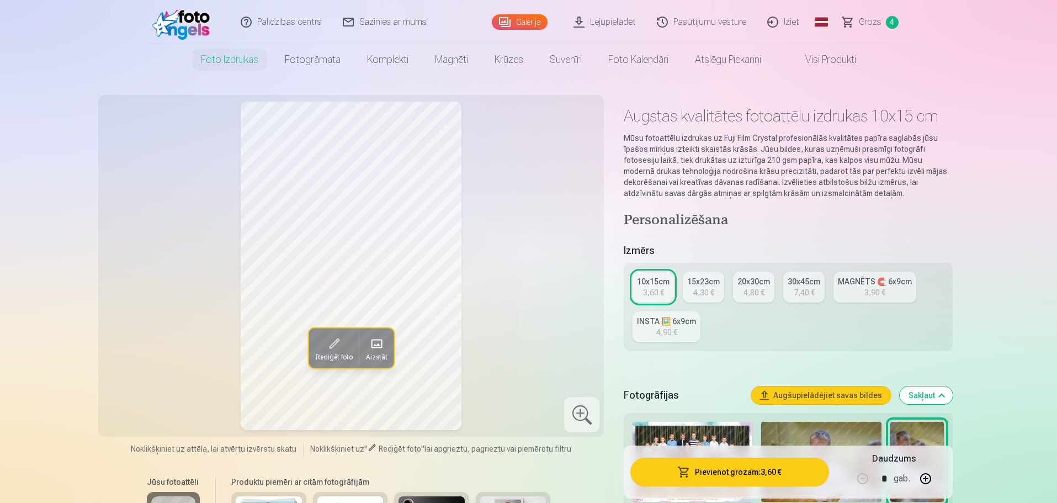
click at [765, 474] on button "Pievienot grozam : 3,60 €" at bounding box center [729, 471] width 198 height 29
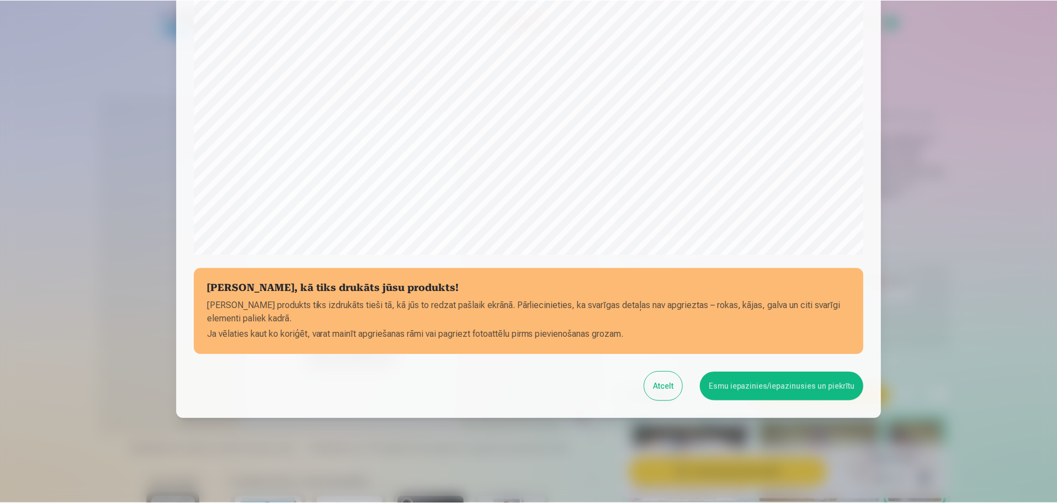
scroll to position [292, 0]
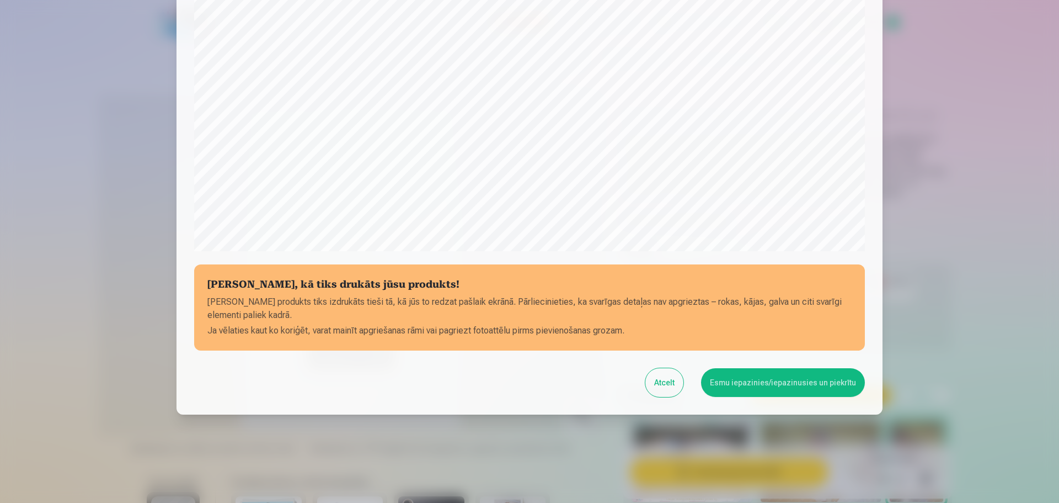
click at [777, 380] on button "Esmu iepazinies/iepazinusies un piekrītu" at bounding box center [783, 382] width 164 height 29
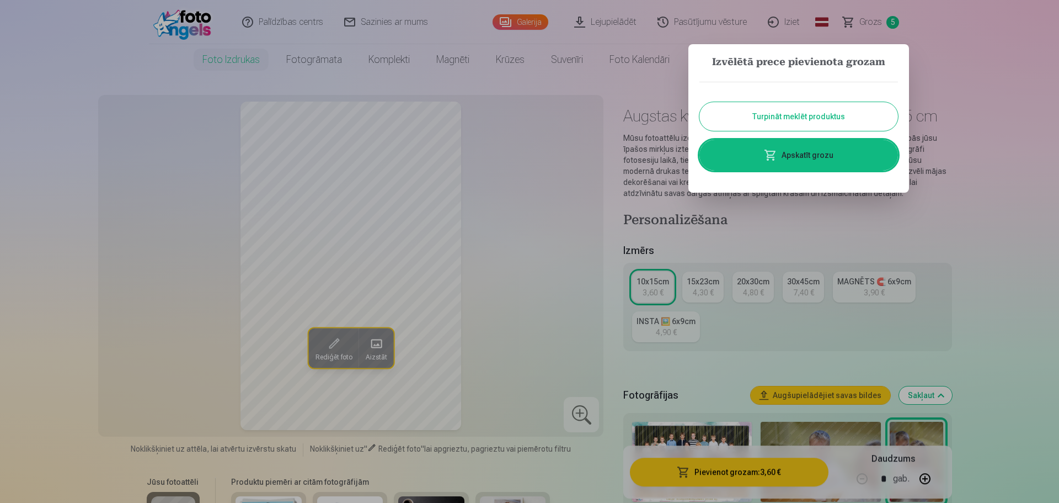
click at [781, 118] on button "Turpināt meklēt produktus" at bounding box center [799, 116] width 199 height 29
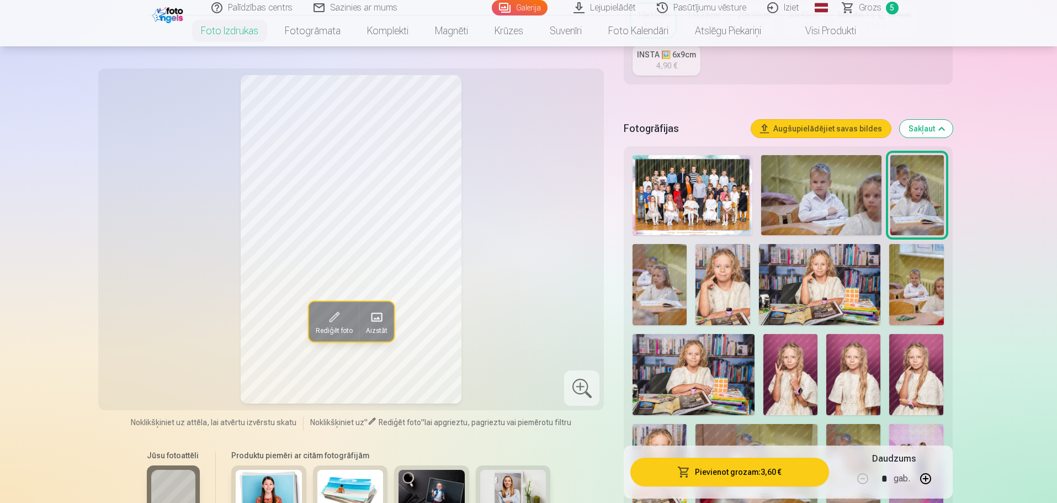
scroll to position [276, 0]
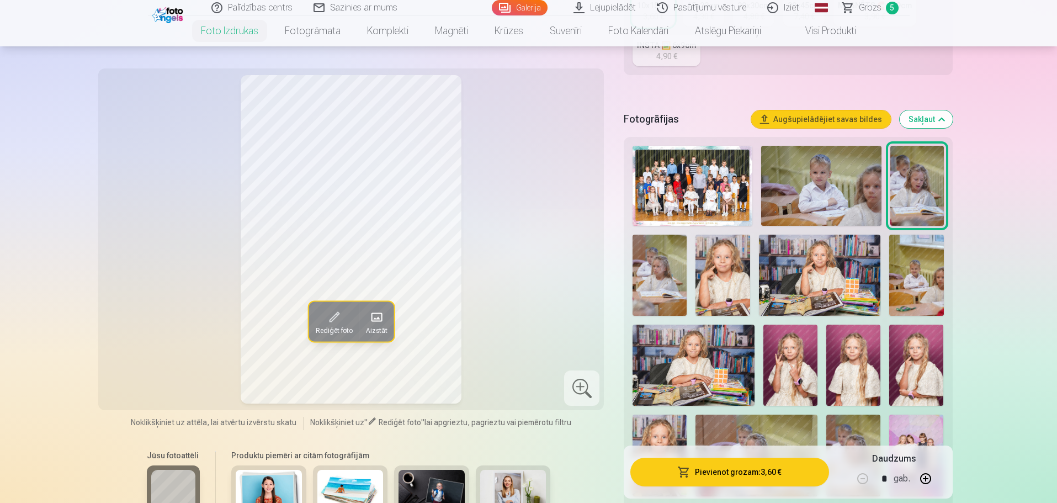
click at [663, 271] on img at bounding box center [659, 275] width 54 height 81
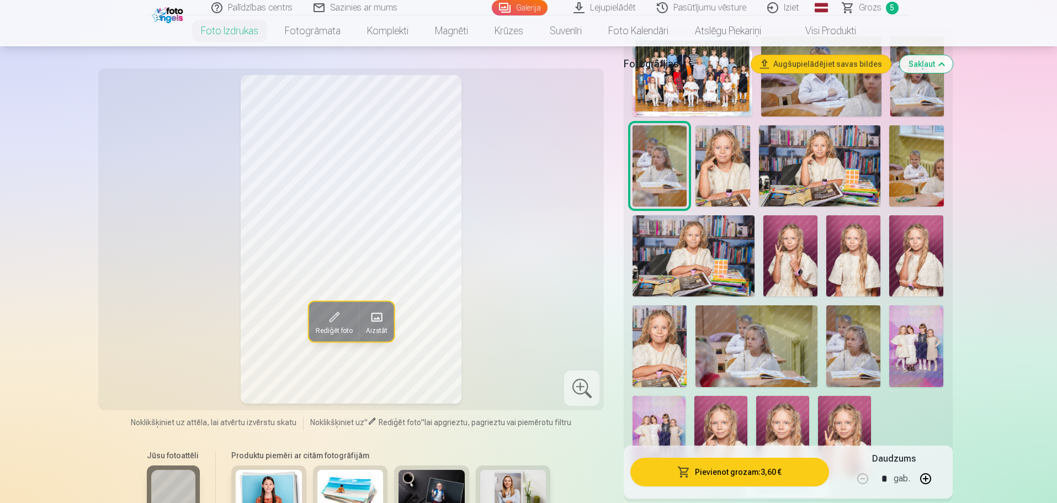
scroll to position [386, 0]
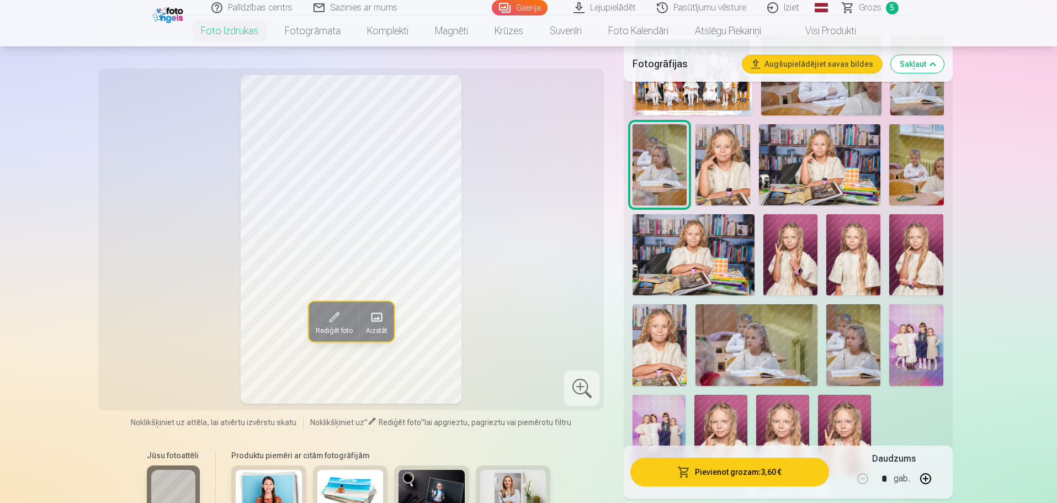
click at [779, 343] on img at bounding box center [756, 344] width 122 height 81
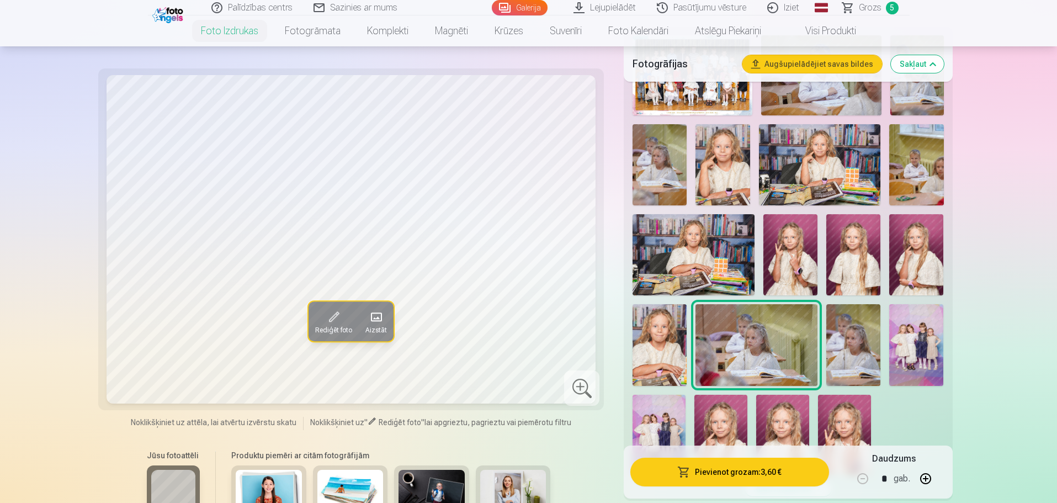
click at [853, 342] on img at bounding box center [853, 344] width 54 height 81
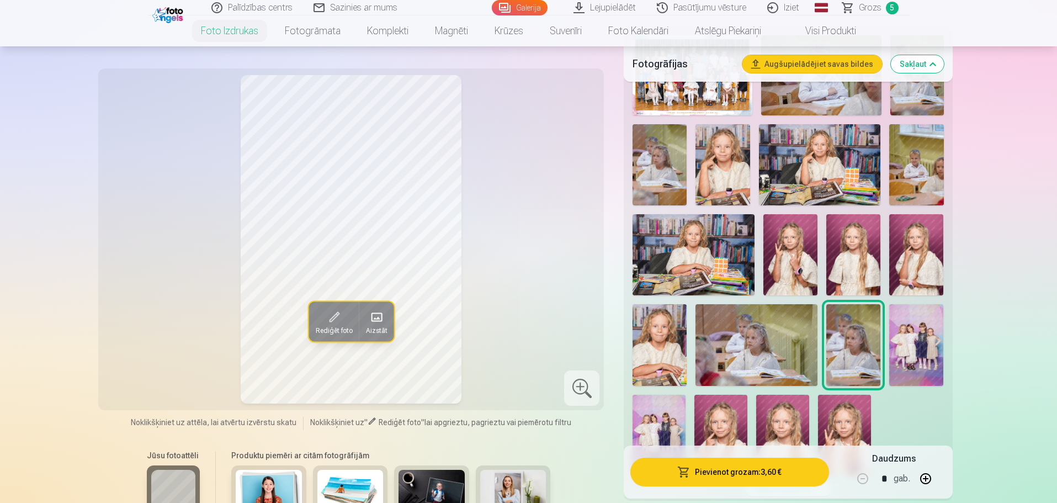
click at [846, 252] on img at bounding box center [853, 254] width 54 height 81
click at [715, 247] on img at bounding box center [693, 254] width 122 height 81
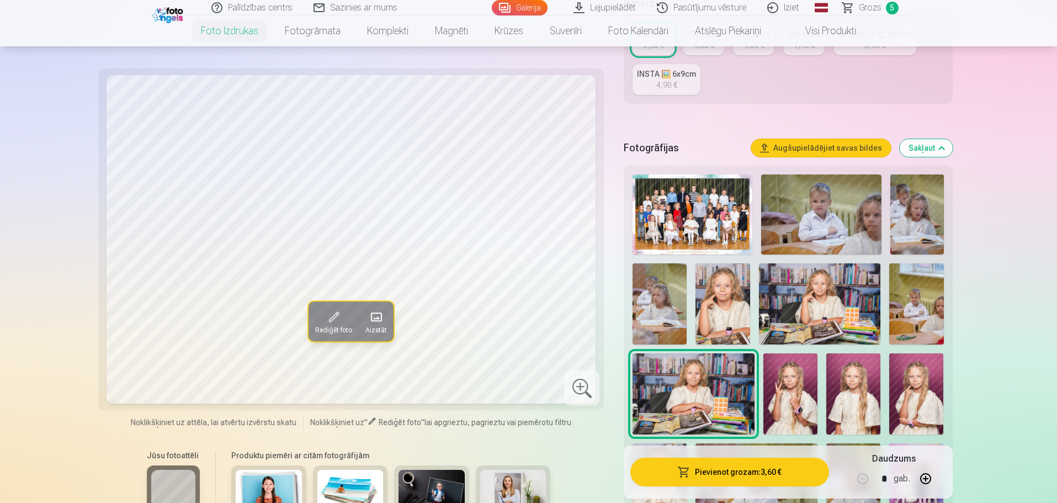
scroll to position [221, 0]
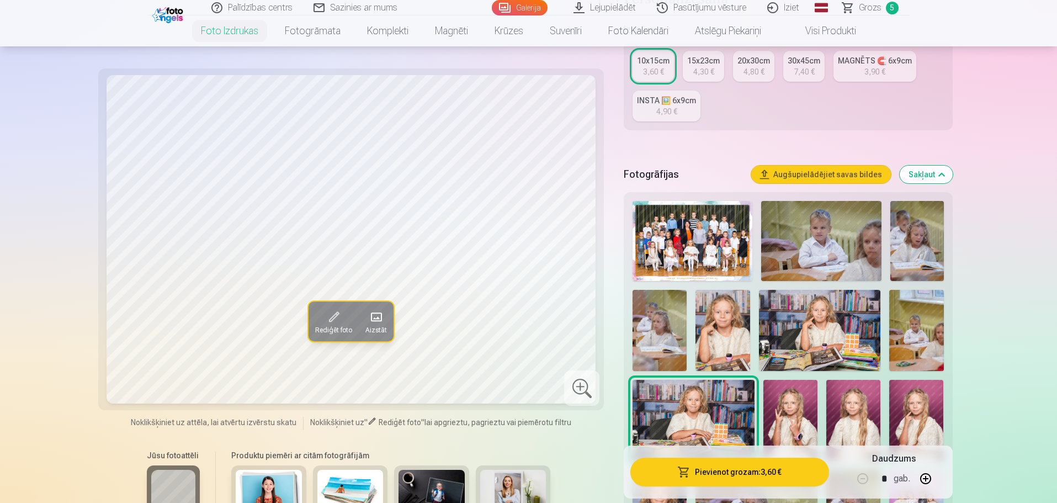
click at [805, 325] on img at bounding box center [820, 330] width 122 height 81
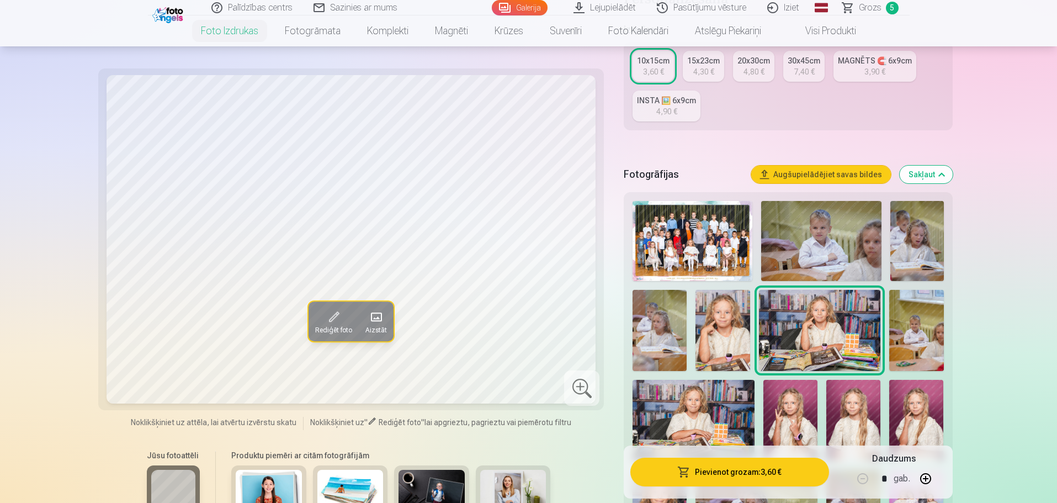
click at [753, 69] on div "4,80 €" at bounding box center [753, 71] width 21 height 11
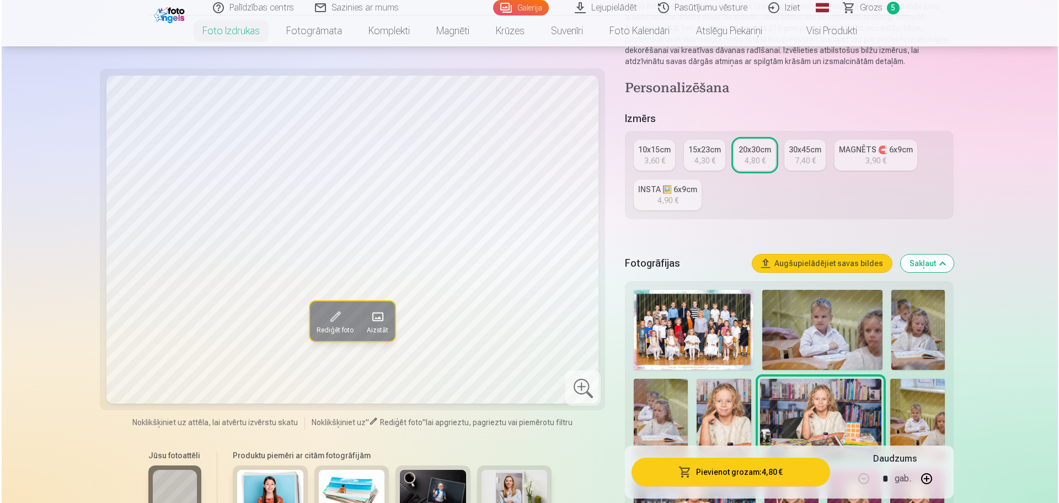
scroll to position [166, 0]
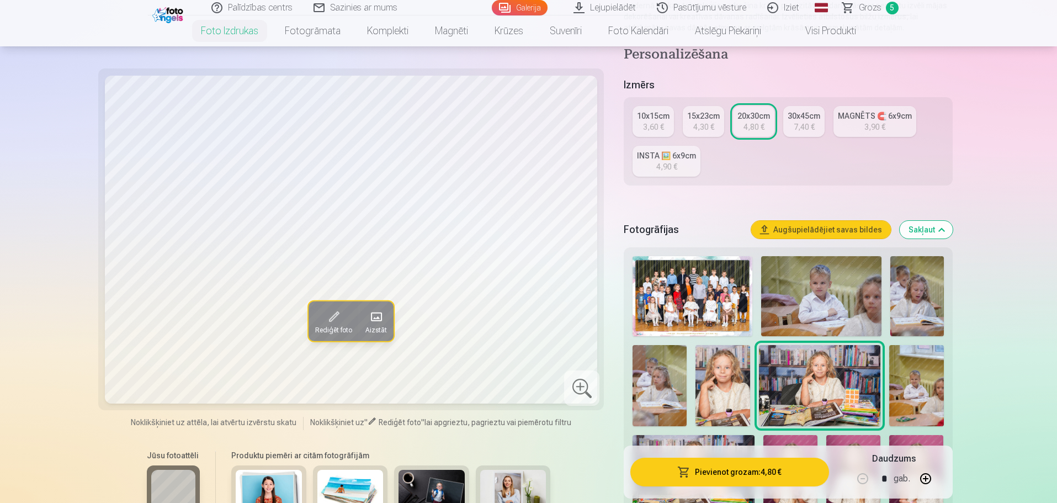
click at [759, 470] on button "Pievienot grozam : 4,80 €" at bounding box center [729, 471] width 198 height 29
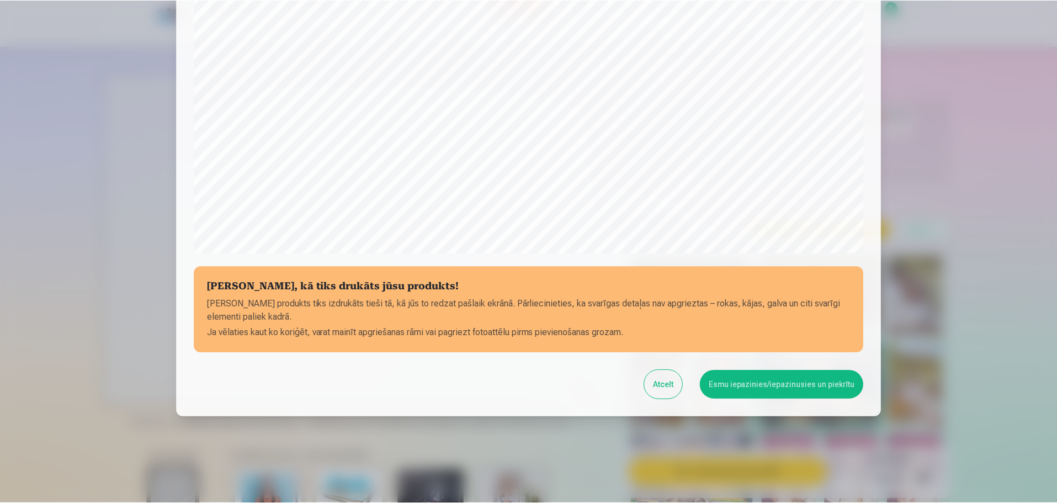
scroll to position [292, 0]
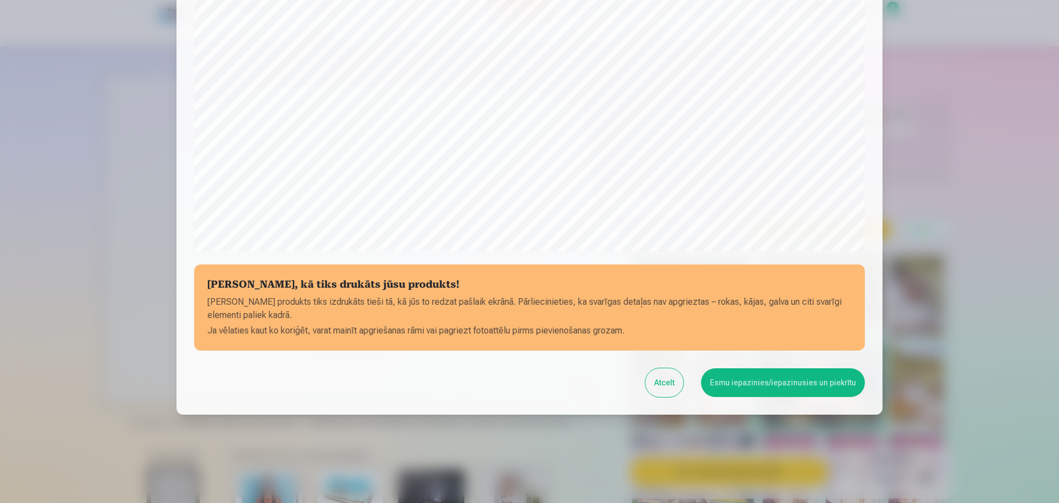
click at [750, 383] on button "Esmu iepazinies/iepazinusies un piekrītu" at bounding box center [783, 382] width 164 height 29
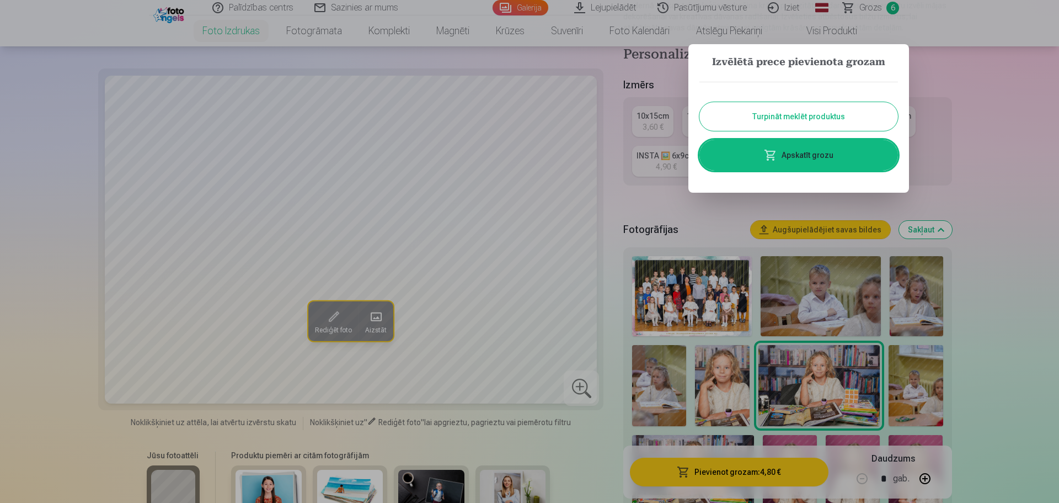
click at [822, 122] on button "Turpināt meklēt produktus" at bounding box center [799, 116] width 199 height 29
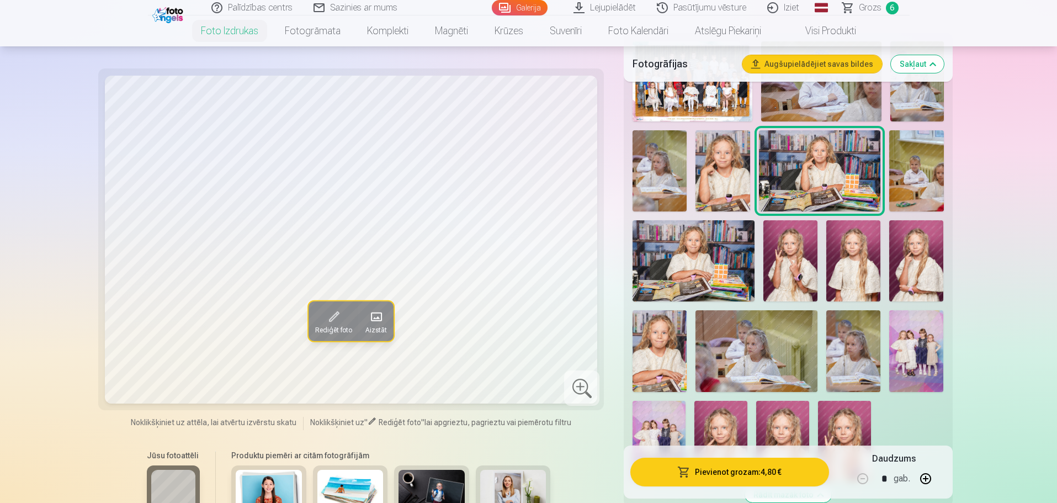
scroll to position [386, 0]
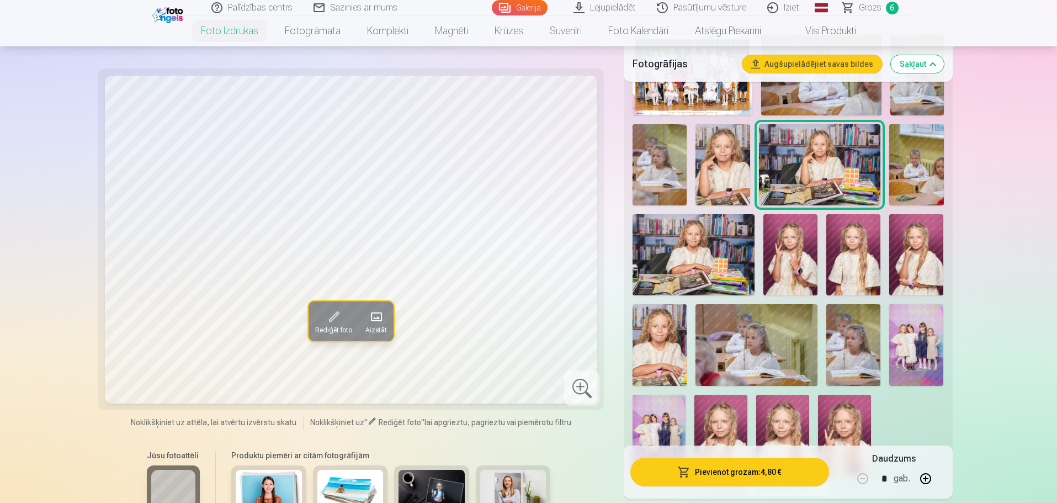
click at [923, 152] on img at bounding box center [916, 164] width 54 height 81
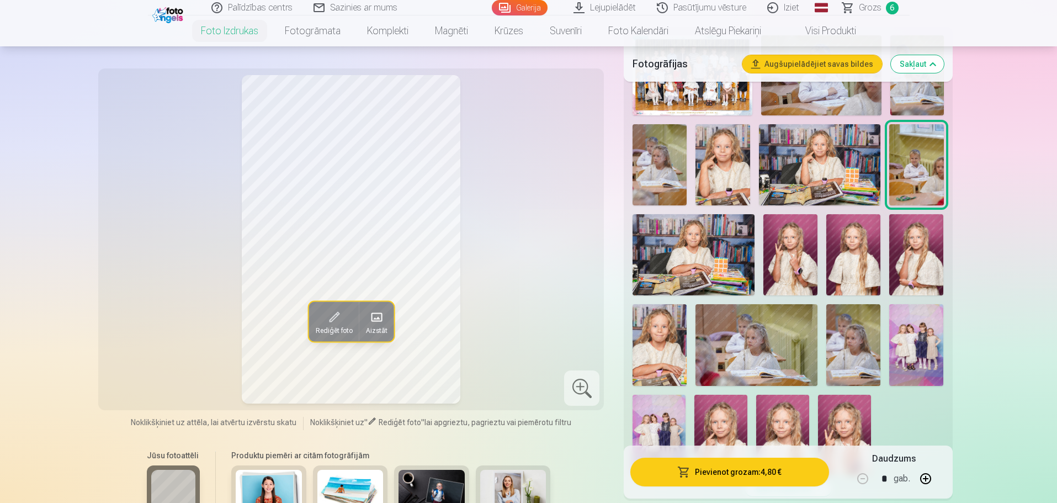
click at [661, 168] on img at bounding box center [659, 164] width 54 height 81
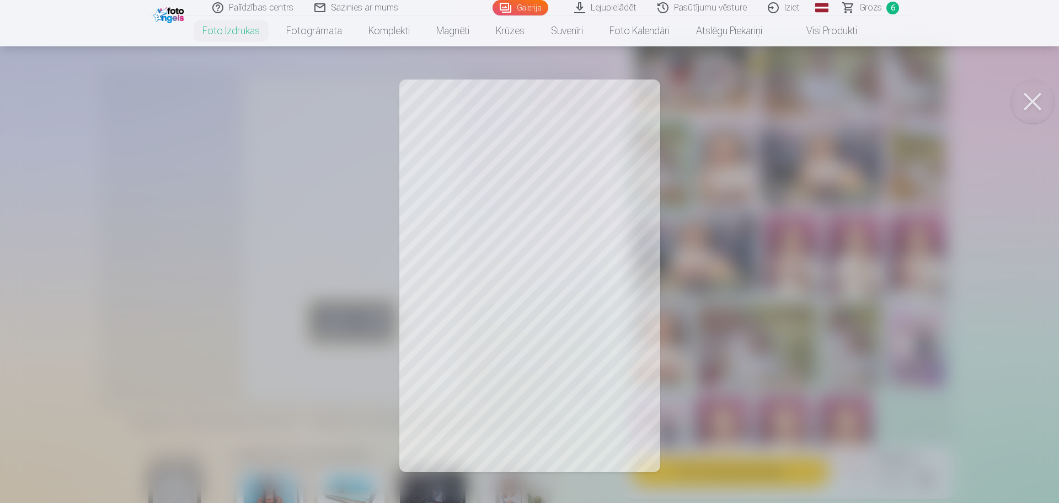
click at [1025, 99] on button at bounding box center [1033, 101] width 44 height 44
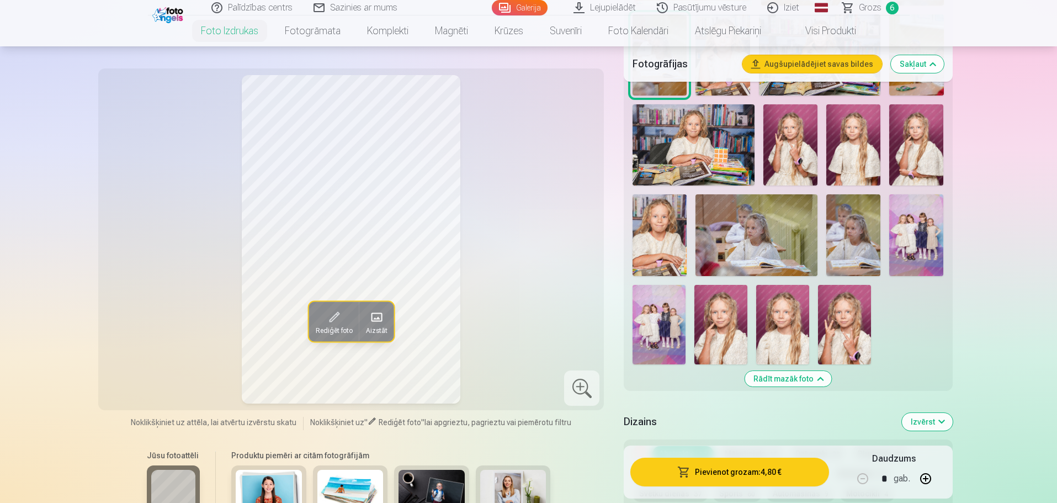
scroll to position [552, 0]
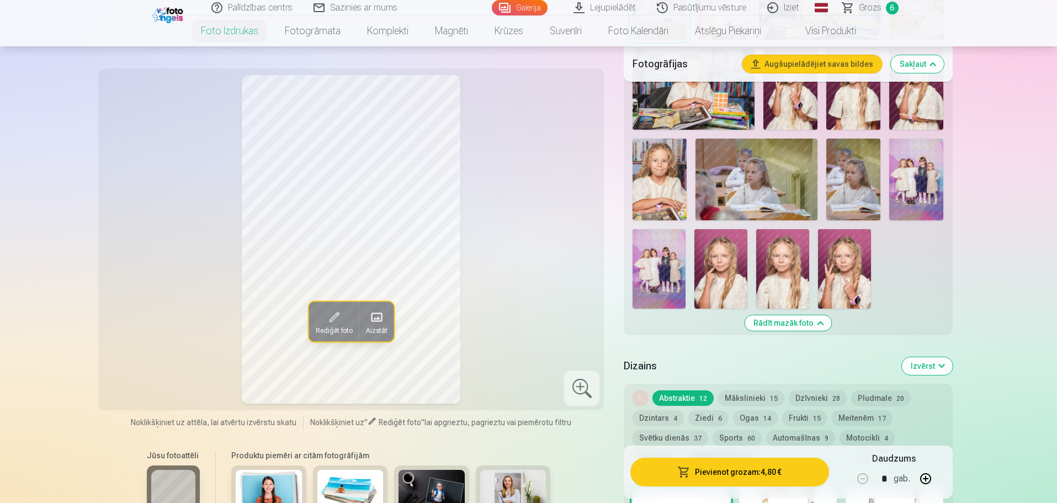
click at [719, 270] on img at bounding box center [720, 268] width 53 height 79
click at [766, 251] on img at bounding box center [782, 268] width 53 height 79
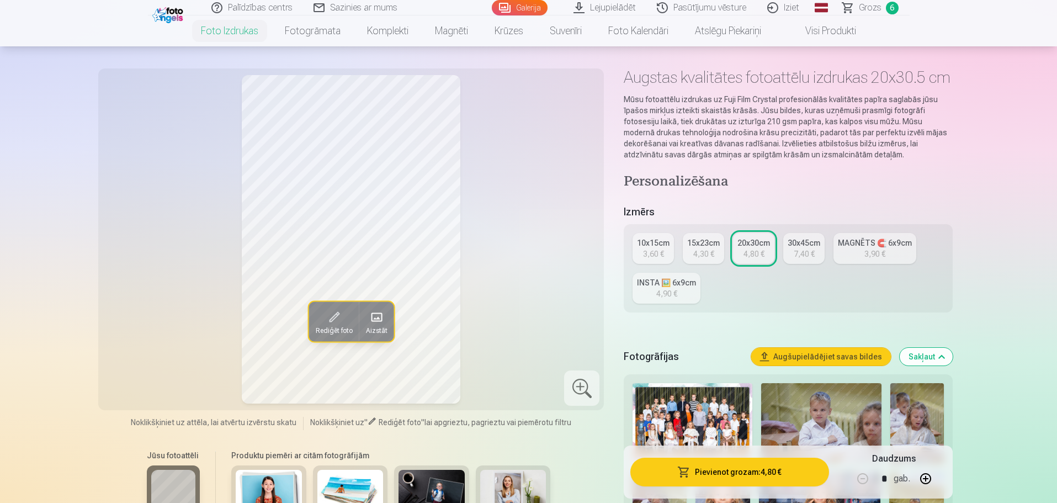
scroll to position [0, 0]
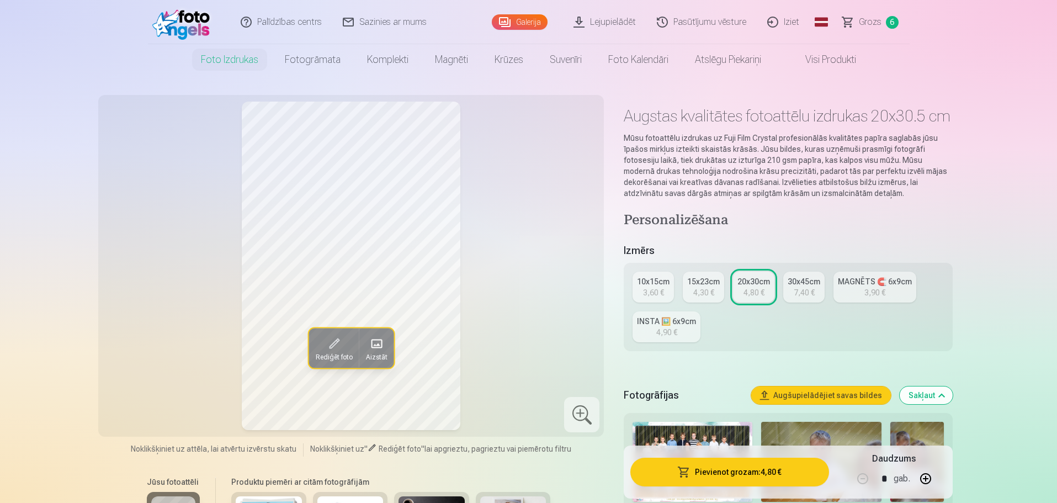
click at [867, 20] on span "Grozs" at bounding box center [870, 21] width 23 height 13
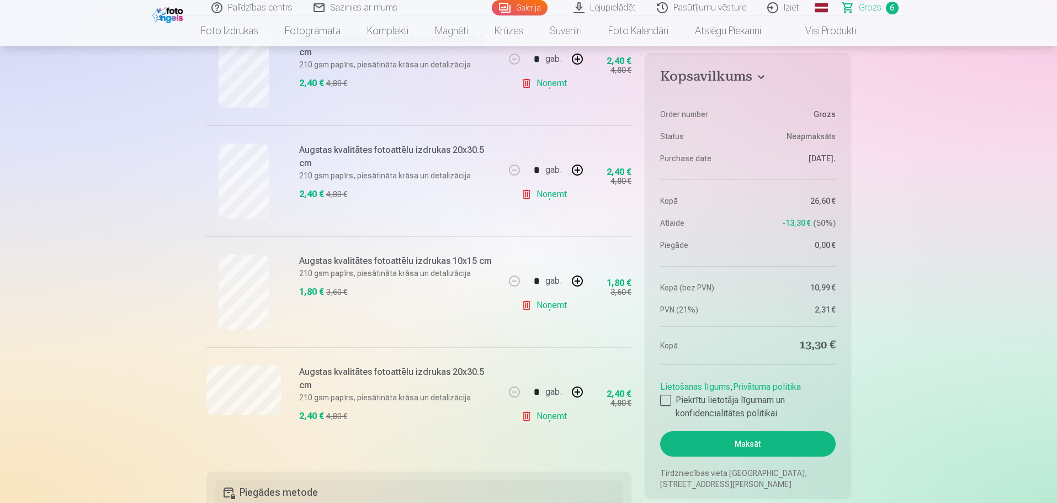
scroll to position [552, 0]
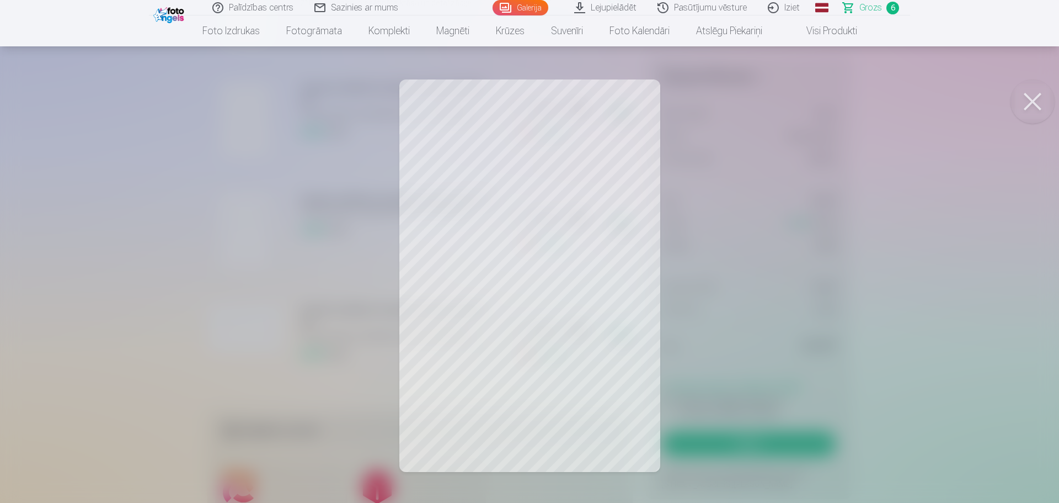
click at [1029, 94] on button at bounding box center [1033, 101] width 44 height 44
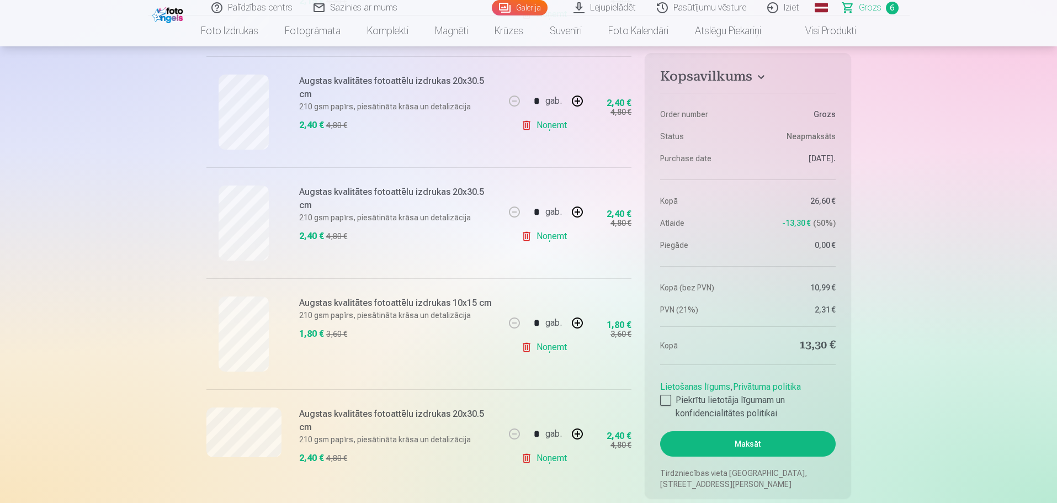
scroll to position [386, 0]
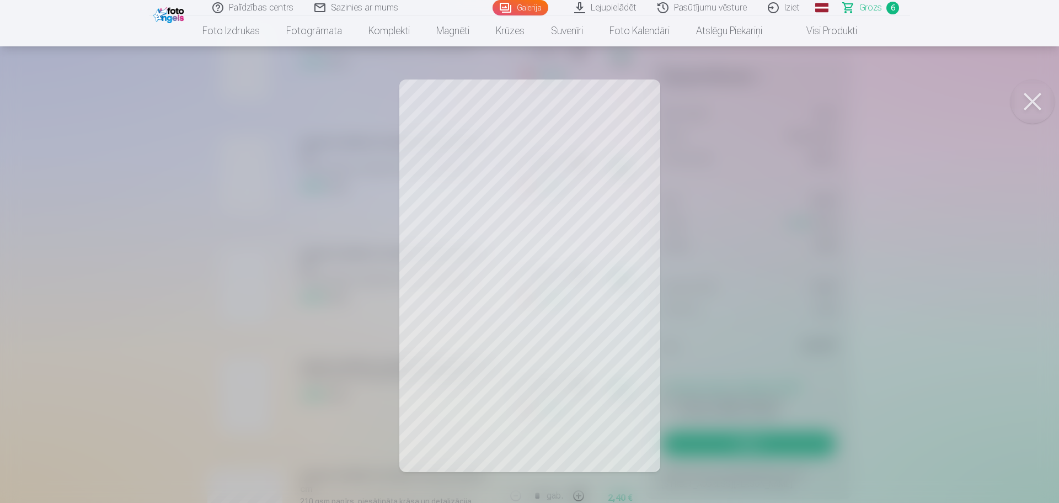
click at [1033, 100] on button at bounding box center [1033, 101] width 44 height 44
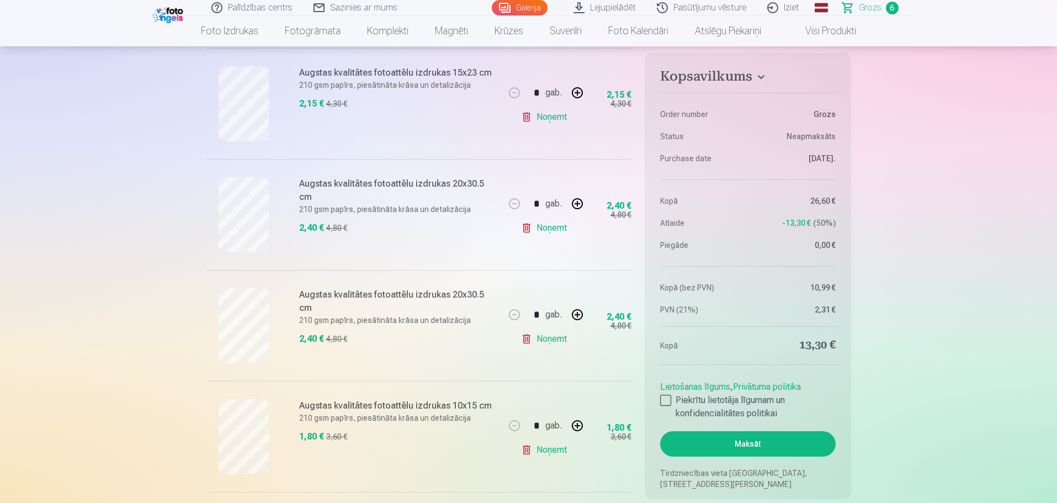
scroll to position [166, 0]
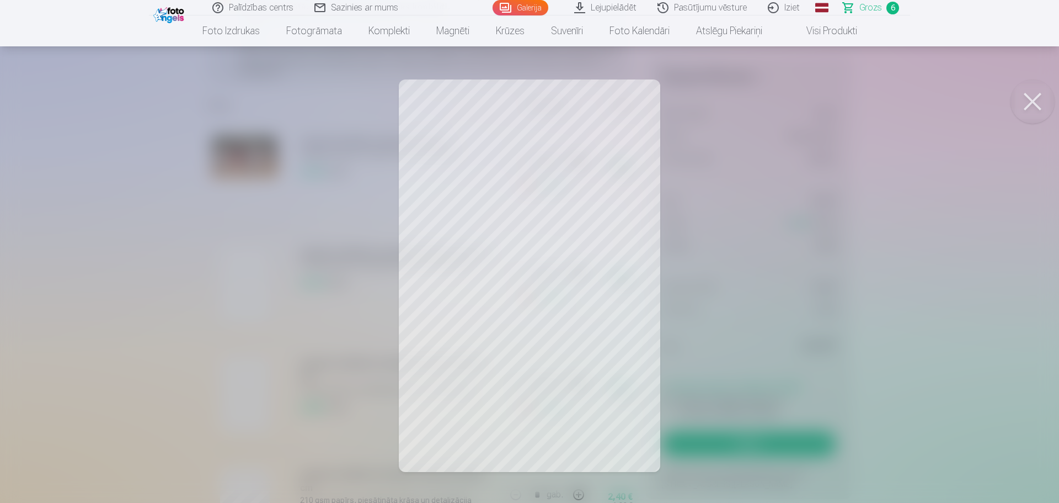
click at [1032, 93] on button at bounding box center [1033, 101] width 44 height 44
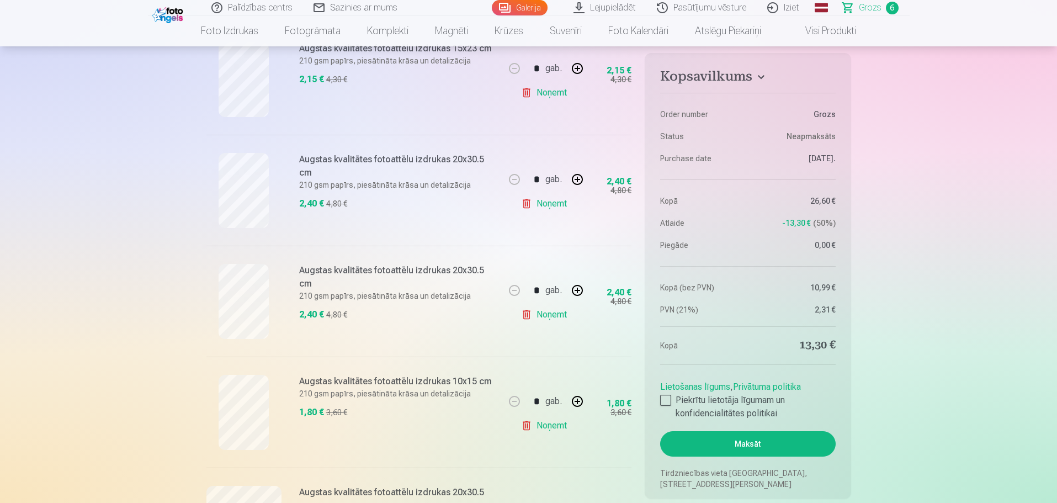
scroll to position [441, 0]
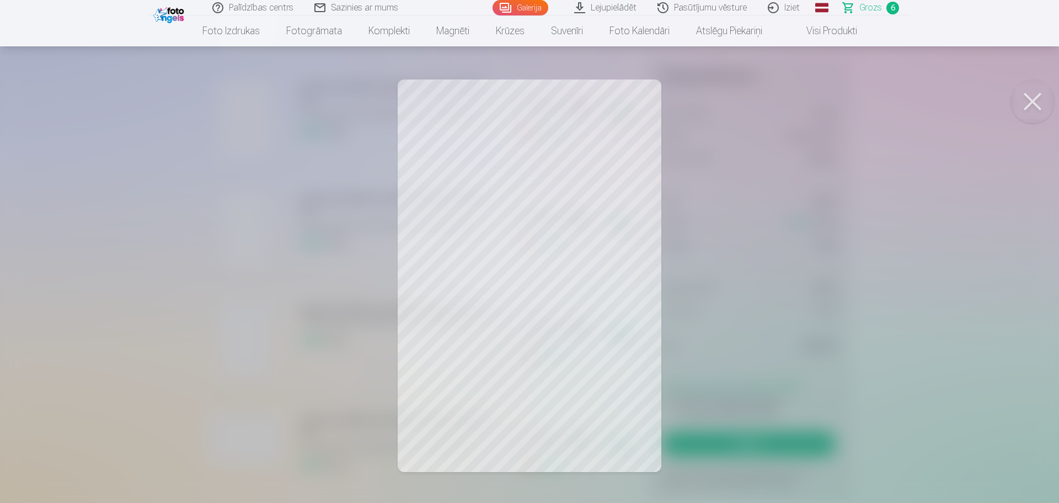
click at [1034, 96] on button at bounding box center [1033, 101] width 44 height 44
click at [1027, 101] on button at bounding box center [1033, 101] width 44 height 44
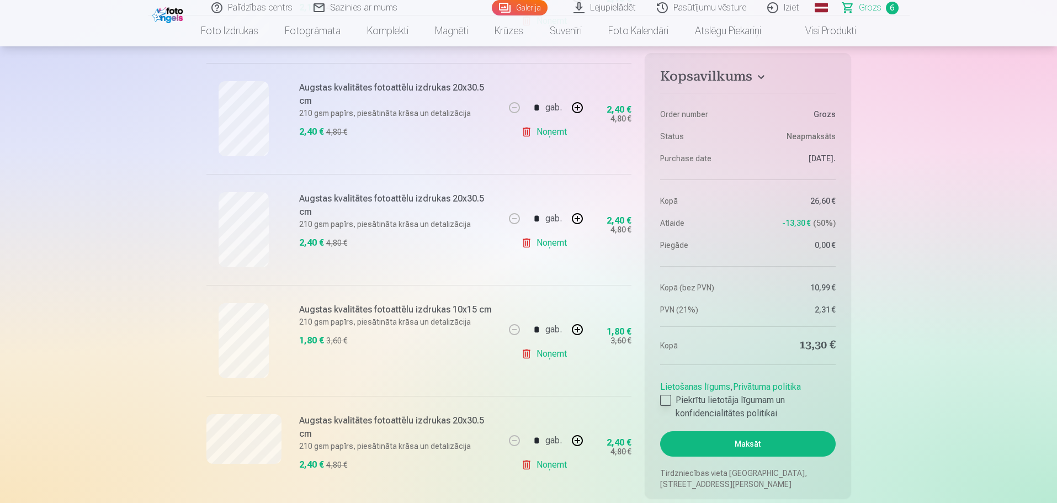
click at [664, 400] on div at bounding box center [665, 400] width 11 height 11
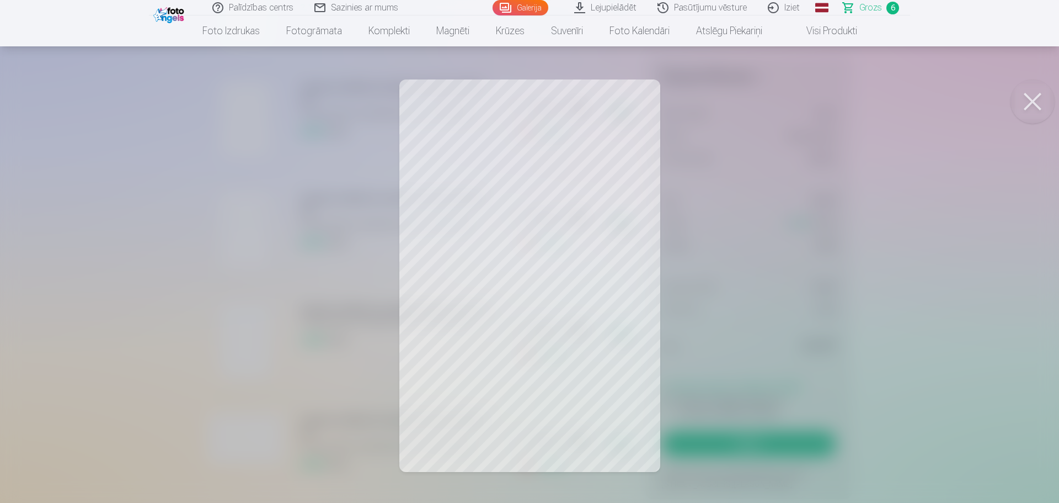
click at [1028, 104] on button at bounding box center [1033, 101] width 44 height 44
click at [1031, 101] on button at bounding box center [1033, 101] width 44 height 44
click at [1034, 99] on button at bounding box center [1033, 101] width 44 height 44
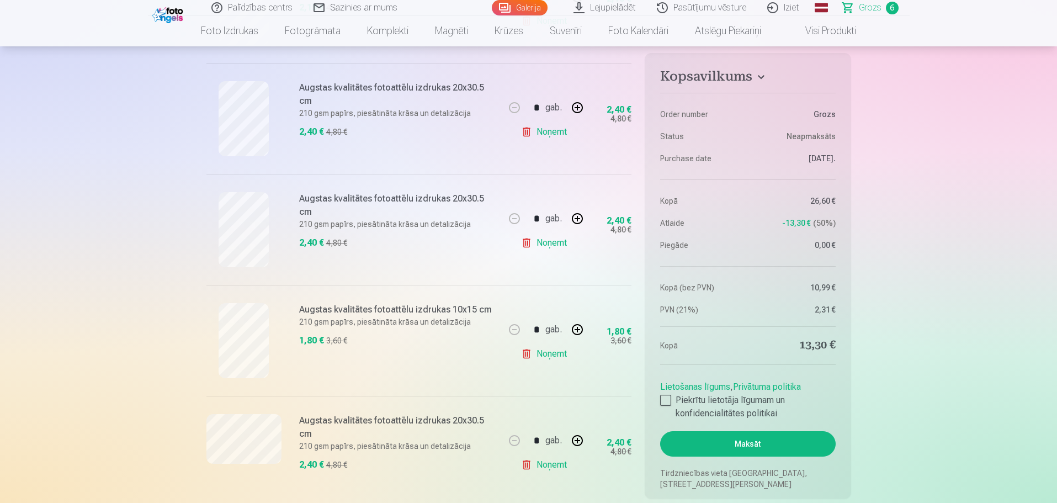
click at [579, 105] on button "button" at bounding box center [577, 107] width 26 height 26
click at [512, 105] on button "button" at bounding box center [514, 107] width 26 height 26
type input "*"
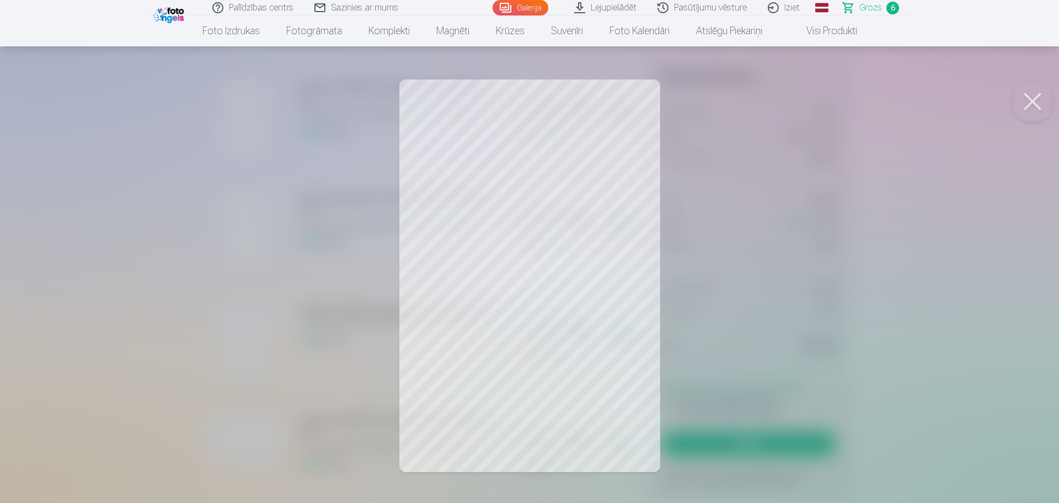
drag, startPoint x: 1025, startPoint y: 107, endPoint x: 892, endPoint y: 129, distance: 134.2
click at [1025, 107] on button at bounding box center [1033, 101] width 44 height 44
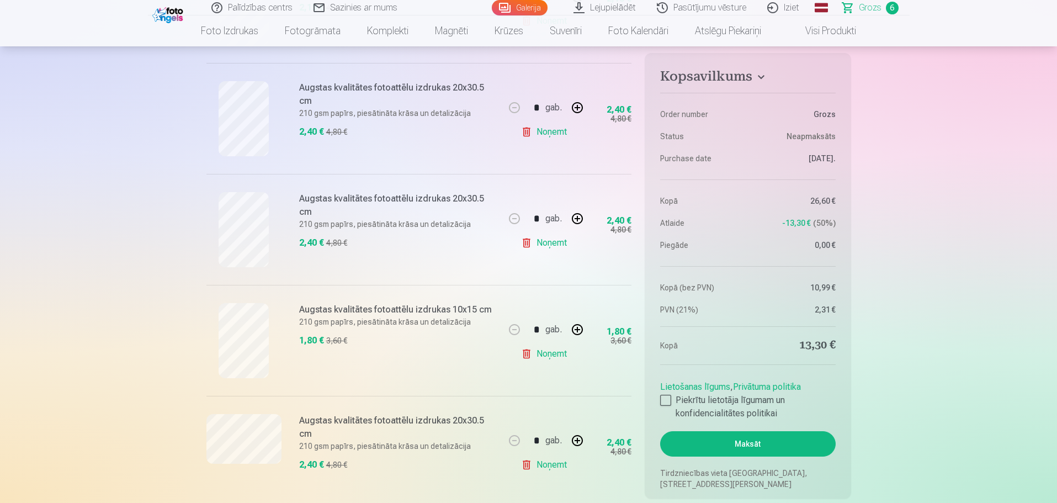
click at [576, 216] on button "button" at bounding box center [577, 218] width 26 height 26
type input "*"
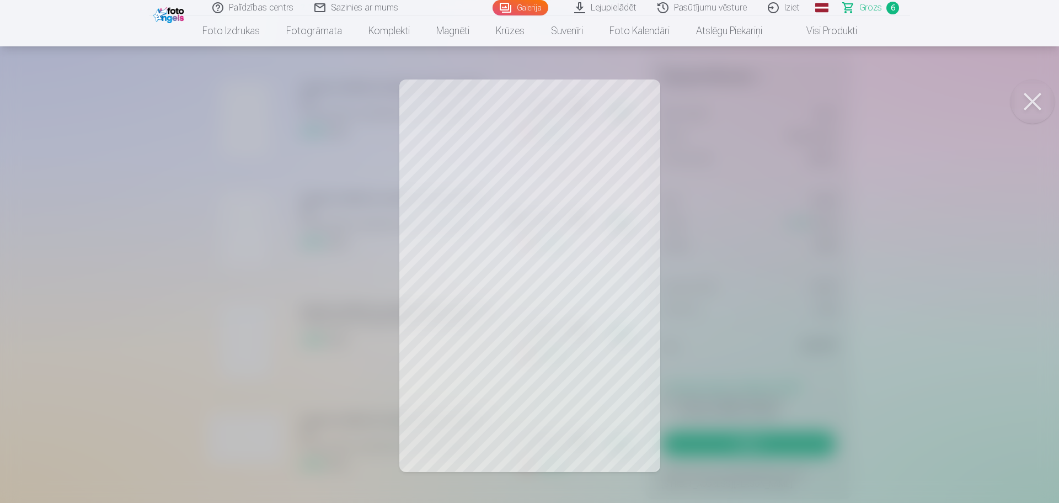
click at [1029, 105] on button at bounding box center [1033, 101] width 44 height 44
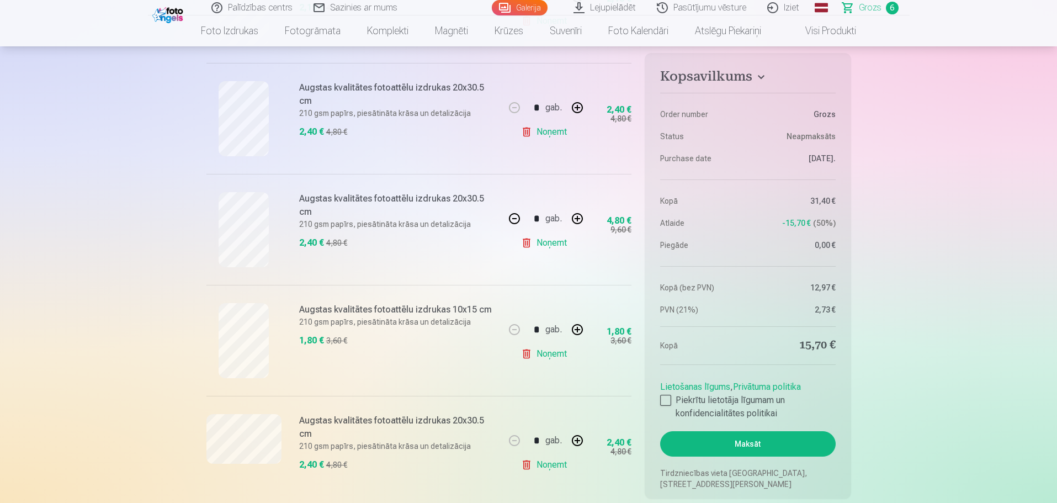
click at [763, 444] on button "Maksāt" at bounding box center [747, 443] width 175 height 25
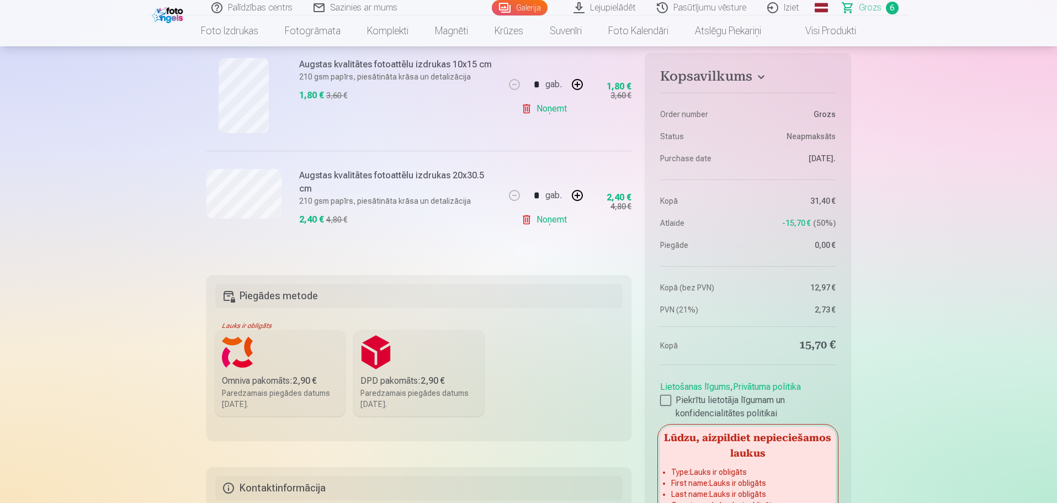
scroll to position [717, 0]
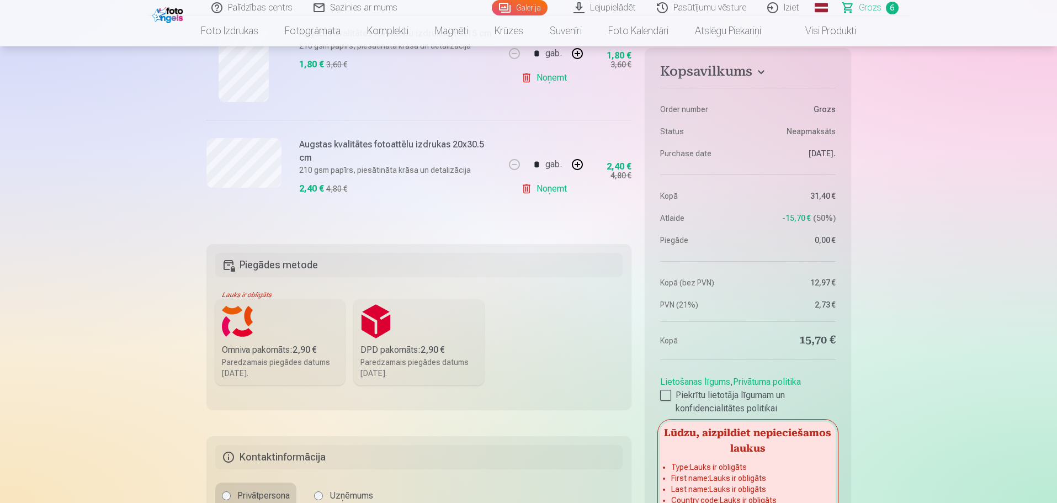
click at [273, 332] on label "Omniva pakomāts : 2,90 € Paredzamais piegādes datums 1.11.2025." at bounding box center [280, 342] width 130 height 86
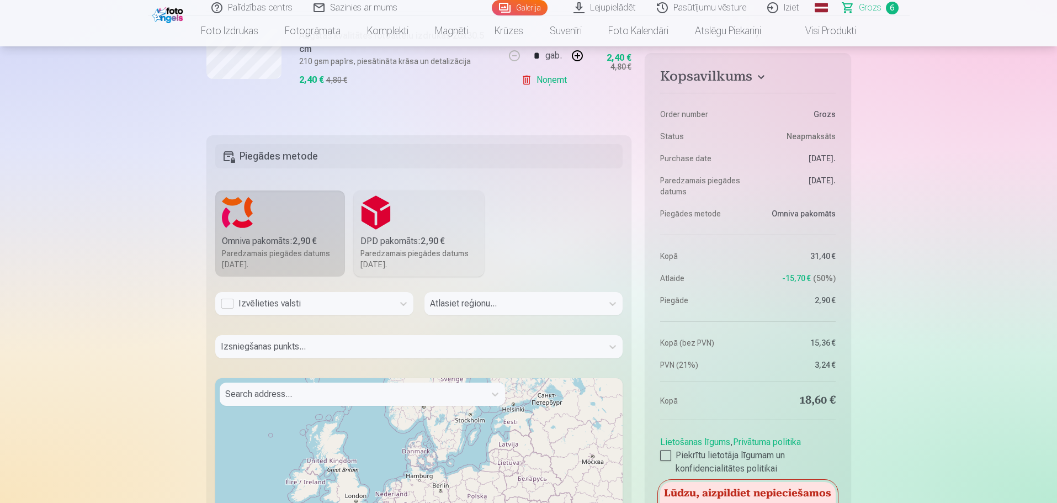
scroll to position [828, 0]
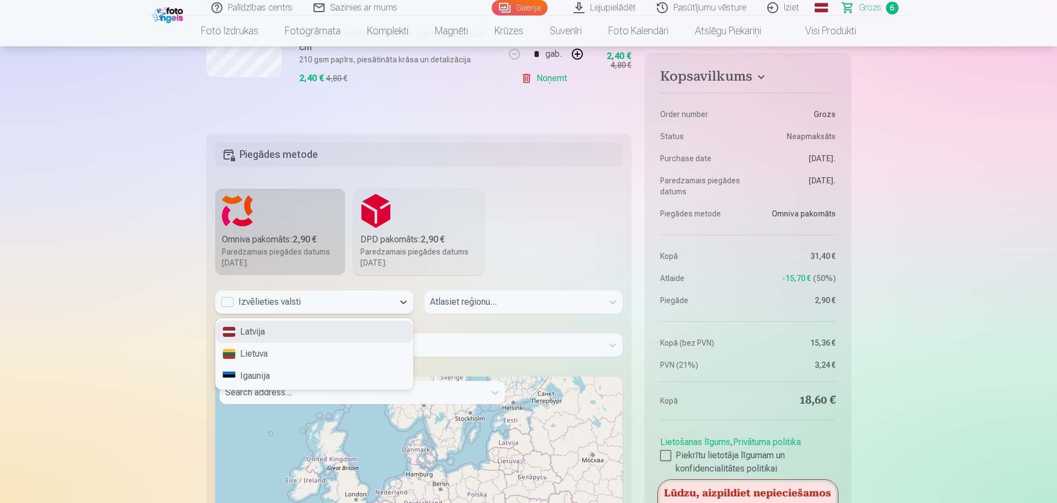
click at [375, 303] on div "Izvēlieties valsti" at bounding box center [304, 301] width 167 height 13
click at [255, 332] on div "Latvija" at bounding box center [314, 332] width 197 height 22
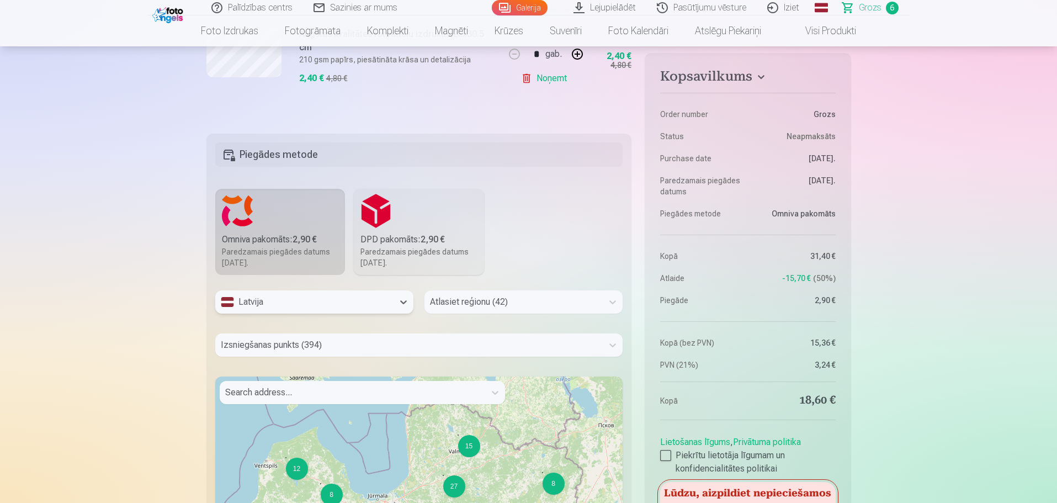
click at [567, 302] on div at bounding box center [513, 301] width 167 height 15
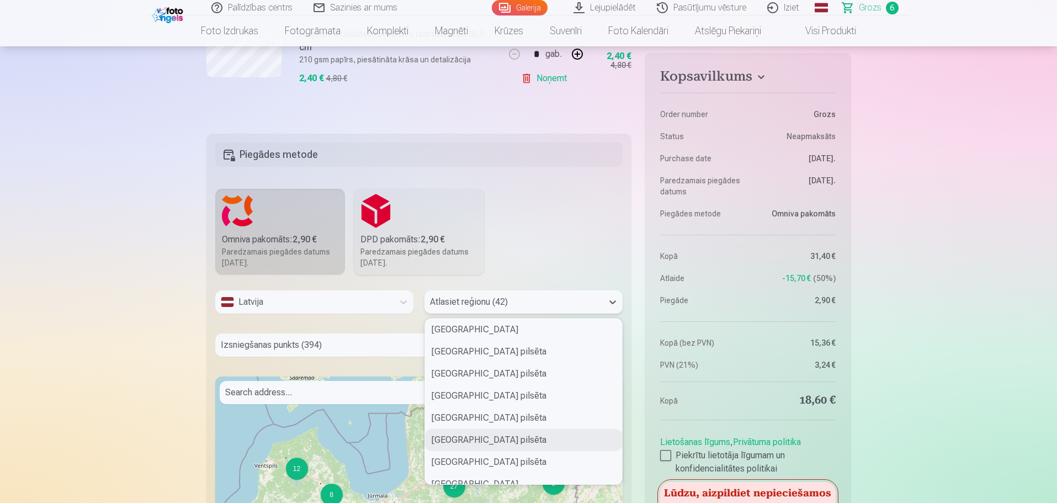
scroll to position [110, 0]
click at [475, 355] on div "Jelgavas pilsēta" at bounding box center [523, 354] width 197 height 22
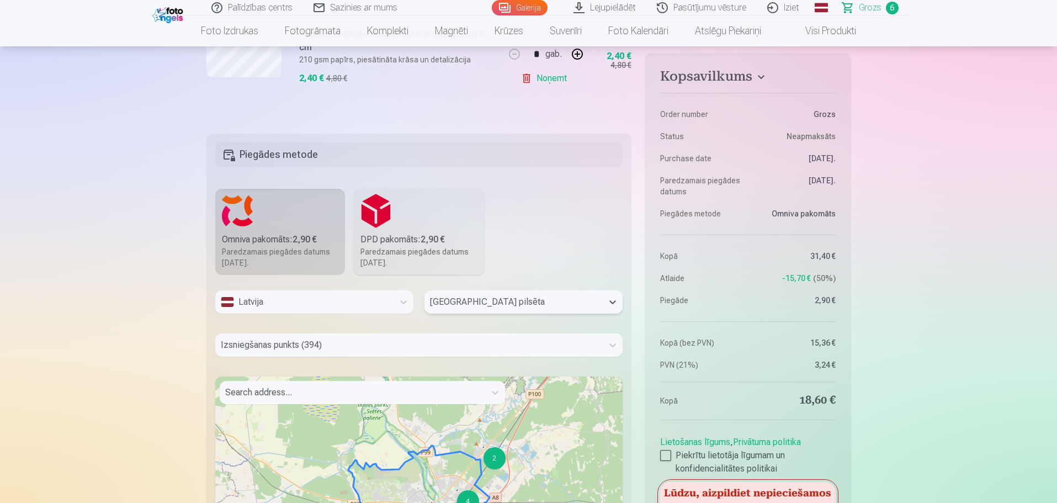
scroll to position [857, 0]
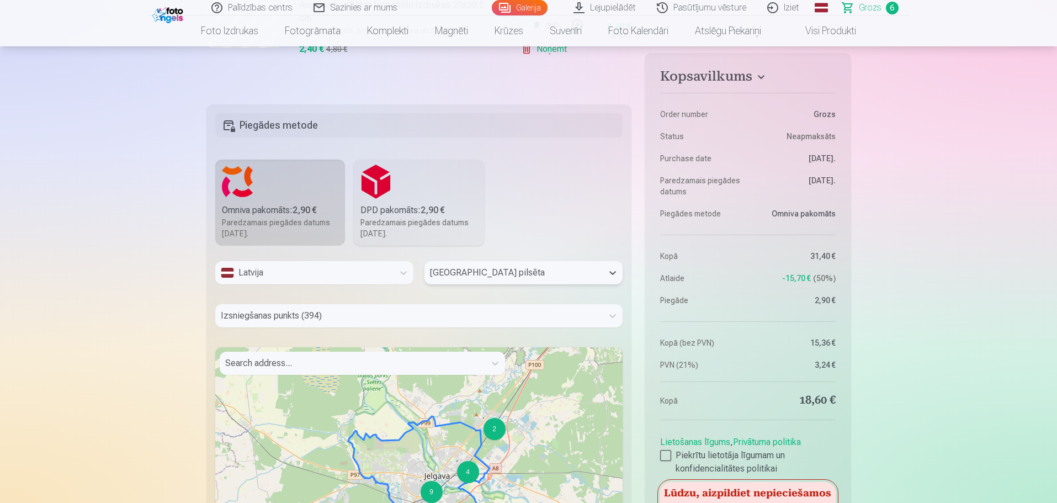
click at [362, 327] on div "Izsniegšanas punkts (394)" at bounding box center [419, 315] width 408 height 23
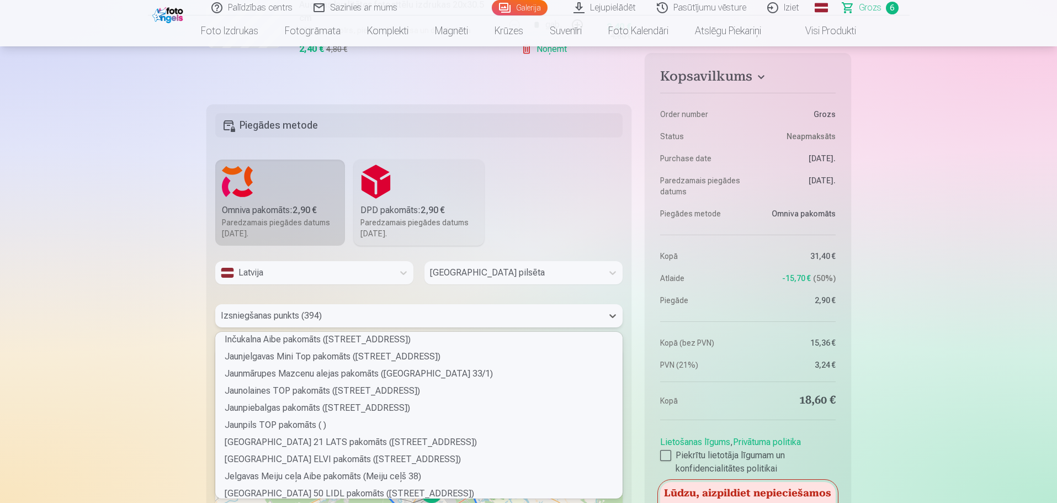
scroll to position [1104, 0]
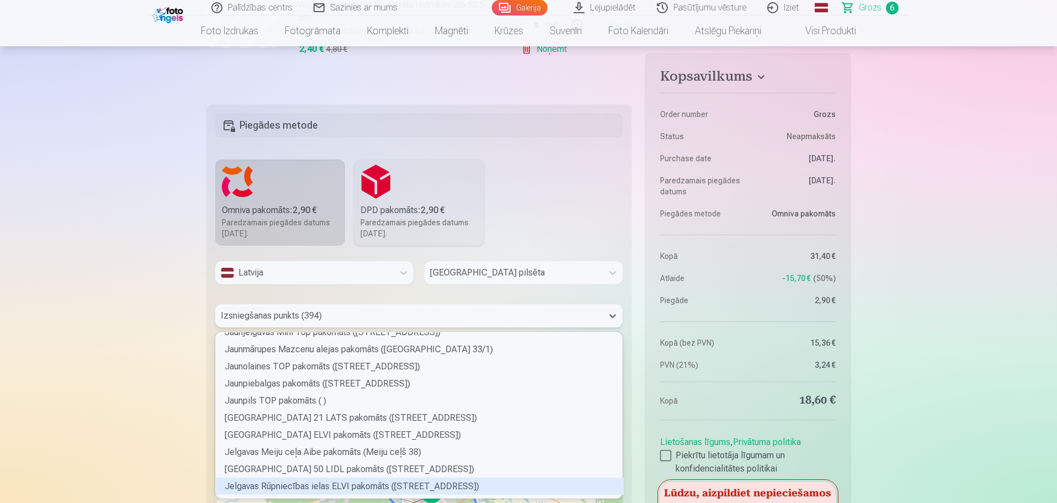
click at [349, 487] on div "Jelgavas Rūpniecības ielas ELVI pakomāts (Rūpniecības iela 77A)" at bounding box center [420, 485] width 408 height 17
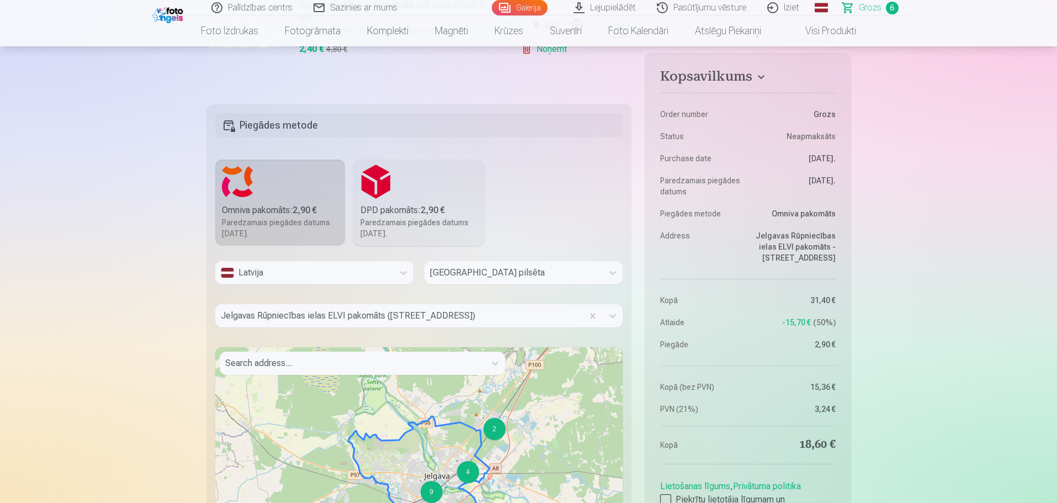
click at [584, 294] on div "Latvija Jelgavas pilsēta Jelgavas Rūpniecības ielas ELVI pakomāts (Rūpniecības …" at bounding box center [419, 442] width 408 height 362
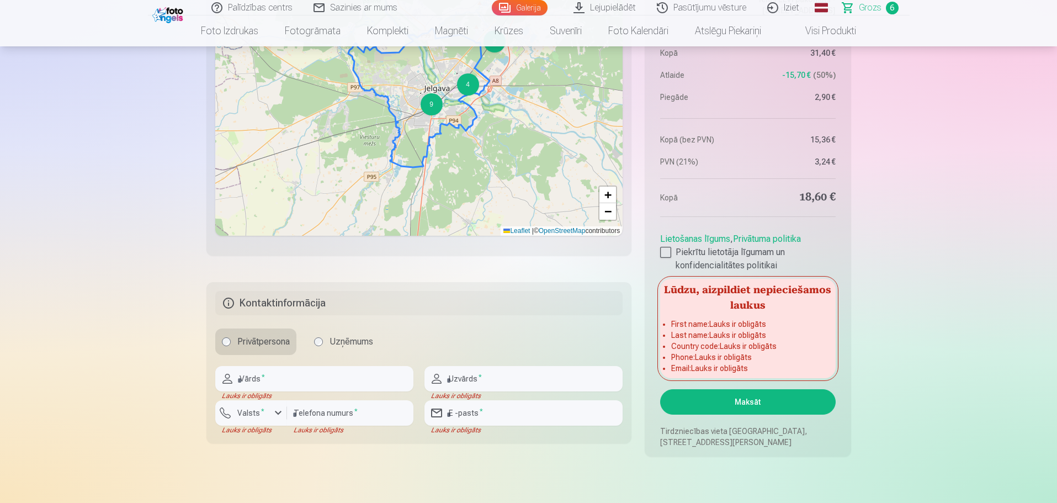
scroll to position [1298, 0]
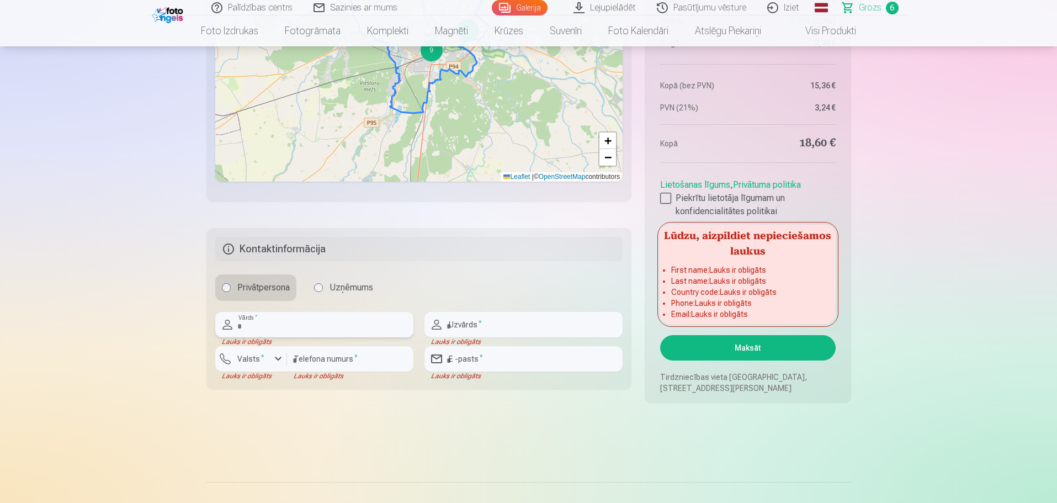
click at [274, 325] on input "text" at bounding box center [314, 324] width 198 height 25
type input "******"
type input "**********"
type input "*****"
type input "********"
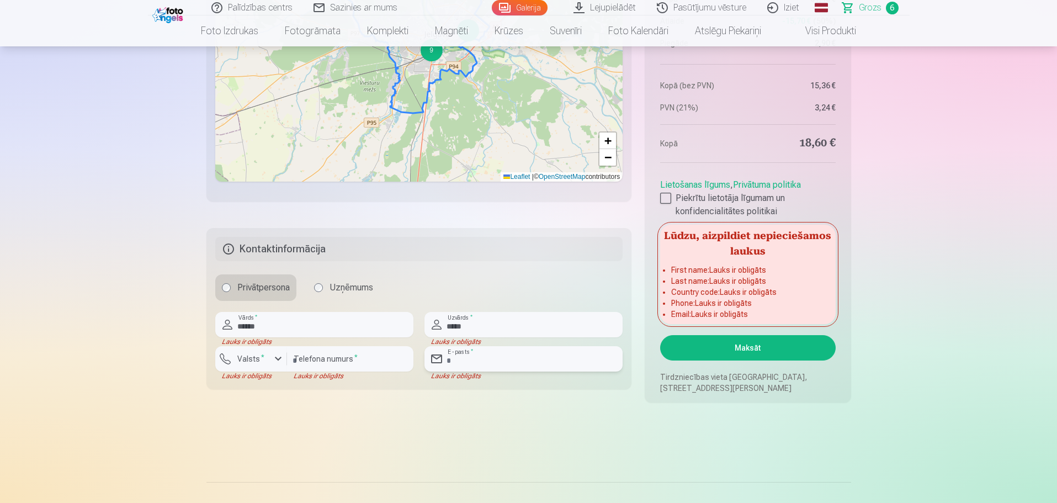
type input "**********"
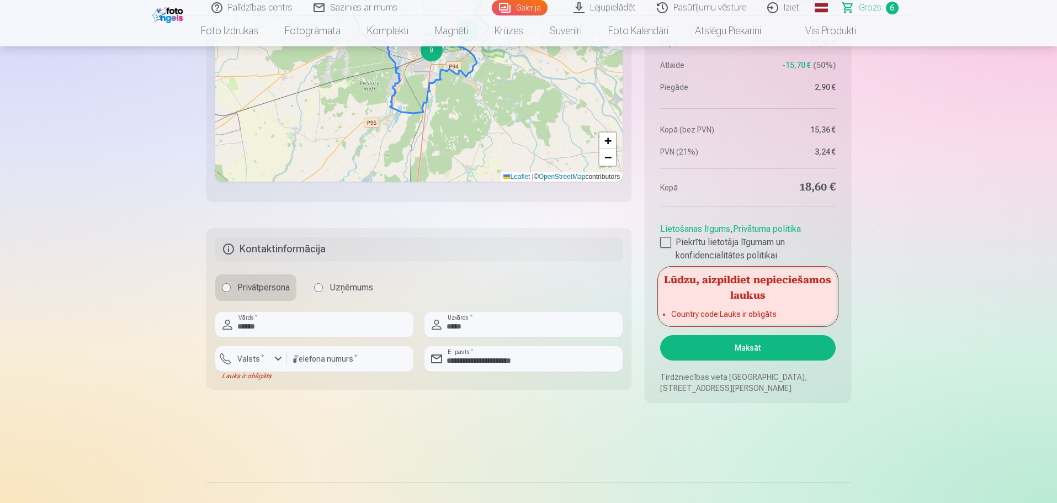
click at [722, 345] on button "Maksāt" at bounding box center [747, 347] width 175 height 25
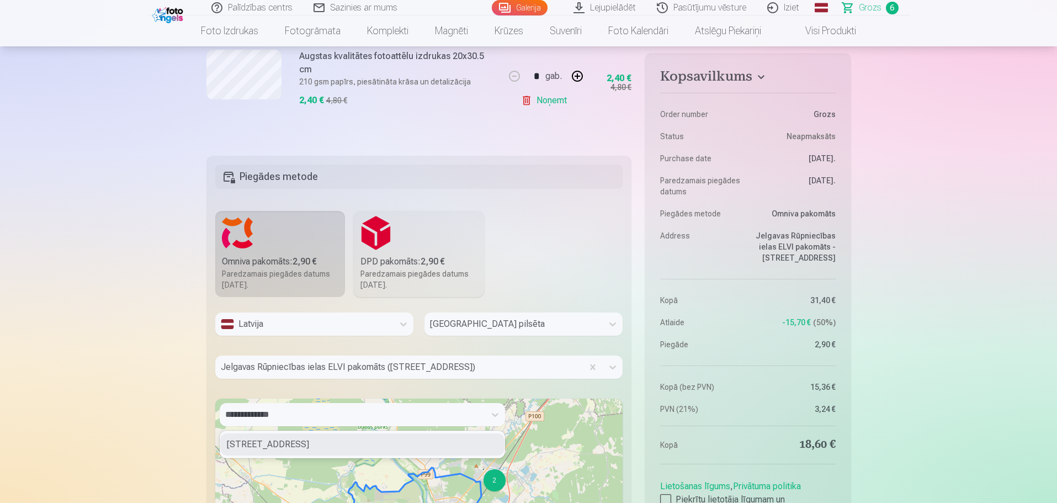
scroll to position [802, 0]
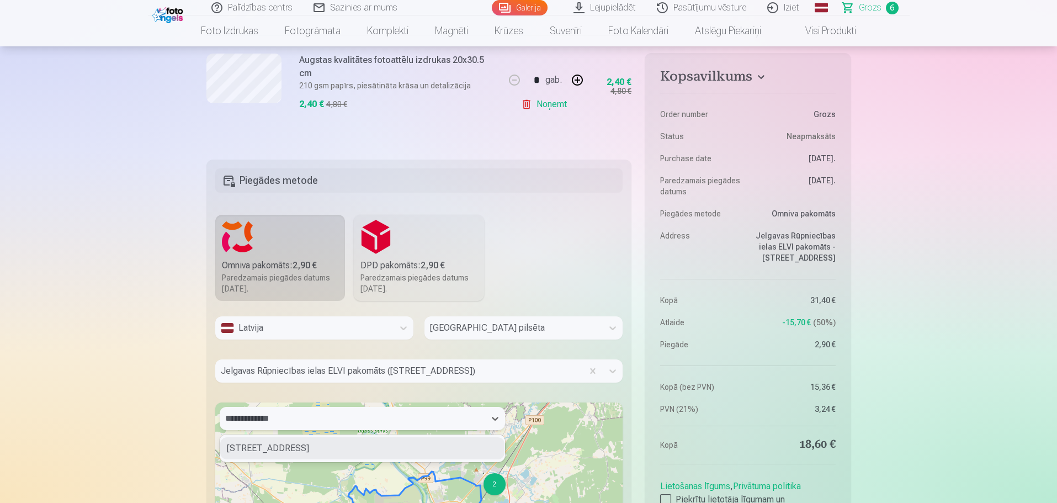
click at [320, 416] on div "**********" at bounding box center [352, 418] width 254 height 15
click at [311, 446] on div "27, Bebru ceļš, Jaunais gals, Jelgava, LV-3001, Latvia" at bounding box center [362, 448] width 284 height 22
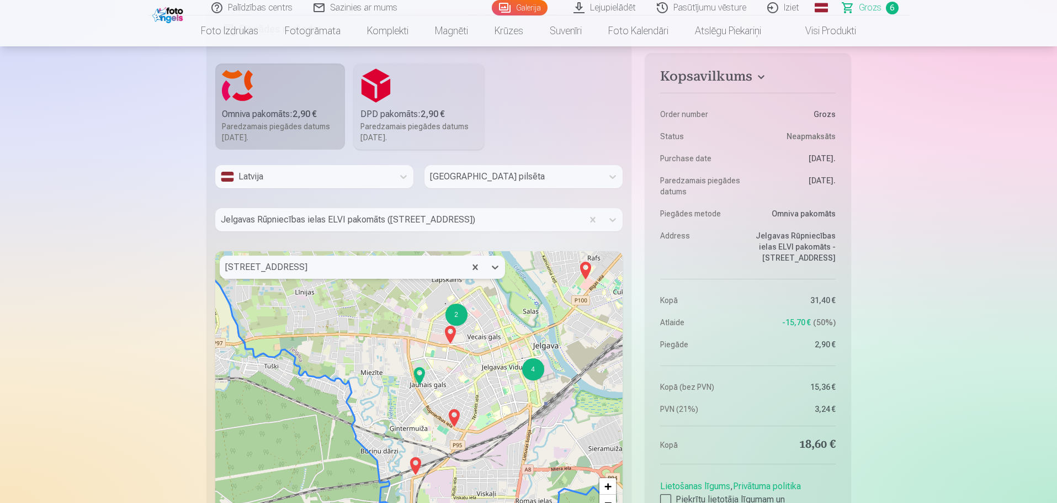
scroll to position [967, 0]
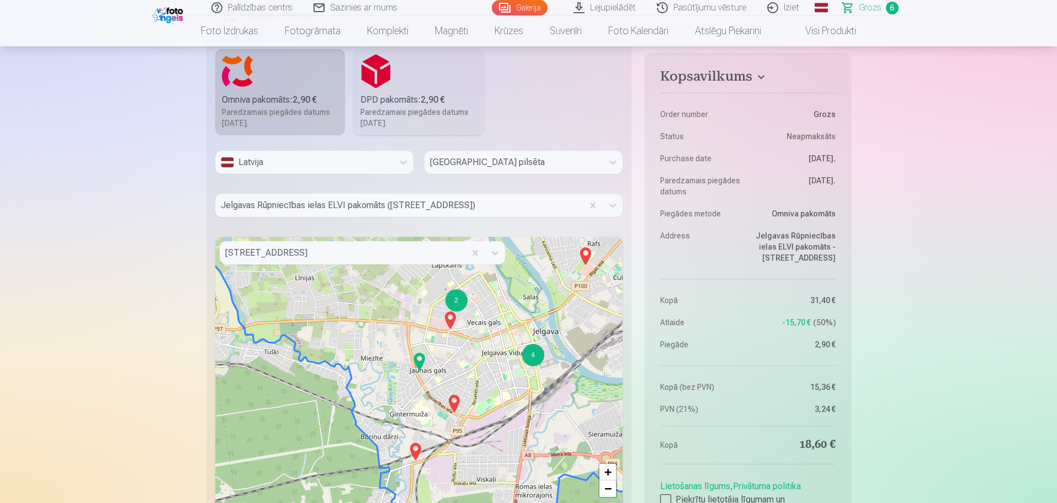
click at [452, 401] on img at bounding box center [454, 403] width 18 height 26
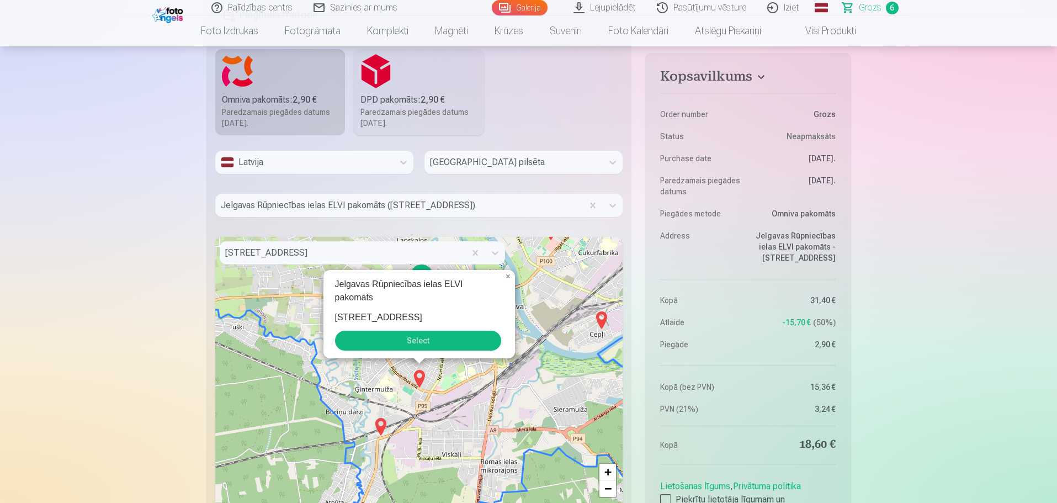
click at [418, 342] on button "Select" at bounding box center [418, 341] width 166 height 20
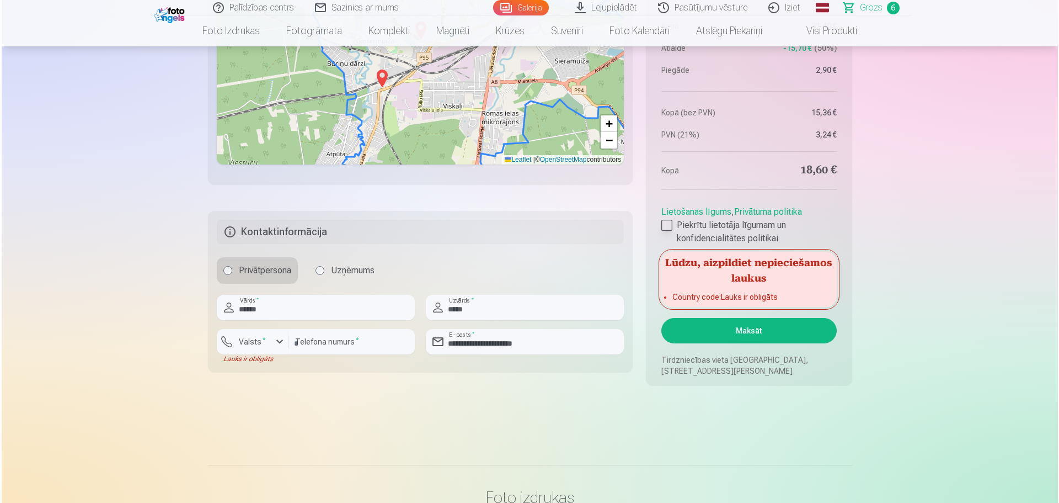
scroll to position [1354, 0]
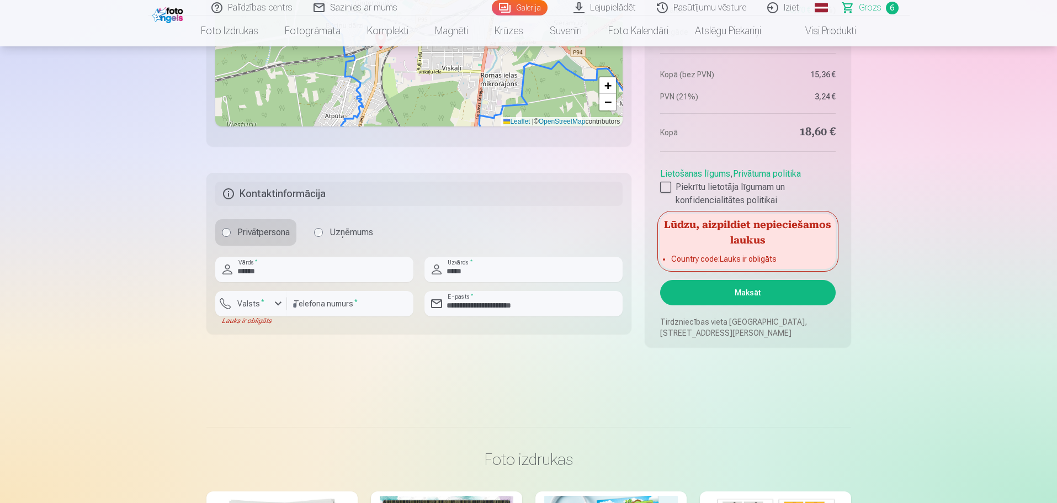
click at [745, 297] on button "Maksāt" at bounding box center [747, 292] width 175 height 25
click at [334, 306] on input "********" at bounding box center [350, 303] width 126 height 25
click at [246, 324] on div "Lauks ir obligāts" at bounding box center [251, 320] width 72 height 9
click at [293, 306] on input "********" at bounding box center [350, 303] width 126 height 25
click at [351, 331] on fieldset "**********" at bounding box center [418, 253] width 425 height 161
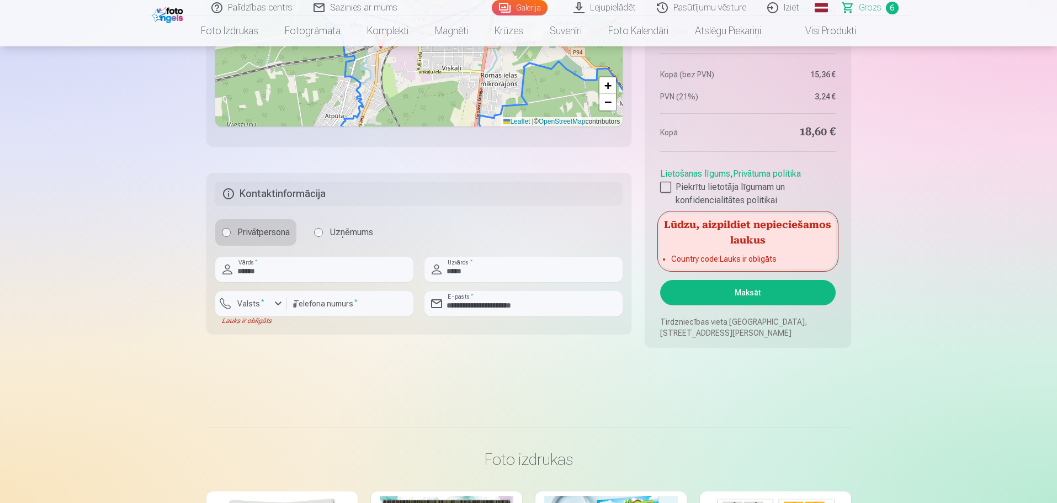
click at [757, 284] on button "Maksāt" at bounding box center [747, 292] width 175 height 25
click at [256, 303] on label "Valsts *" at bounding box center [251, 303] width 36 height 11
click at [282, 328] on li "+371 Latvija" at bounding box center [263, 329] width 78 height 22
click at [312, 303] on input "**********" at bounding box center [350, 303] width 126 height 25
type input "********"
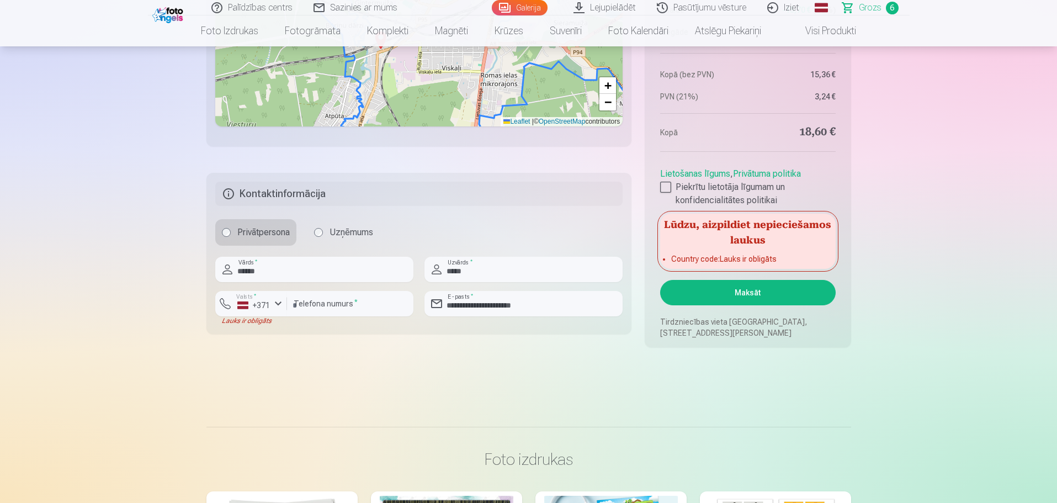
click at [723, 292] on button "Maksāt" at bounding box center [747, 292] width 175 height 25
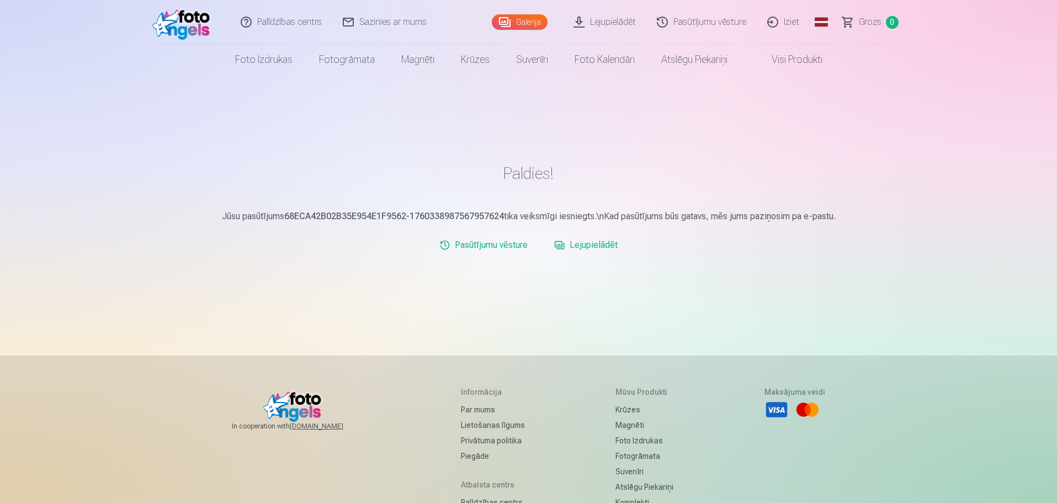
click at [595, 244] on link "Lejupielādēt" at bounding box center [586, 245] width 72 height 22
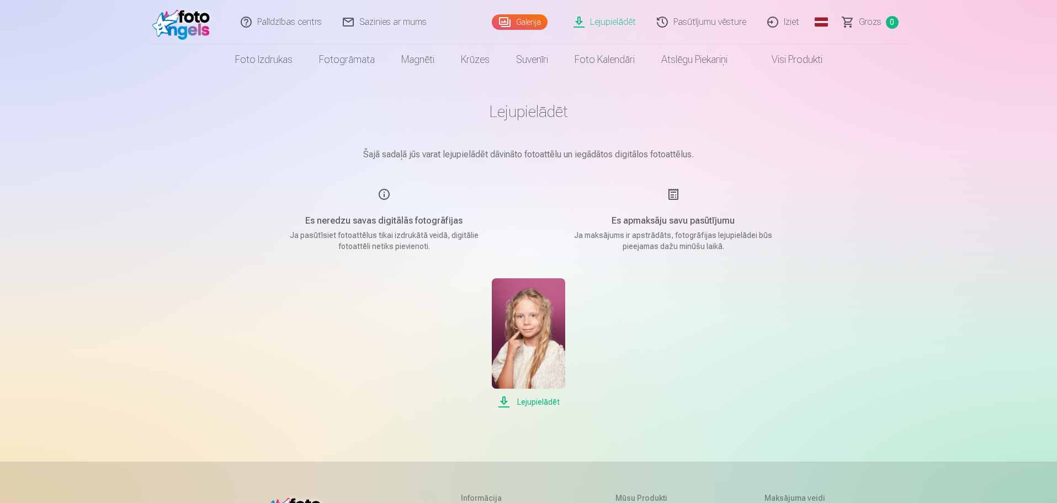
drag, startPoint x: 530, startPoint y: 399, endPoint x: 555, endPoint y: 395, distance: 25.7
click at [530, 399] on span "Lejupielādēt" at bounding box center [528, 401] width 73 height 13
